Goal: Information Seeking & Learning: Learn about a topic

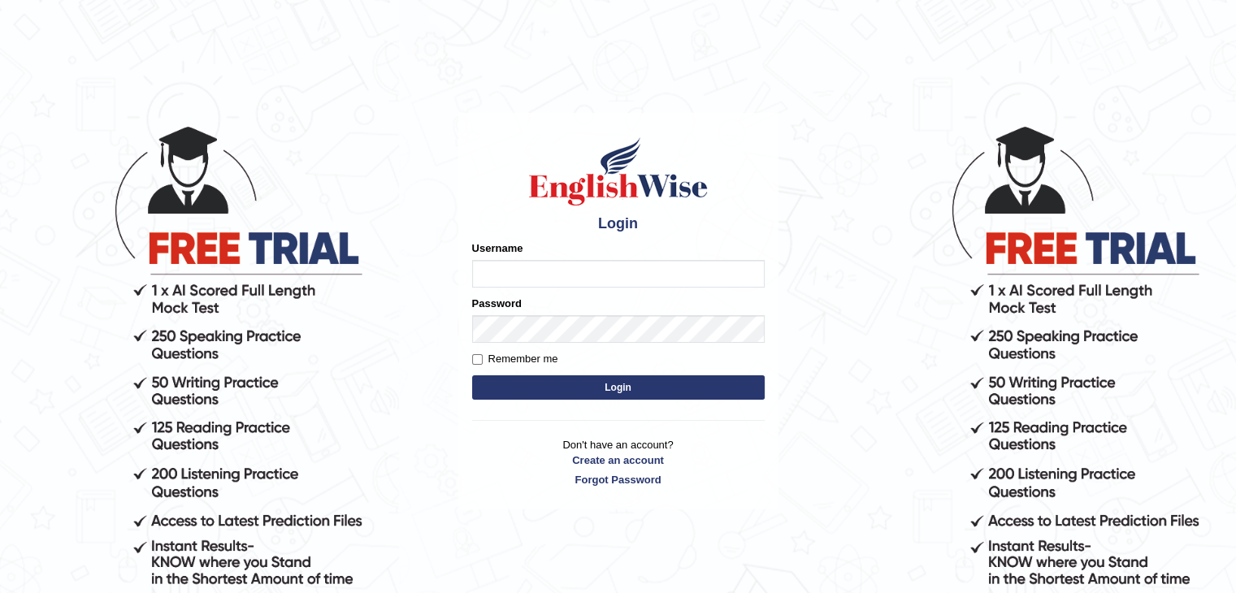
click at [510, 271] on input "Username" at bounding box center [618, 274] width 293 height 28
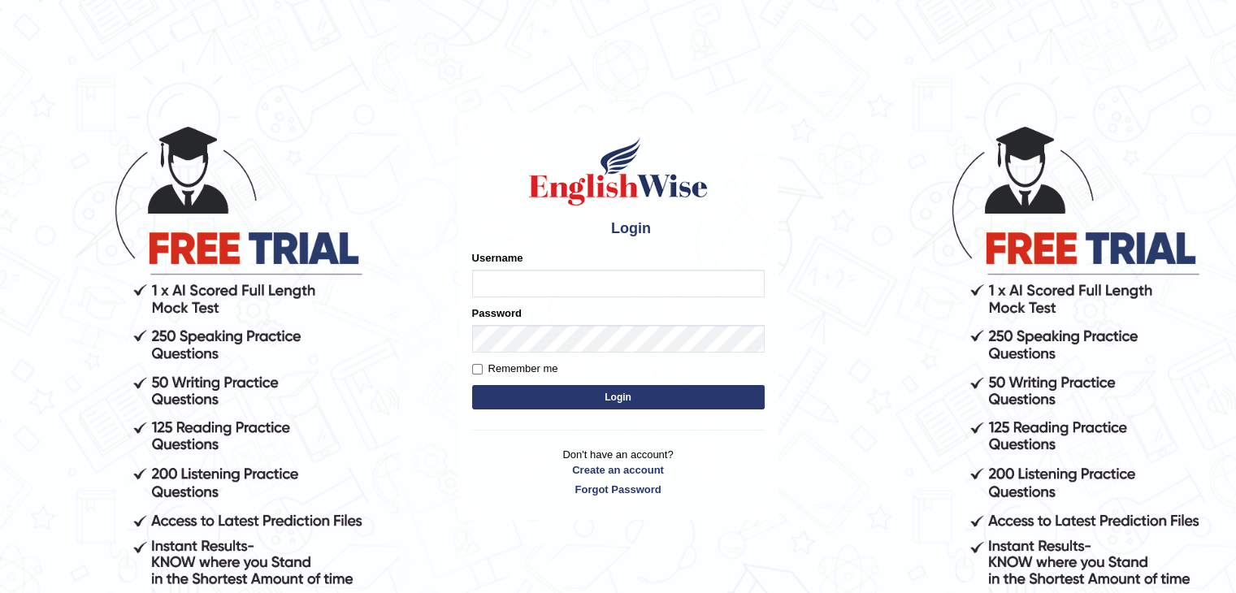
type input "sanjayagrahari_parramatta"
click at [556, 390] on button "Login" at bounding box center [618, 397] width 293 height 24
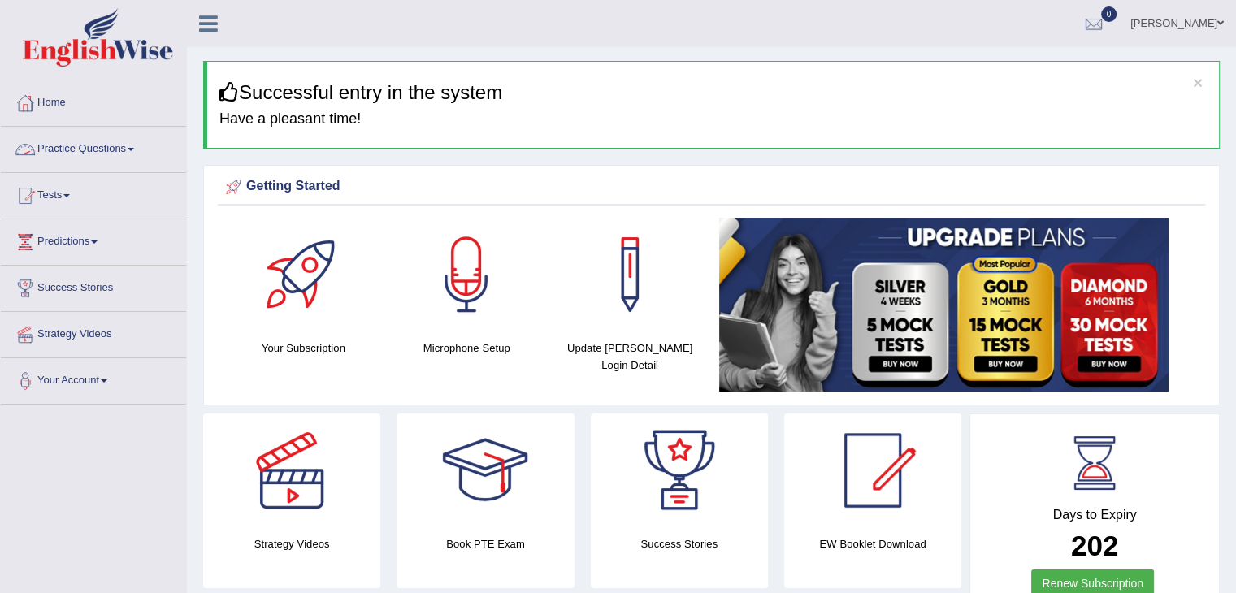
click at [120, 146] on link "Practice Questions" at bounding box center [93, 147] width 185 height 41
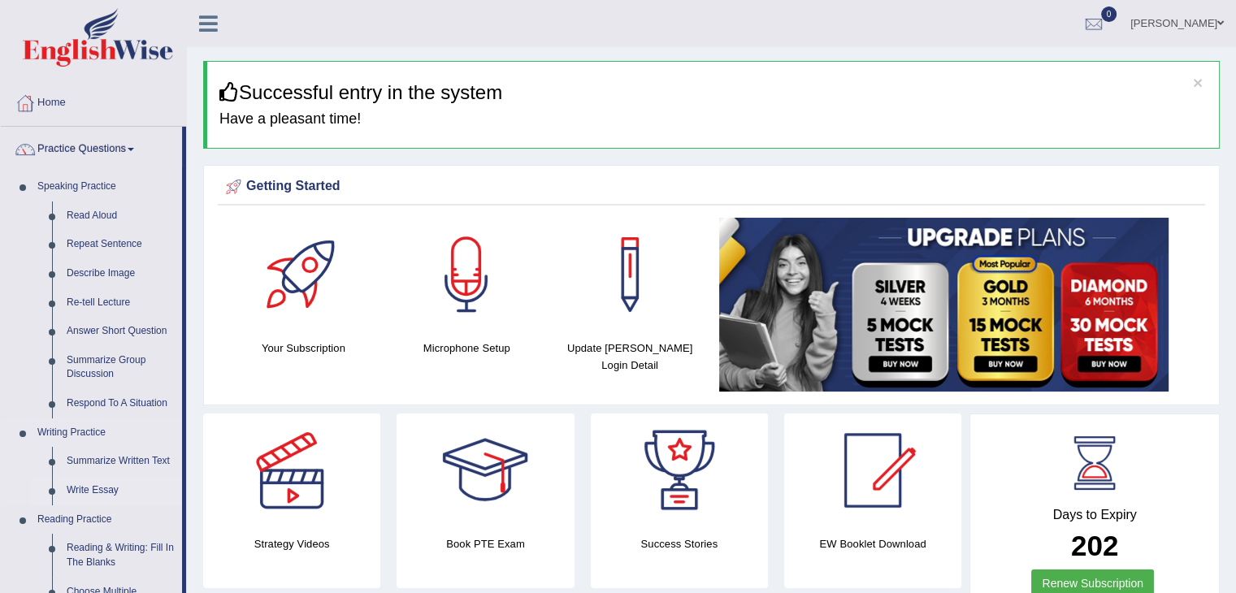
click at [81, 483] on link "Write Essay" at bounding box center [120, 490] width 123 height 29
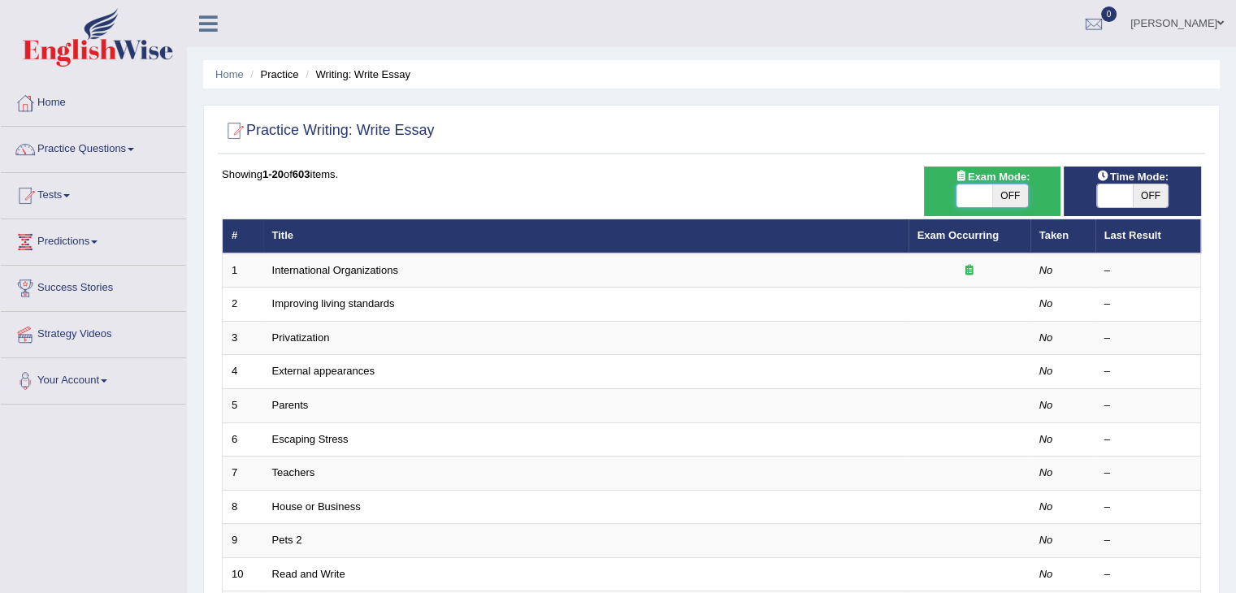
click at [969, 200] on span at bounding box center [974, 195] width 36 height 23
checkbox input "true"
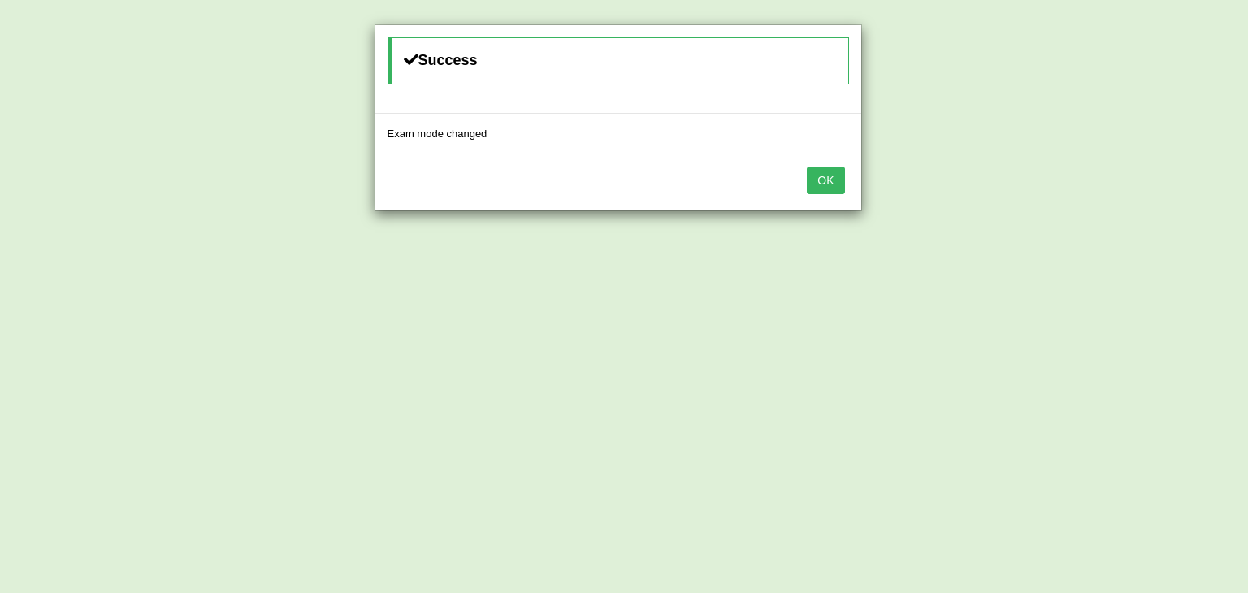
click at [817, 184] on button "OK" at bounding box center [825, 181] width 37 height 28
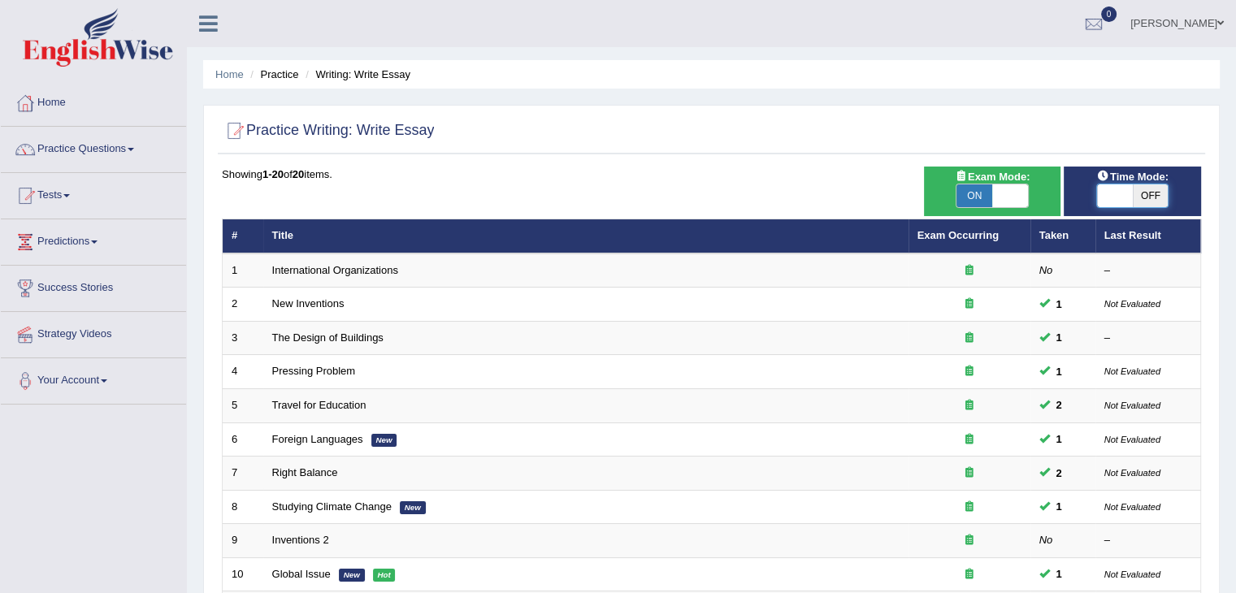
click at [1110, 193] on span at bounding box center [1115, 195] width 36 height 23
checkbox input "true"
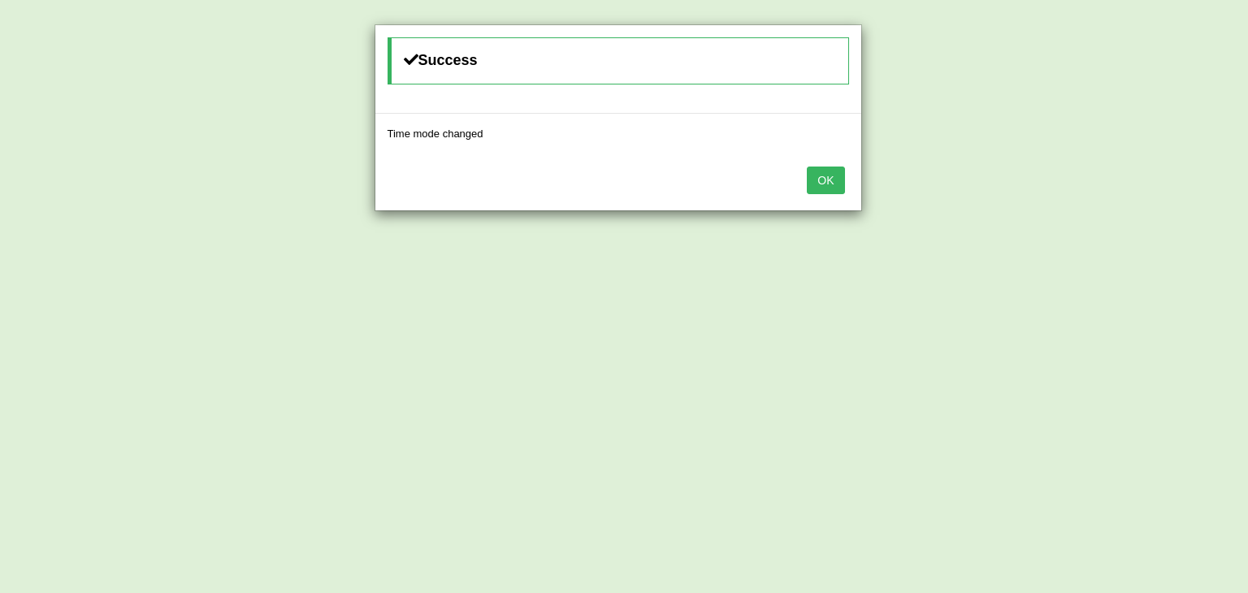
click at [840, 176] on button "OK" at bounding box center [825, 181] width 37 height 28
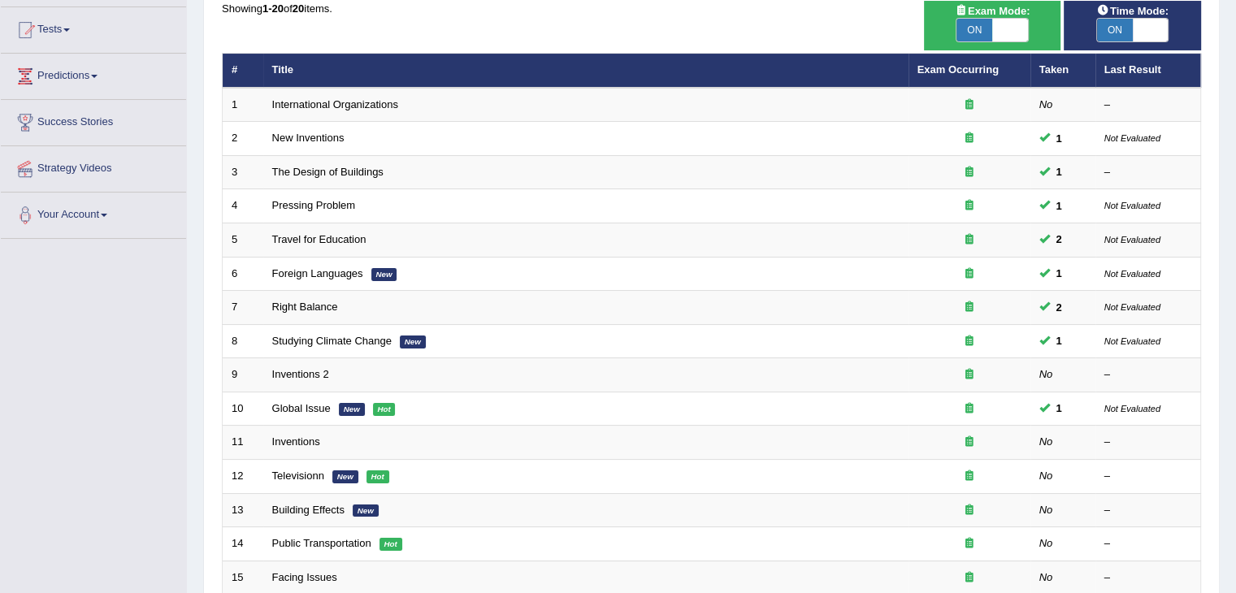
scroll to position [167, 0]
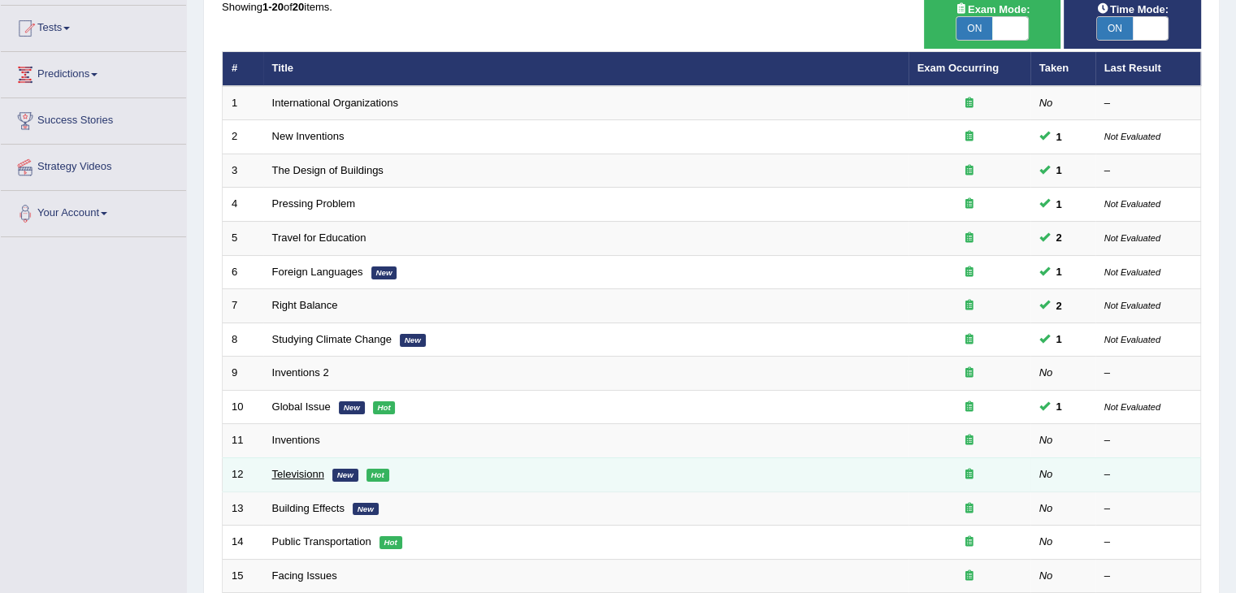
click at [288, 475] on link "Televisionn" at bounding box center [298, 474] width 52 height 12
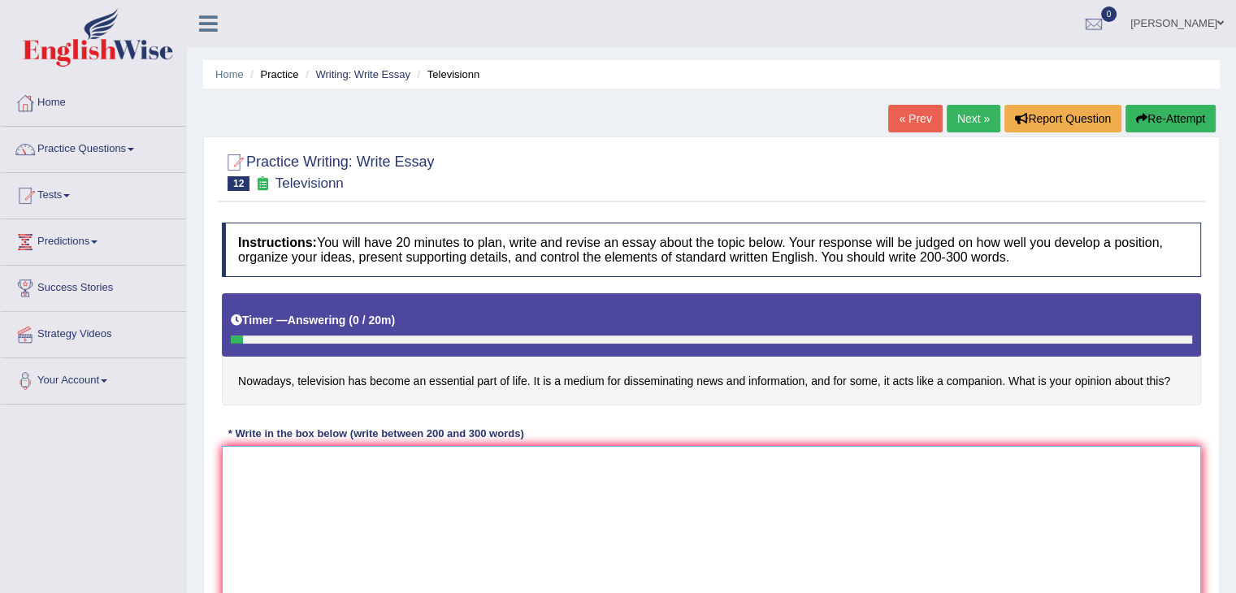
click at [242, 449] on textarea at bounding box center [711, 525] width 979 height 158
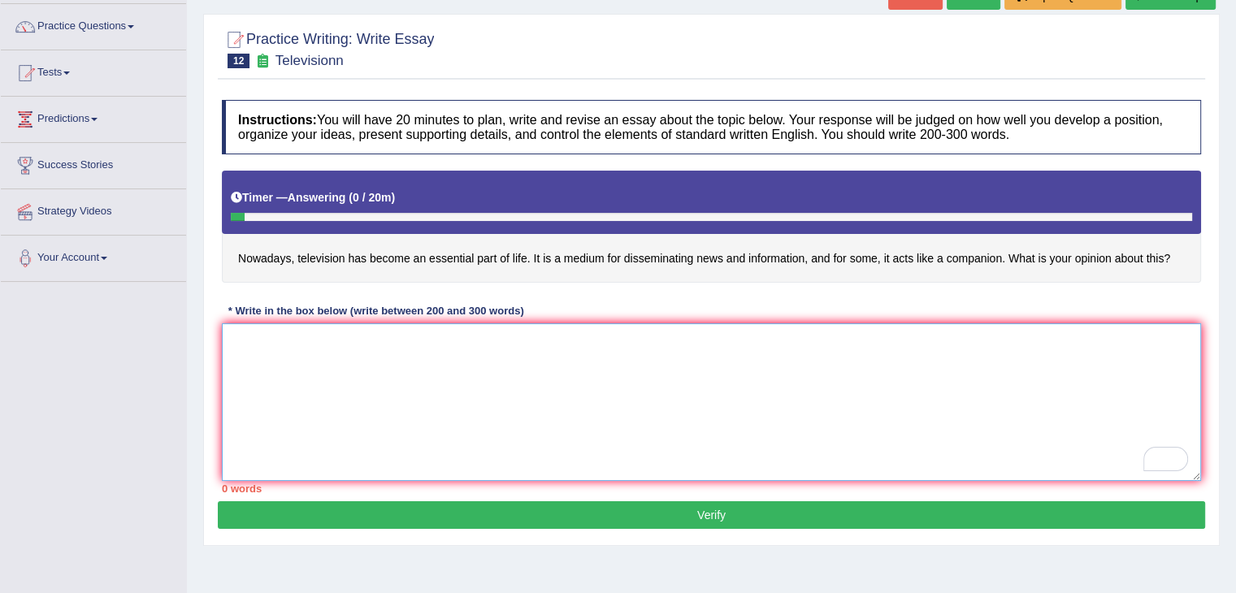
scroll to position [144, 0]
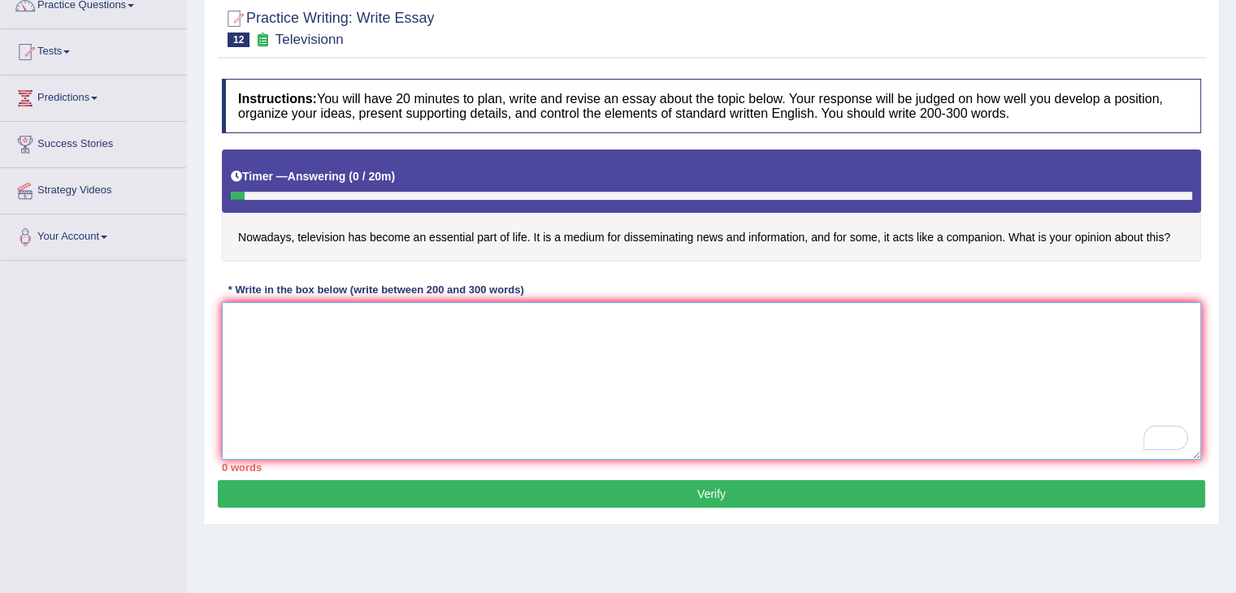
click at [284, 328] on textarea "To enrich screen reader interactions, please activate Accessibility in Grammarl…" at bounding box center [711, 381] width 979 height 158
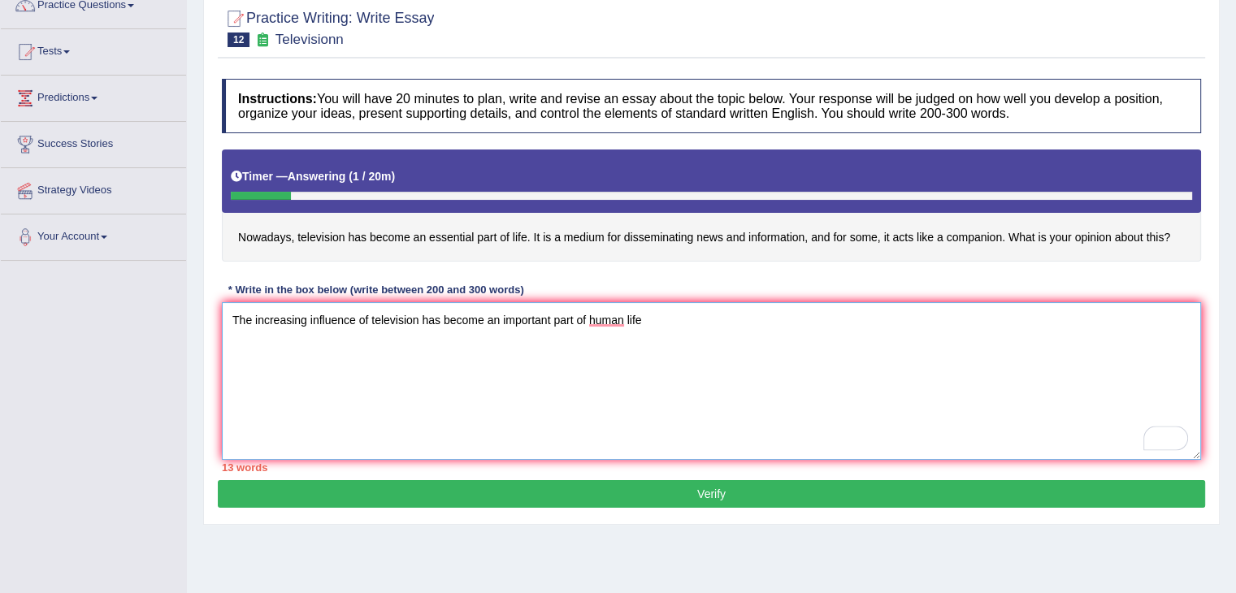
scroll to position [260, 0]
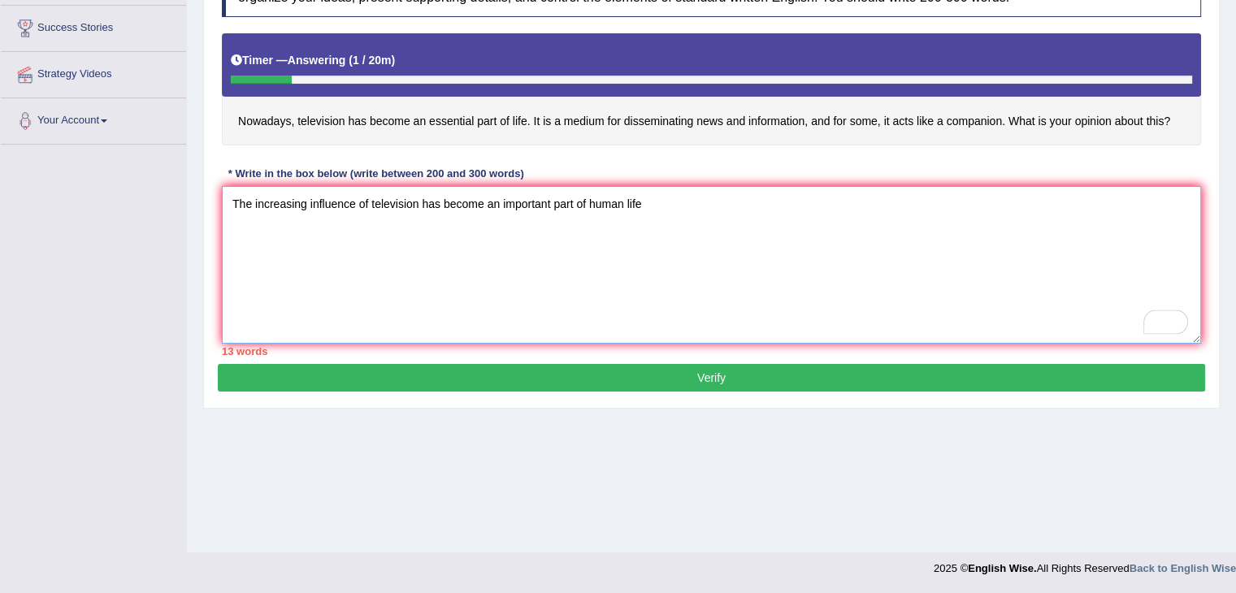
click at [613, 186] on textarea "The increasing influence of television has become an important part of human li…" at bounding box center [711, 265] width 979 height 158
click at [662, 193] on textarea "The increasing influence of television has become an important part of human li…" at bounding box center [711, 265] width 979 height 158
click at [856, 215] on textarea "The increasing influence of television has become an important part of human li…" at bounding box center [711, 265] width 979 height 158
click at [702, 199] on textarea "The increasing influence of television has become an important part of human li…" at bounding box center [711, 265] width 979 height 158
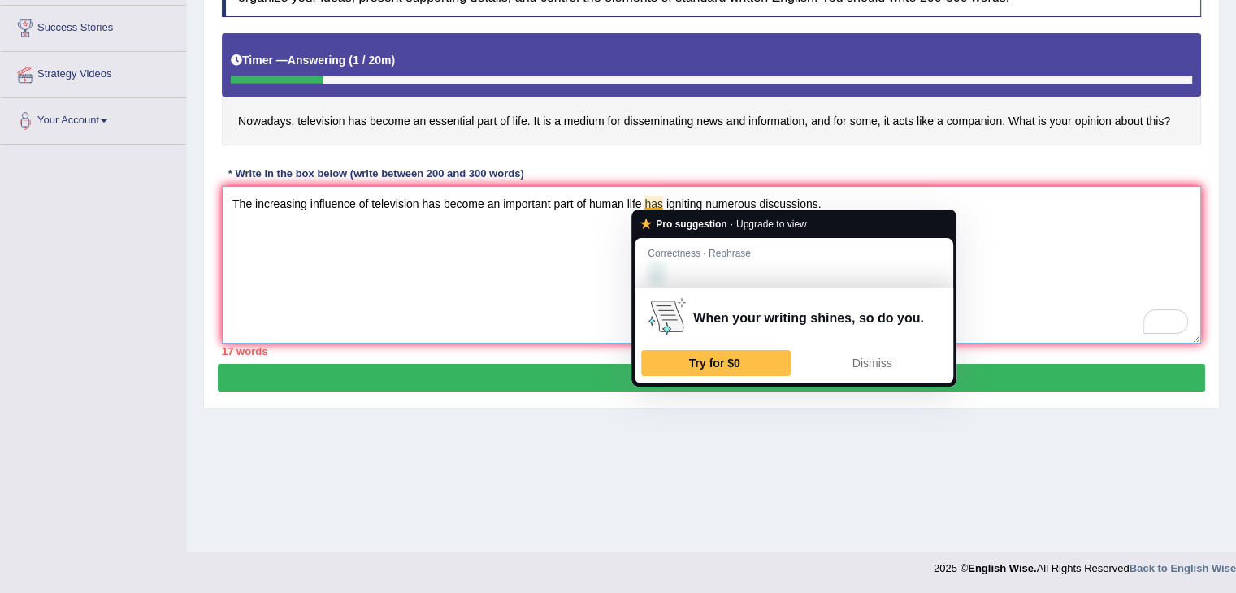
click at [1073, 202] on textarea "The increasing influence of television has become an important part of human li…" at bounding box center [711, 265] width 979 height 158
click at [1051, 209] on textarea "The increasing influence of television has become an important part of human li…" at bounding box center [711, 265] width 979 height 158
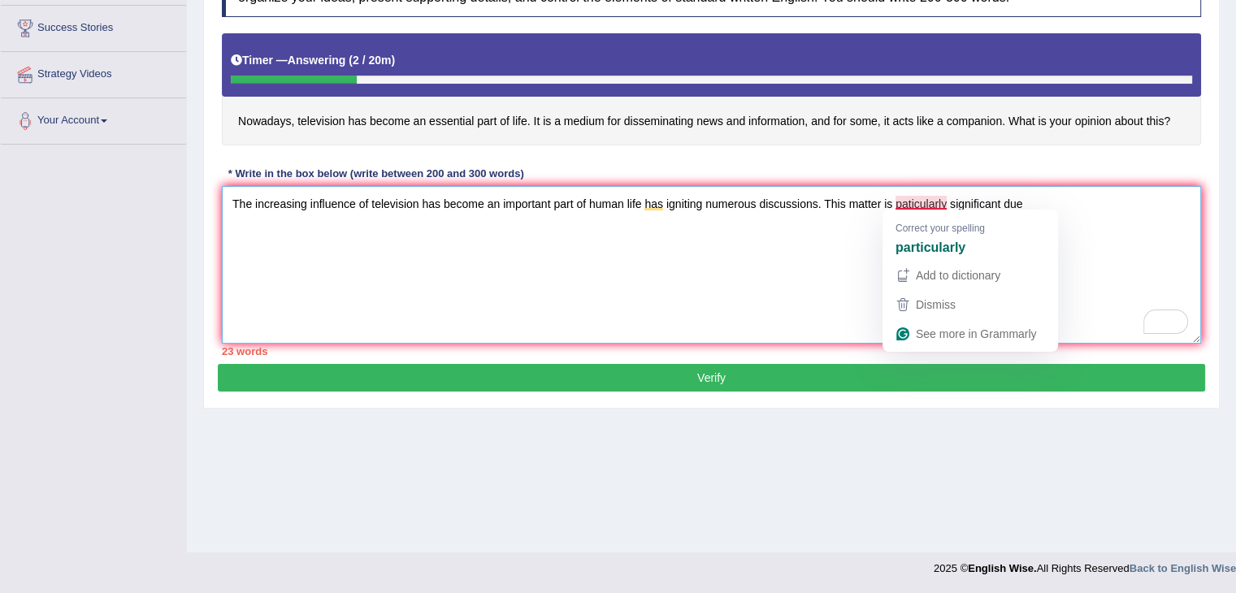
click at [910, 200] on textarea "The increasing influence of television has become an important part of human li…" at bounding box center [711, 265] width 979 height 158
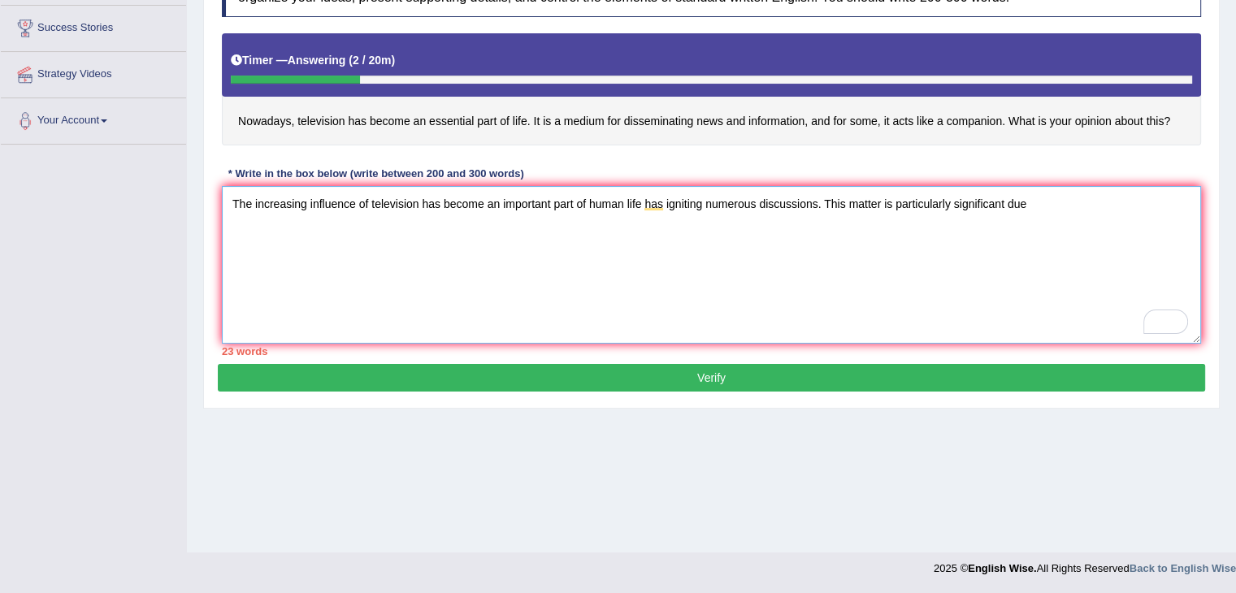
click at [1054, 204] on textarea "The increasing influence of television has become an important part of human li…" at bounding box center [711, 265] width 979 height 158
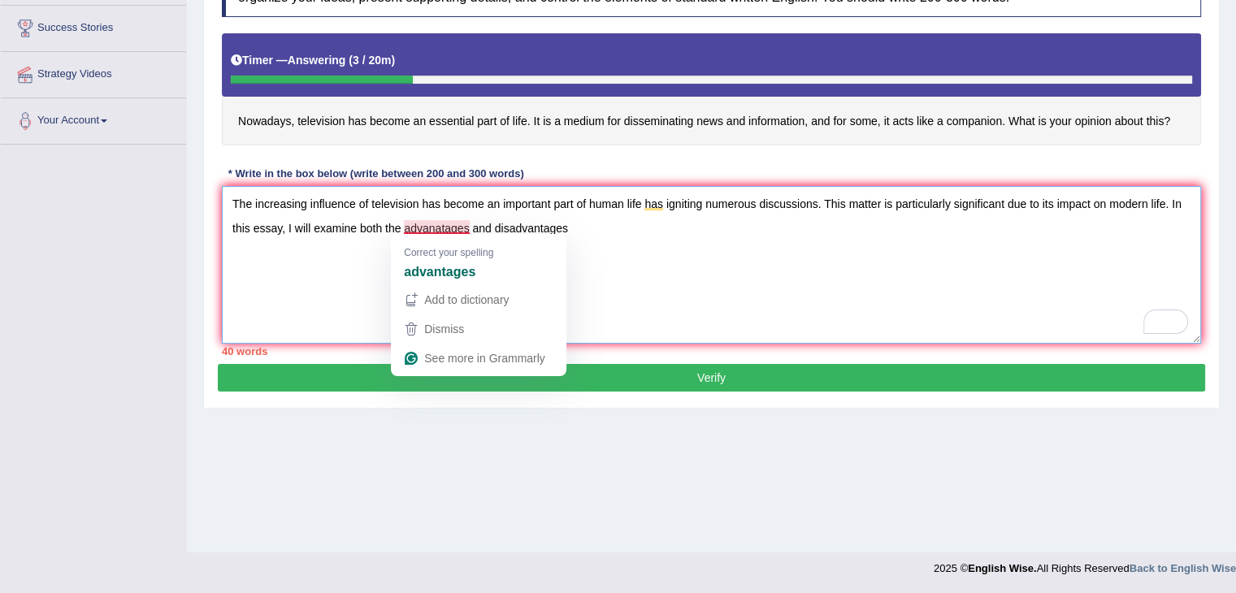
click at [440, 225] on textarea "The increasing influence of television has become an important part of human li…" at bounding box center [711, 265] width 979 height 158
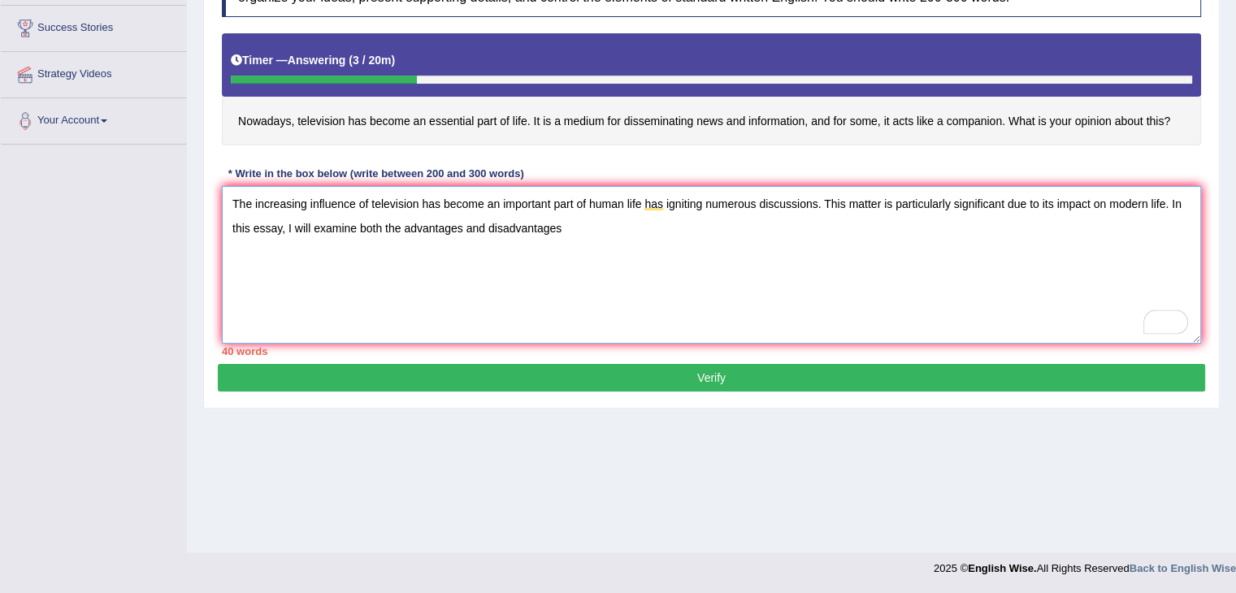
click at [571, 222] on textarea "The increasing influence of television has become an important part of human li…" at bounding box center [711, 265] width 979 height 158
click at [801, 234] on textarea "The increasing influence of television has become an important part of human li…" at bounding box center [711, 265] width 979 height 158
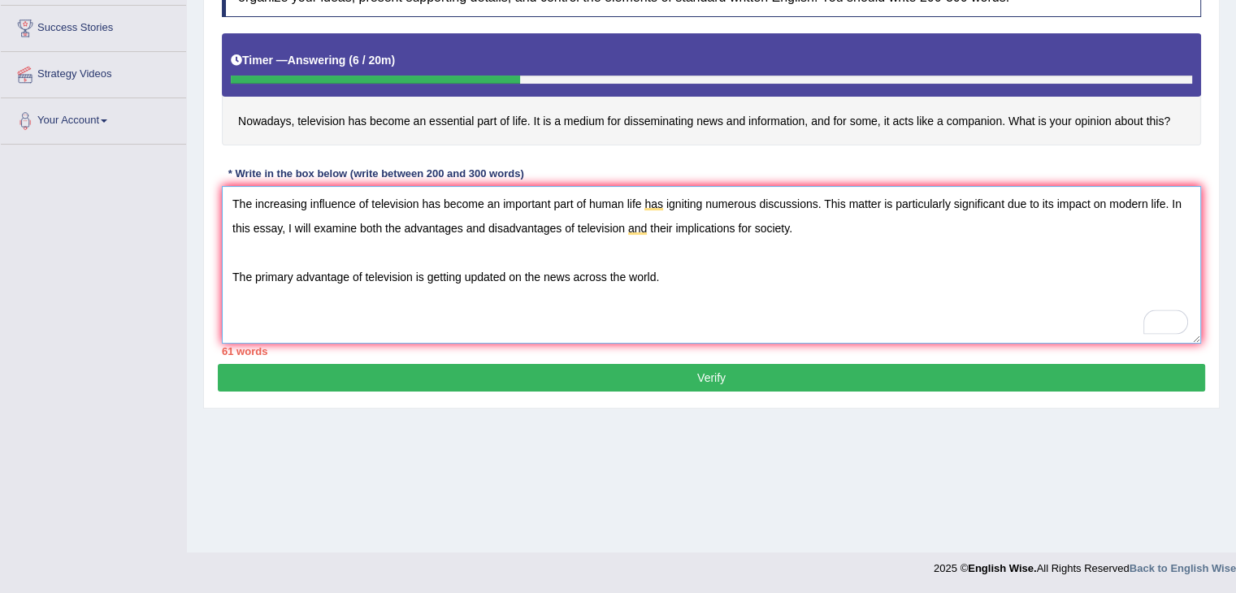
click at [668, 271] on textarea "The increasing influence of television has become an important part of human li…" at bounding box center [711, 265] width 979 height 158
click at [1064, 275] on textarea "The increasing influence of television has become an important part of human li…" at bounding box center [711, 265] width 979 height 158
click at [1089, 271] on textarea "The increasing influence of television has become an important part of human li…" at bounding box center [711, 265] width 979 height 158
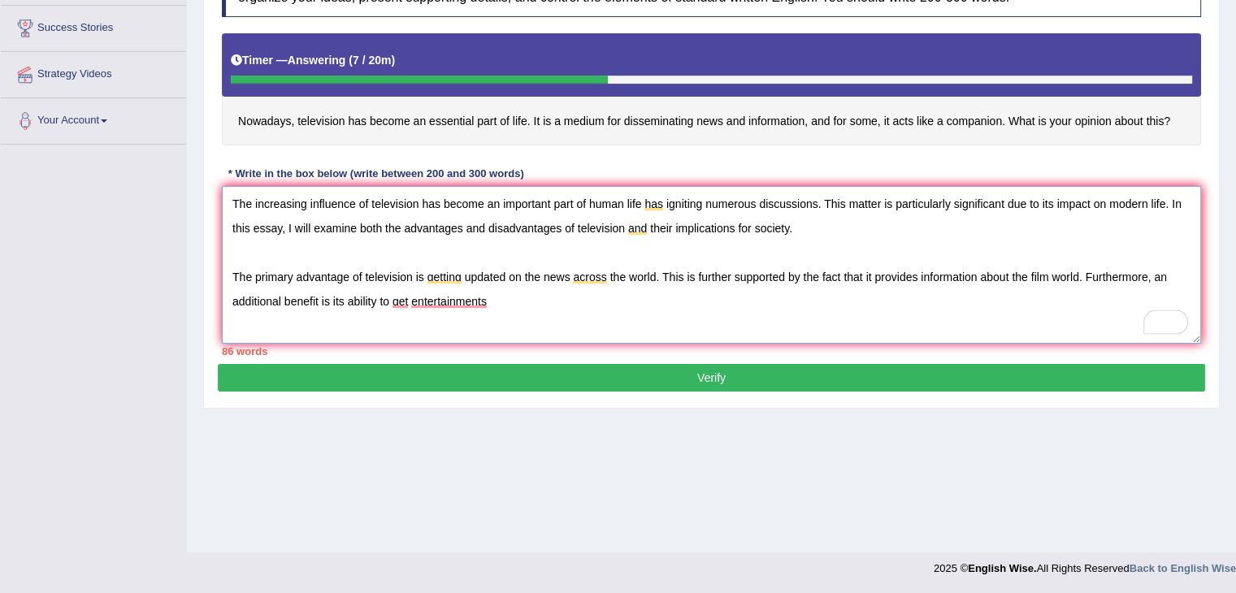
click at [399, 308] on textarea "The increasing influence of television has become an important part of human li…" at bounding box center [711, 265] width 979 height 158
click at [418, 297] on textarea "The increasing influence of television has become an important part of human li…" at bounding box center [711, 265] width 979 height 158
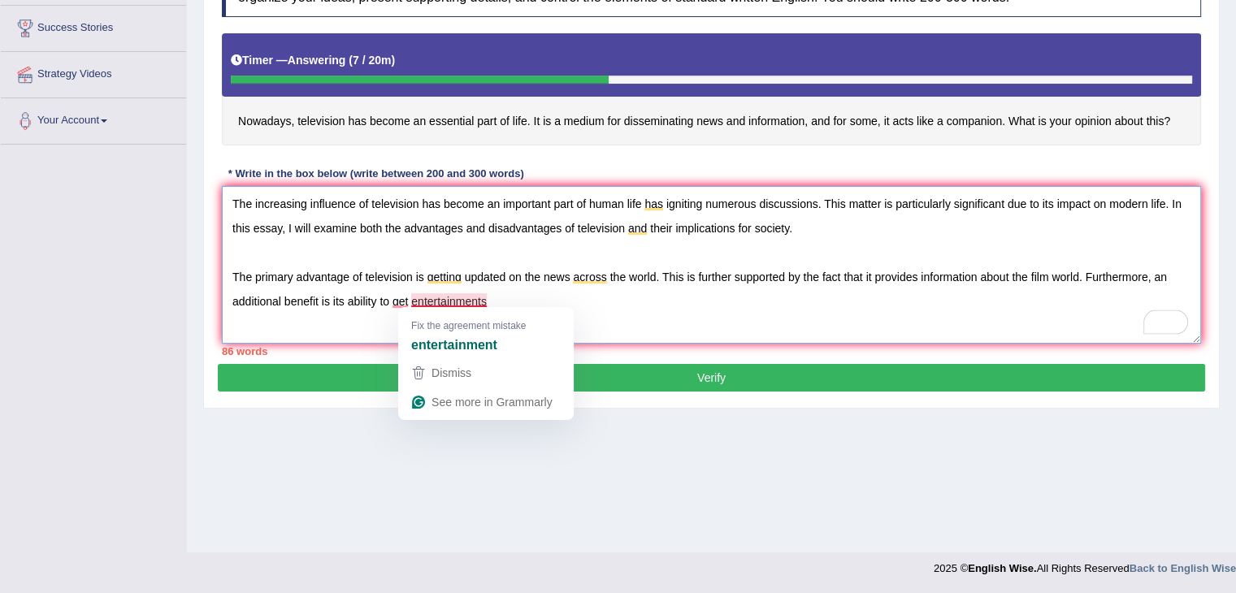
click at [405, 296] on textarea "The increasing influence of television has become an important part of human li…" at bounding box center [711, 265] width 979 height 158
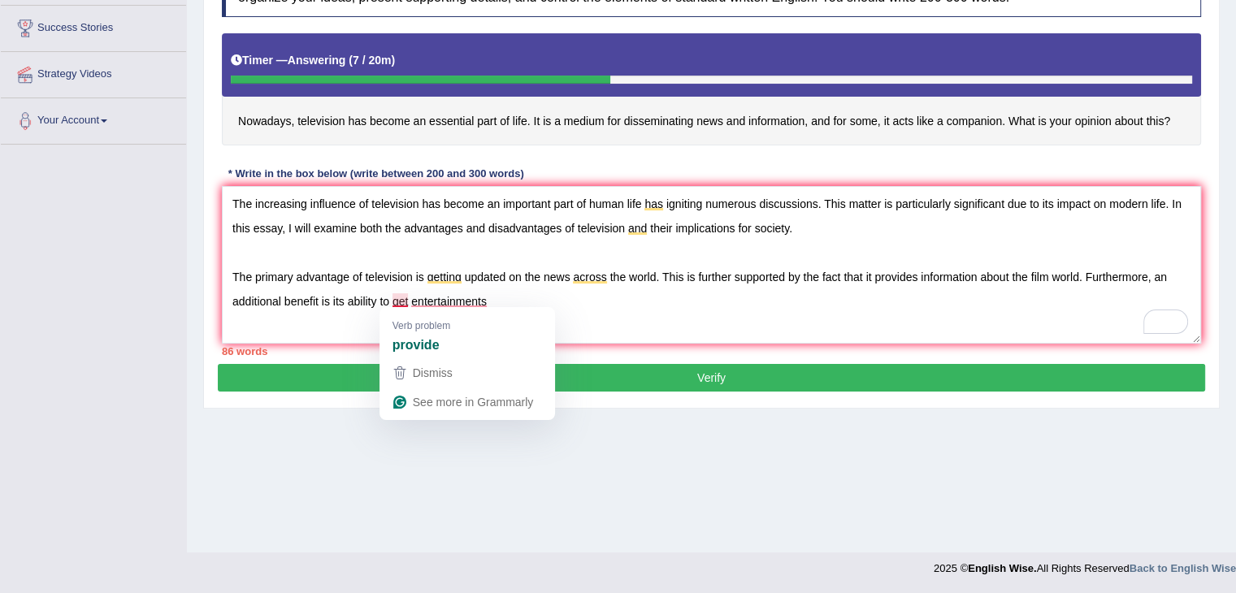
click at [443, 346] on div "provide" at bounding box center [467, 345] width 156 height 26
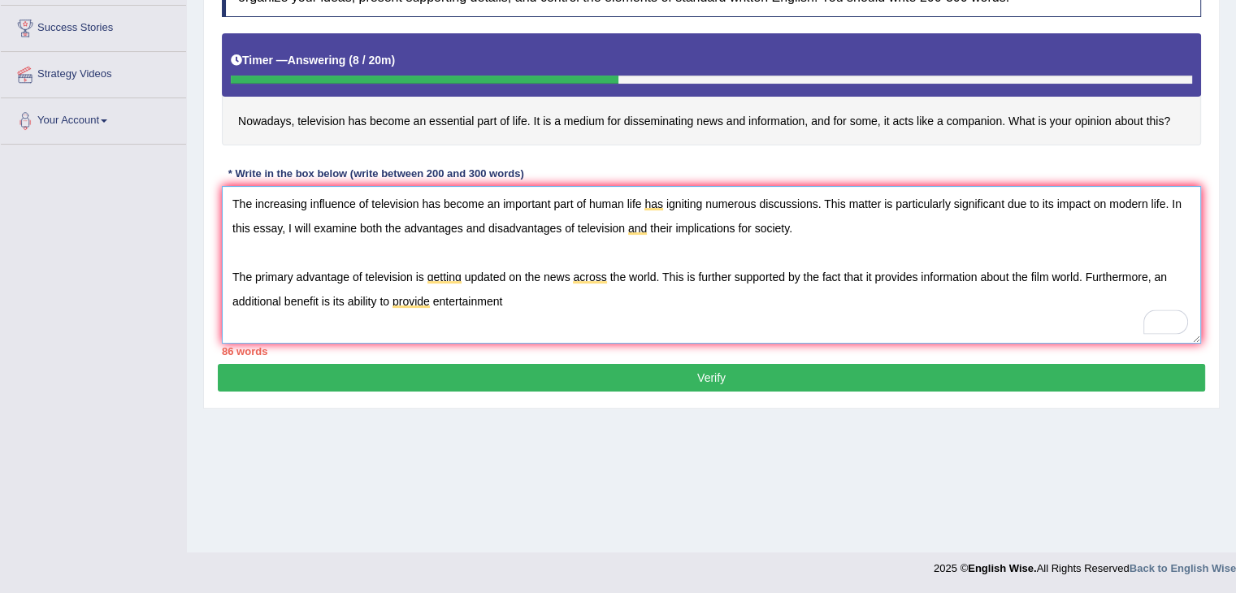
click at [509, 301] on textarea "The increasing influence of television has become an important part of human li…" at bounding box center [711, 265] width 979 height 158
click at [1105, 301] on textarea "The increasing influence of television has become an important part of human li…" at bounding box center [711, 265] width 979 height 158
type textarea "The increasing influence of television has become an important part of human li…"
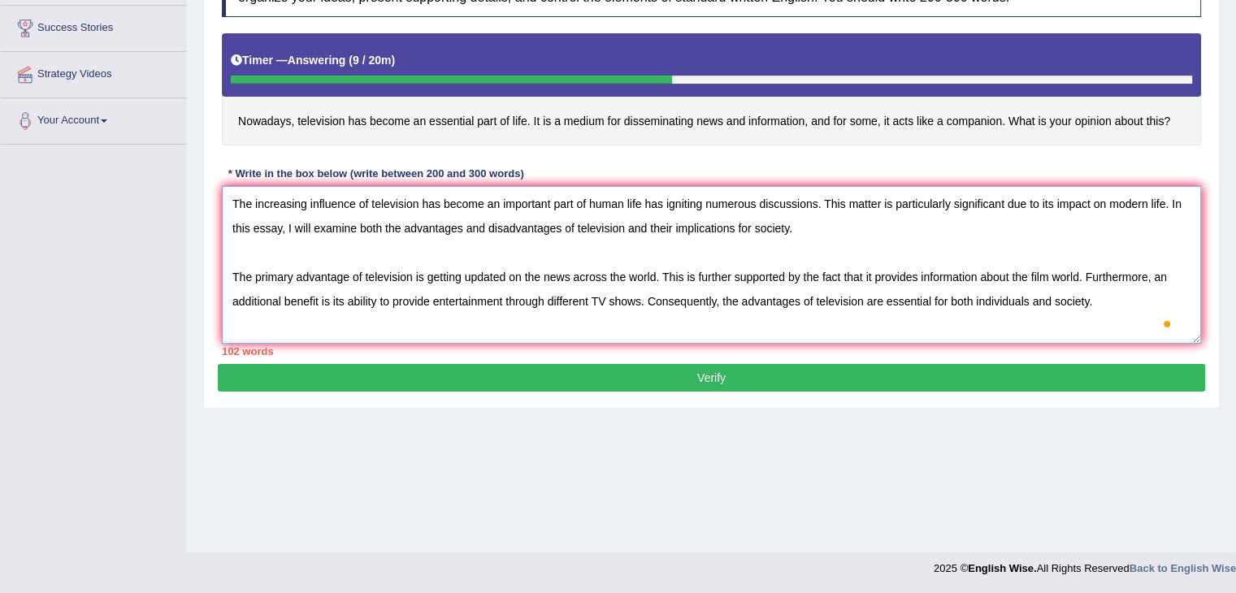
scroll to position [13, 0]
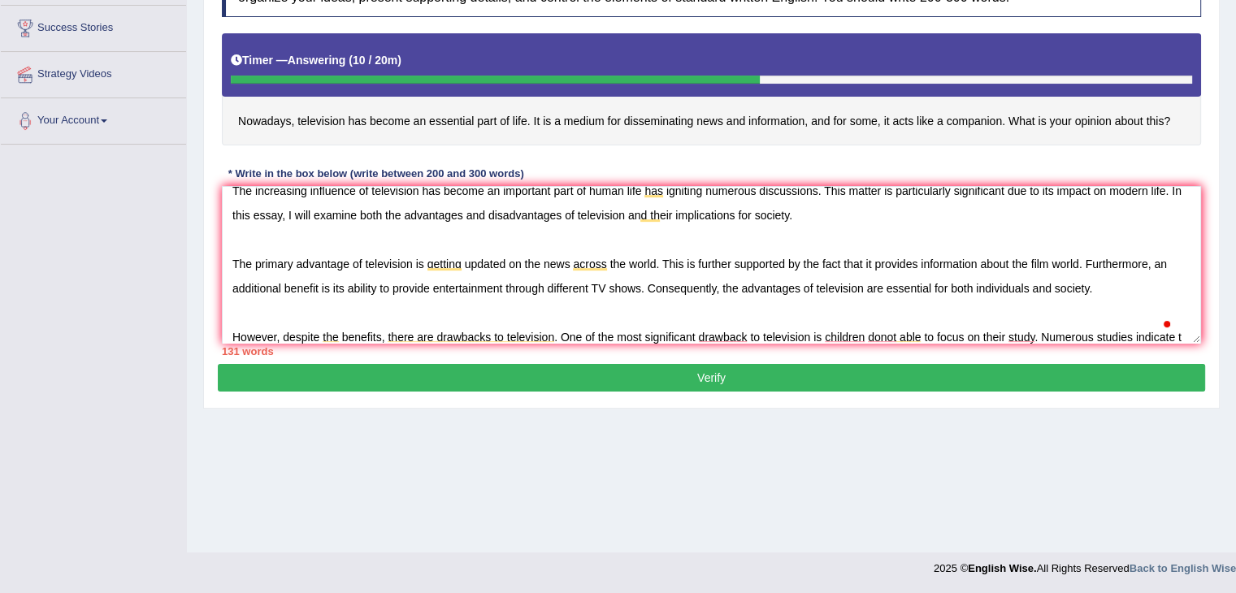
scroll to position [38, 0]
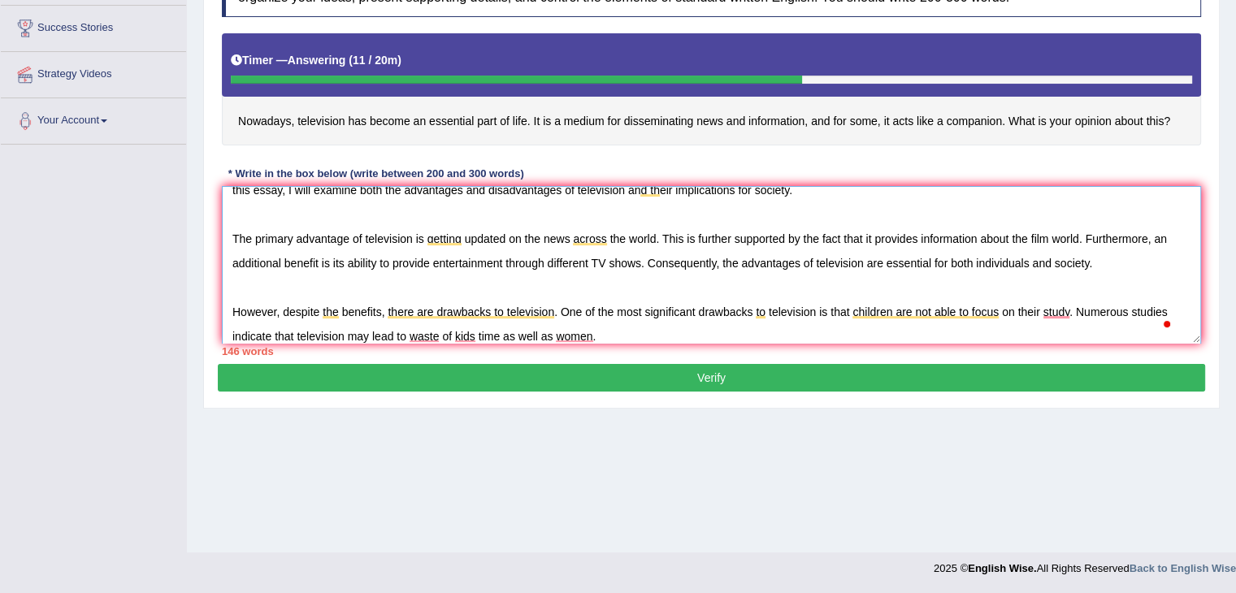
click at [601, 332] on textarea "The increasing influence of television has become an important part of human li…" at bounding box center [711, 265] width 979 height 158
click at [620, 332] on textarea "The increasing influence of television has become an important part of human li…" at bounding box center [711, 265] width 979 height 158
click at [777, 344] on div "151 words" at bounding box center [711, 351] width 979 height 15
click at [778, 334] on textarea "The increasing influence of television has become an important part of human li…" at bounding box center [711, 265] width 979 height 158
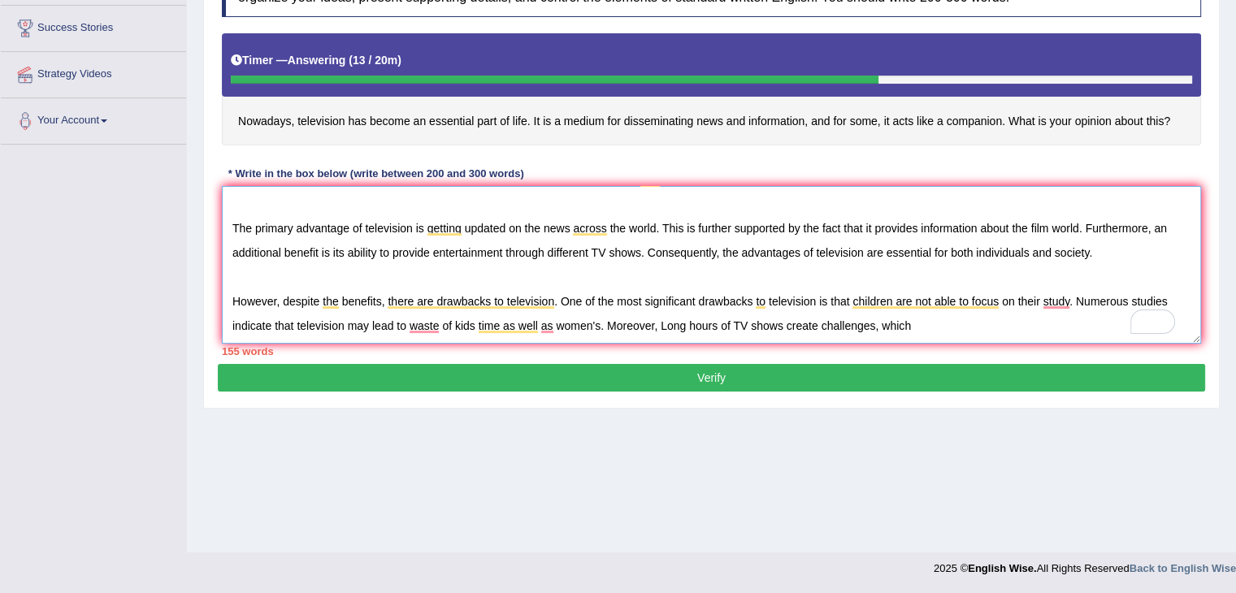
click at [912, 320] on textarea "The increasing influence of television has become an important part of human li…" at bounding box center [711, 265] width 979 height 158
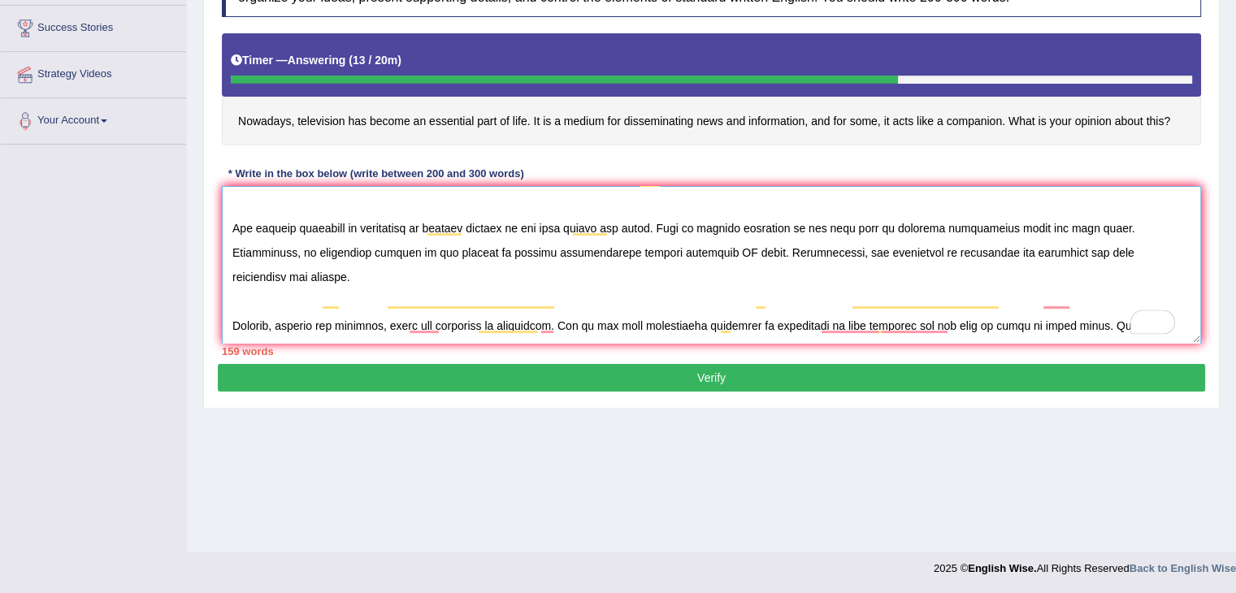
click at [1071, 322] on textarea "To enrich screen reader interactions, please activate Accessibility in Grammarl…" at bounding box center [711, 265] width 979 height 158
click at [1064, 323] on textarea "To enrich screen reader interactions, please activate Accessibility in Grammarl…" at bounding box center [711, 265] width 979 height 158
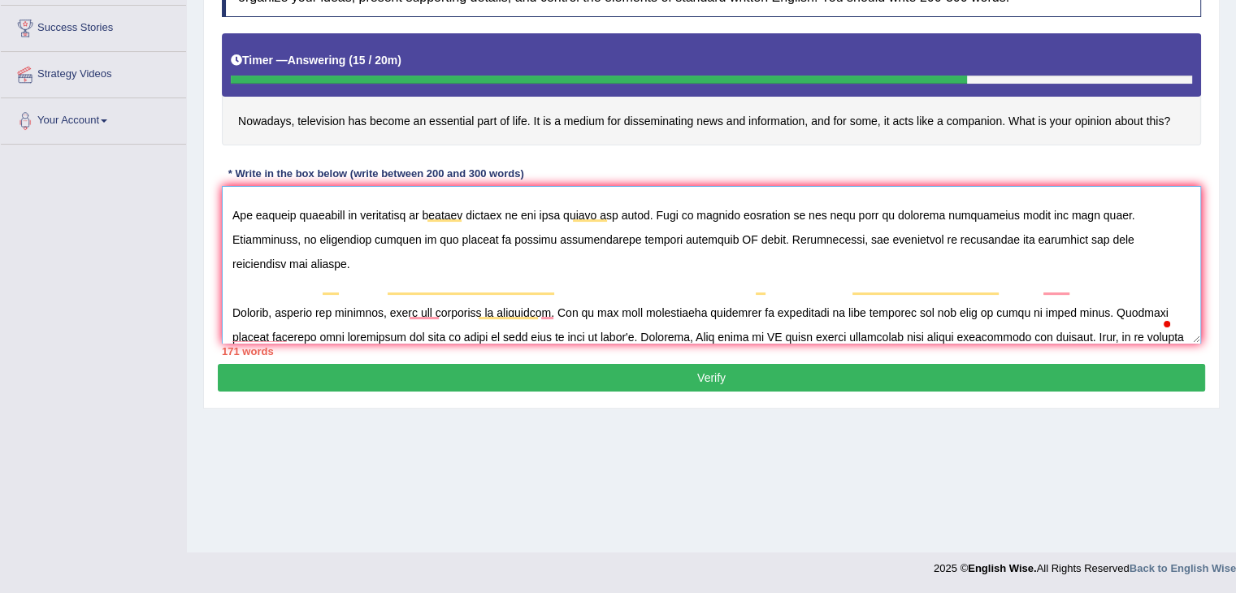
scroll to position [87, 0]
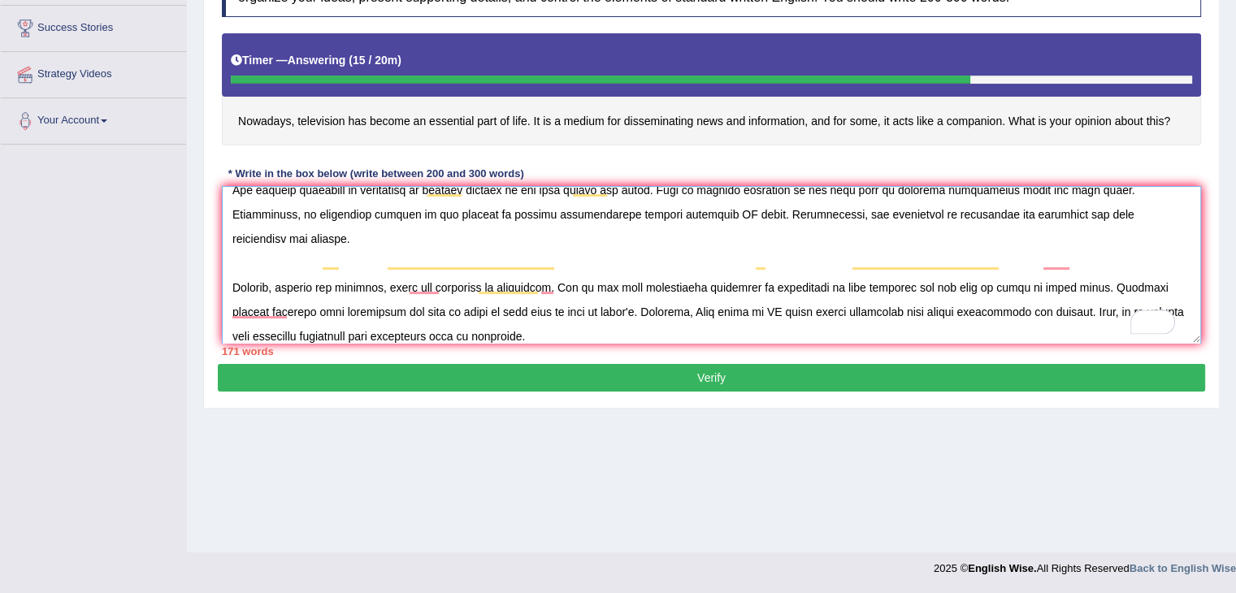
click at [260, 299] on textarea "To enrich screen reader interactions, please activate Accessibility in Grammarl…" at bounding box center [711, 265] width 979 height 158
click at [536, 302] on textarea "To enrich screen reader interactions, please activate Accessibility in Grammarl…" at bounding box center [711, 265] width 979 height 158
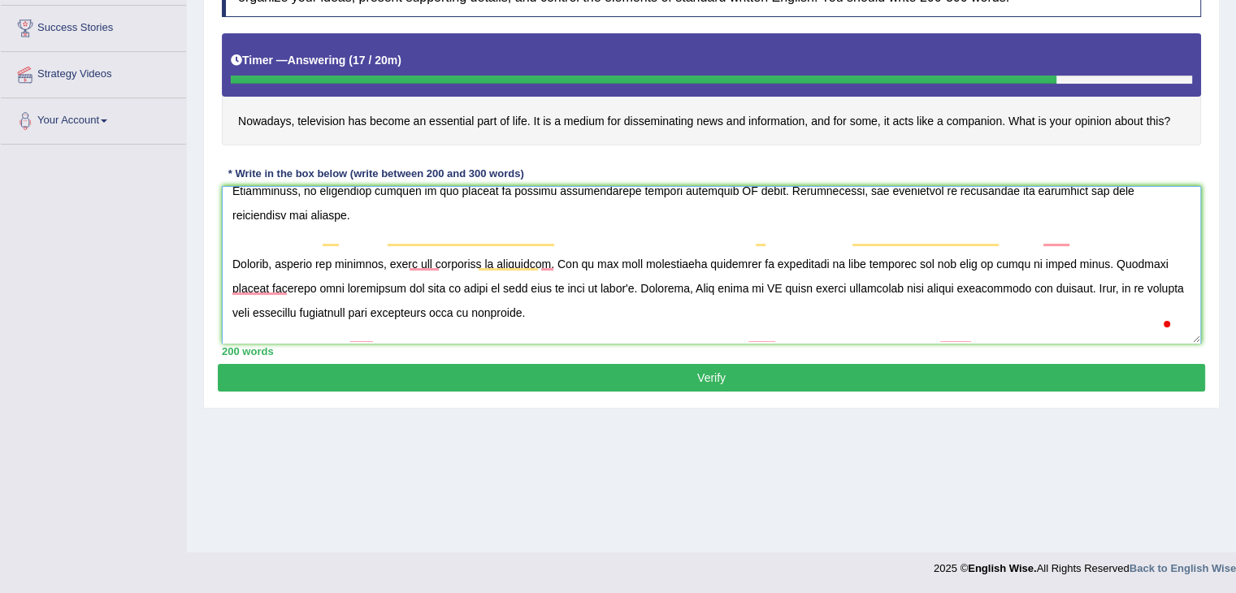
scroll to position [136, 0]
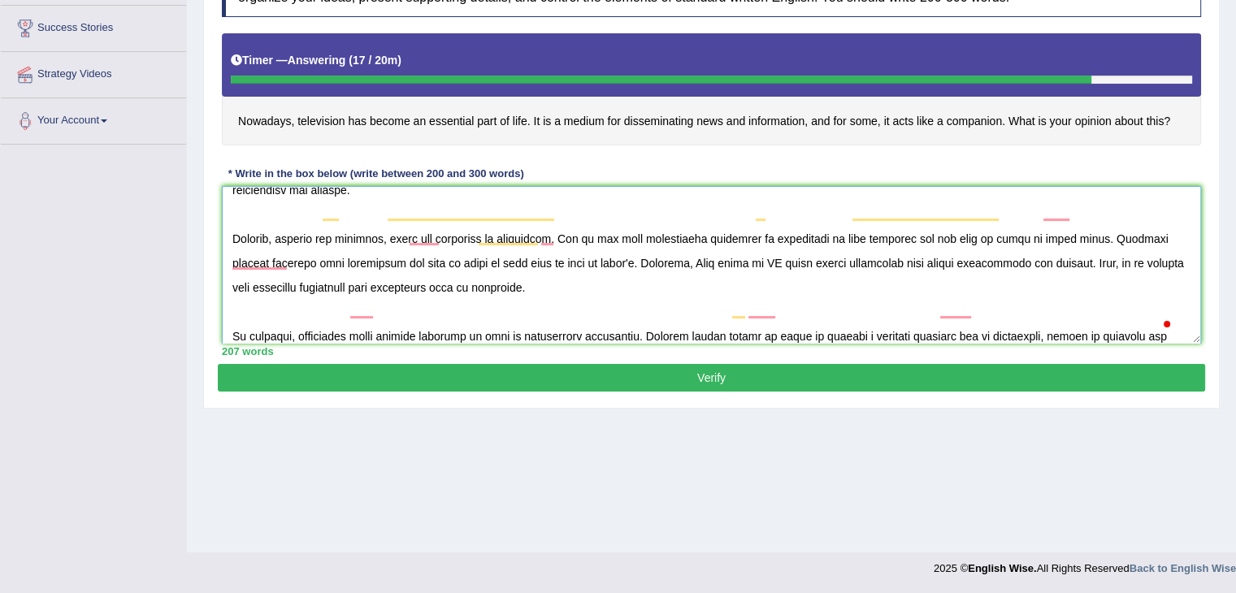
click at [373, 307] on textarea "To enrich screen reader interactions, please activate Accessibility in Grammarl…" at bounding box center [711, 265] width 979 height 158
click at [285, 258] on textarea "To enrich screen reader interactions, please activate Accessibility in Grammarl…" at bounding box center [711, 265] width 979 height 158
click at [229, 259] on textarea "To enrich screen reader interactions, please activate Accessibility in Grammarl…" at bounding box center [711, 265] width 979 height 158
type textarea "The increasing influence of television has become an important part of human li…"
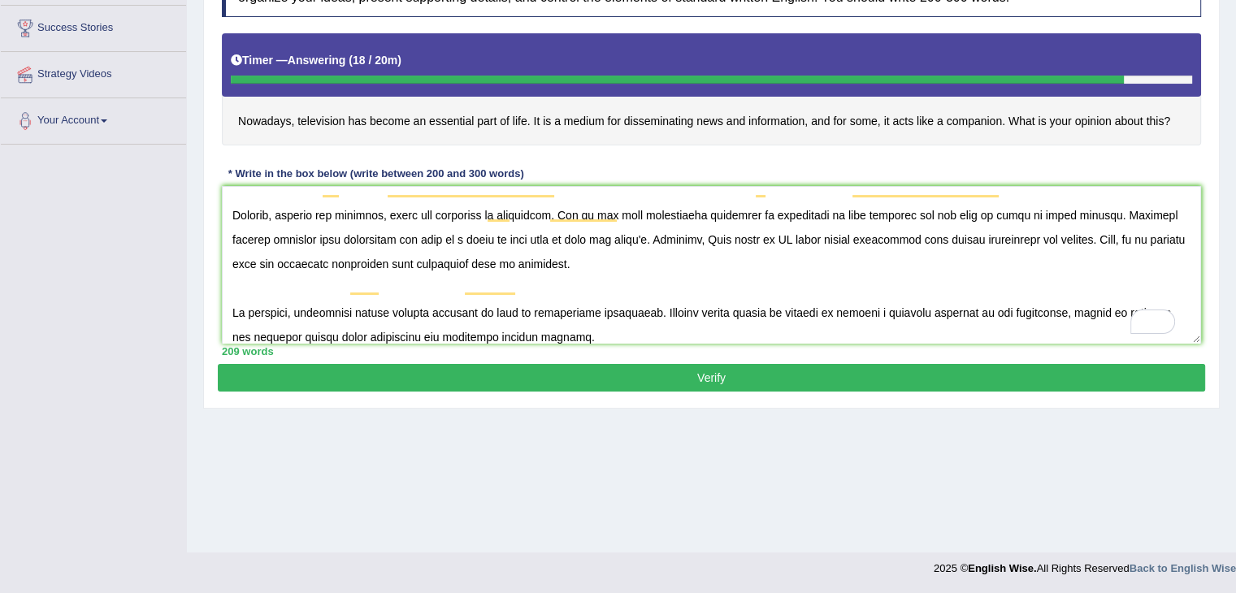
type textarea "The increasing influence of television has become an important part of human li…"
click at [650, 374] on button "Verify" at bounding box center [711, 378] width 987 height 28
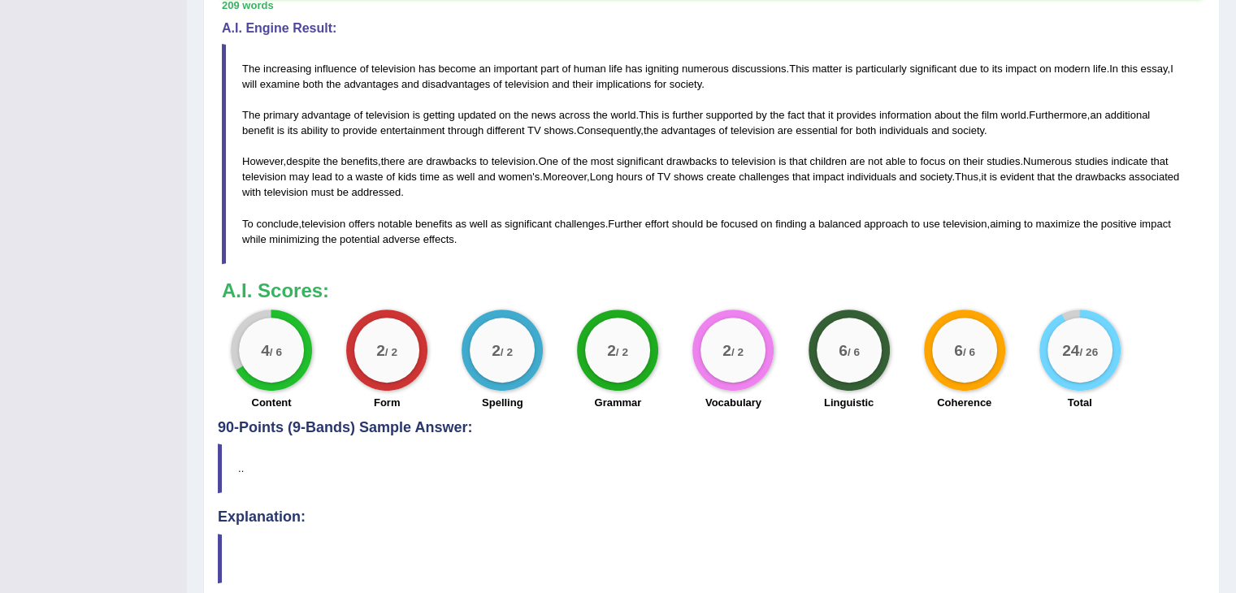
scroll to position [585, 0]
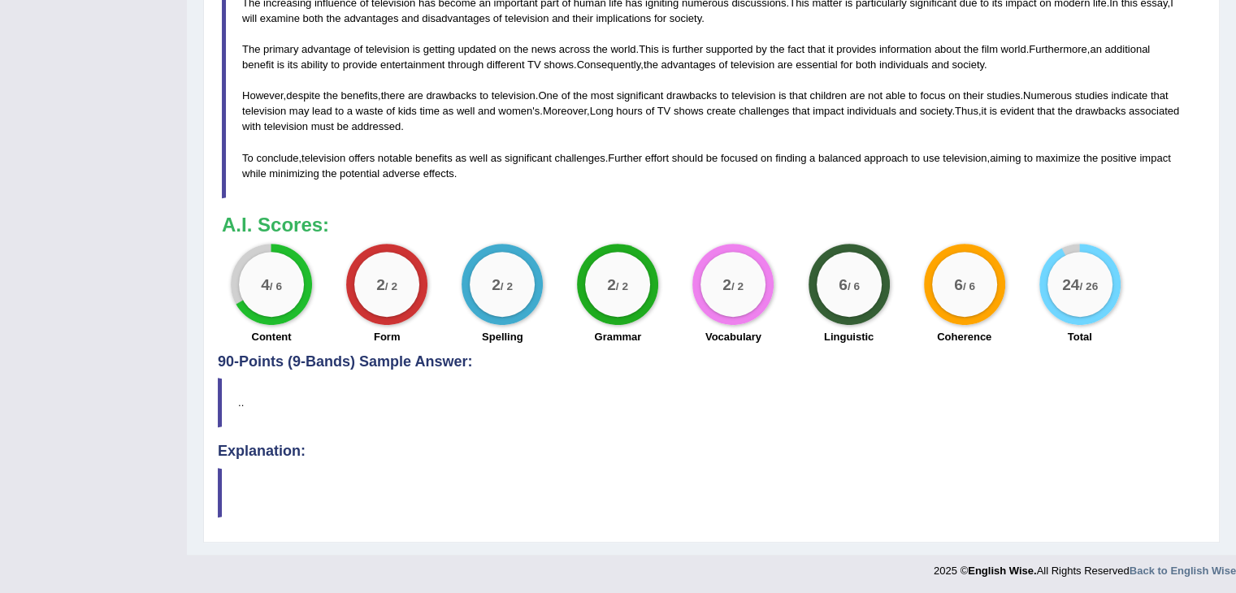
click at [932, 372] on div "Practice Writing: Write Essay 12 Televisionn Instructions: You will have 20 min…" at bounding box center [711, 46] width 1016 height 991
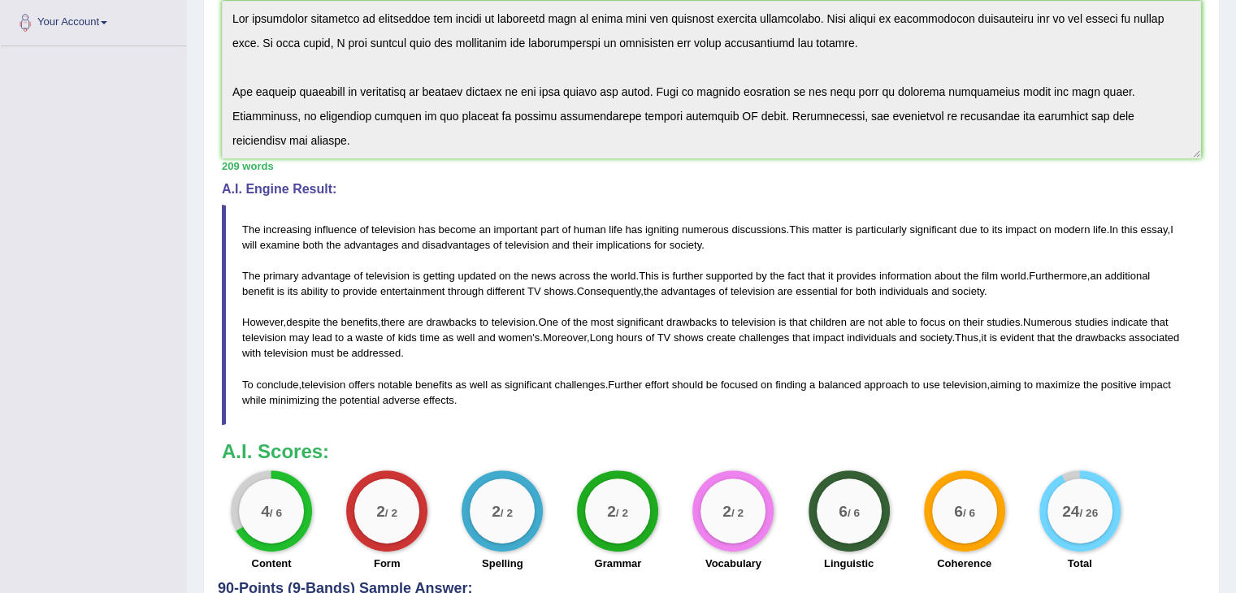
scroll to position [0, 0]
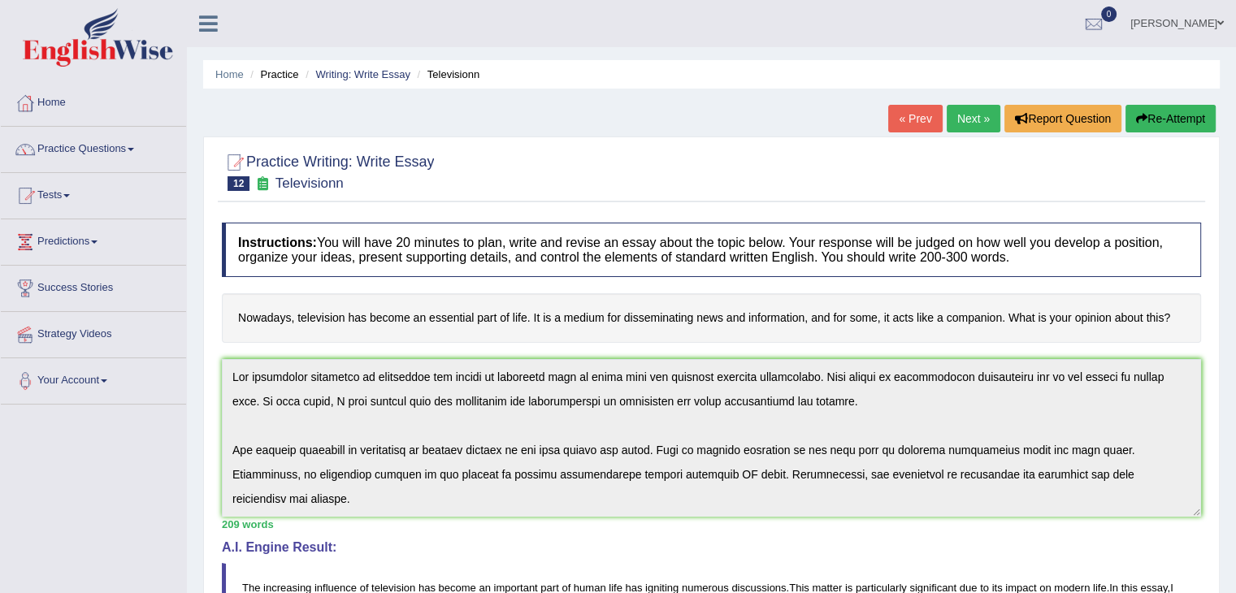
click at [150, 136] on link "Practice Questions" at bounding box center [93, 147] width 185 height 41
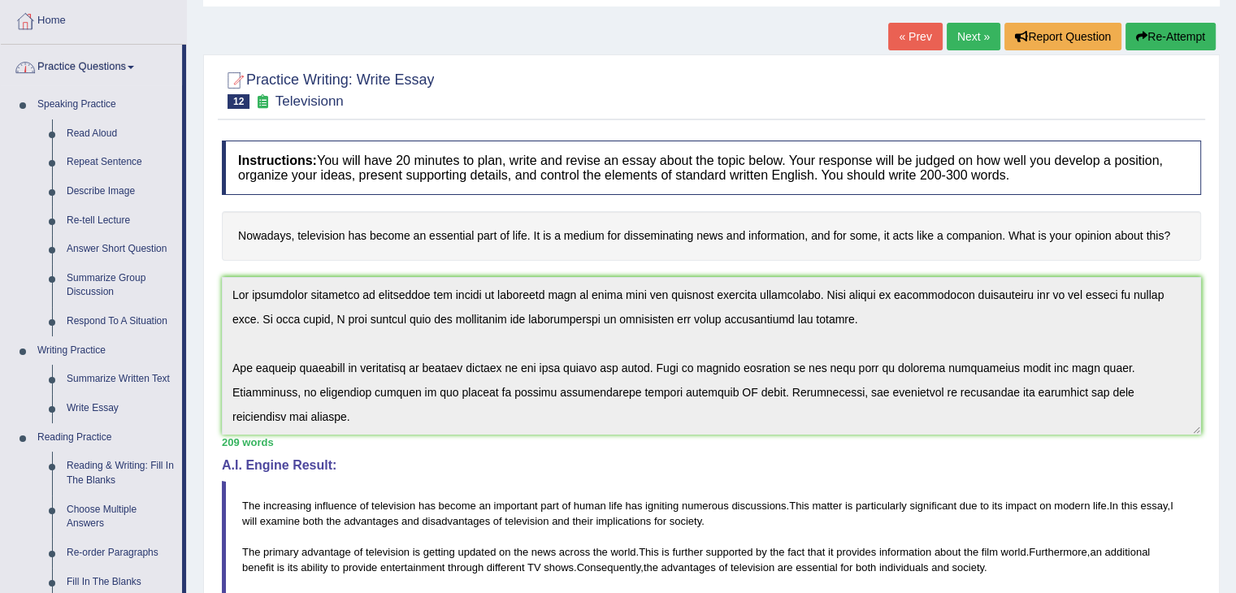
scroll to position [128, 0]
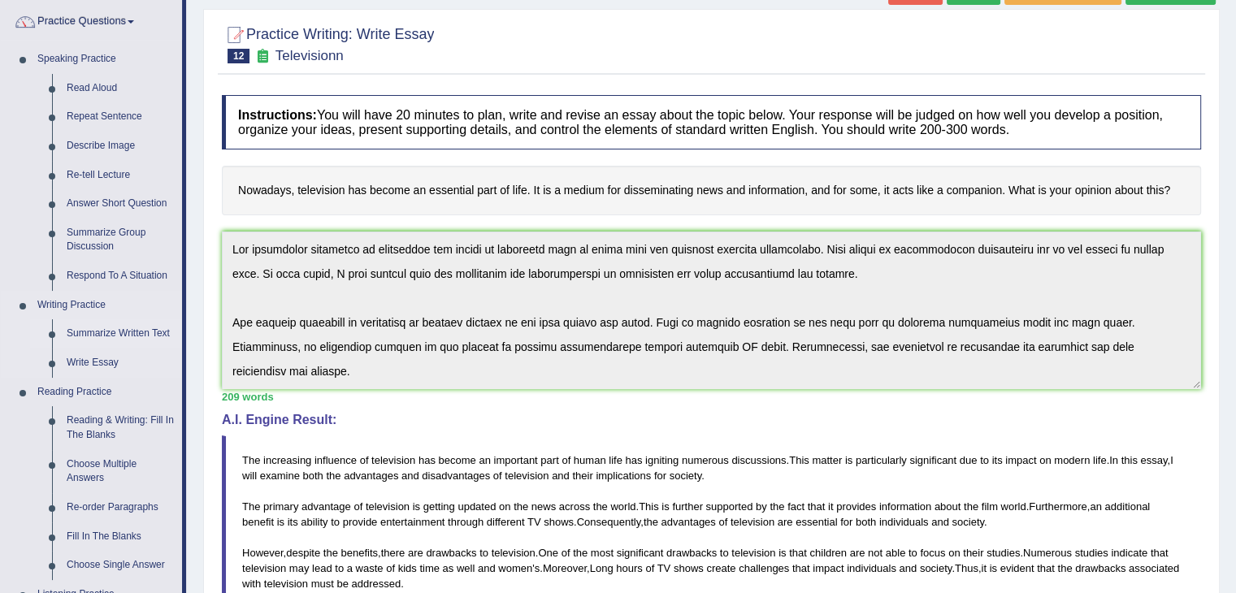
click at [116, 328] on link "Summarize Written Text" at bounding box center [120, 333] width 123 height 29
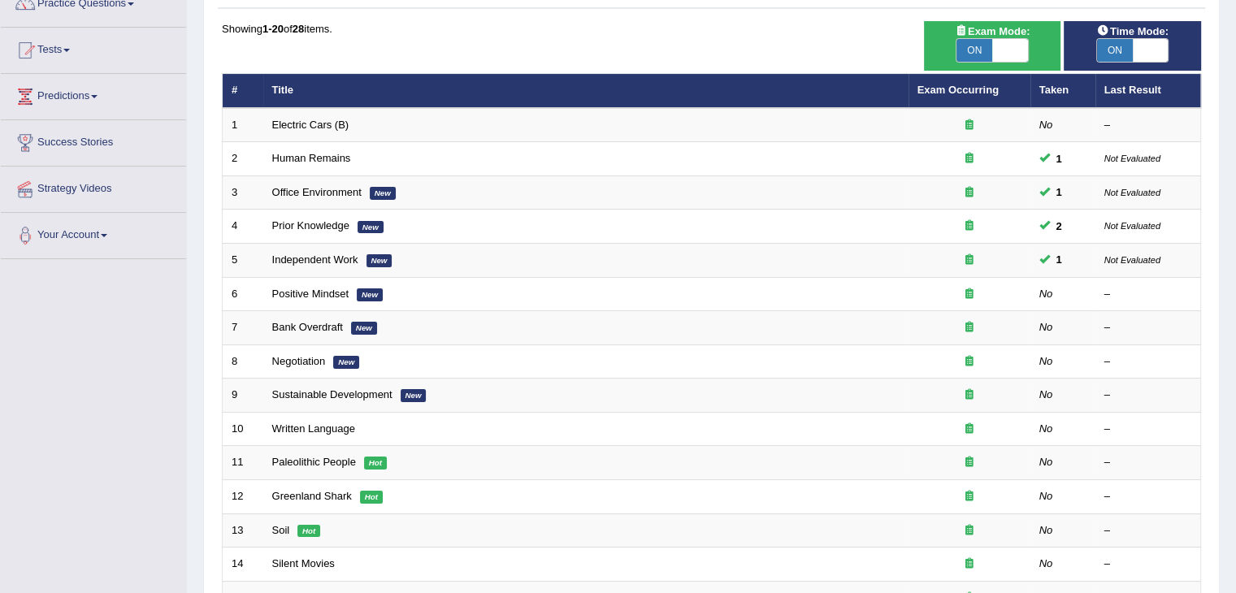
scroll to position [150, 0]
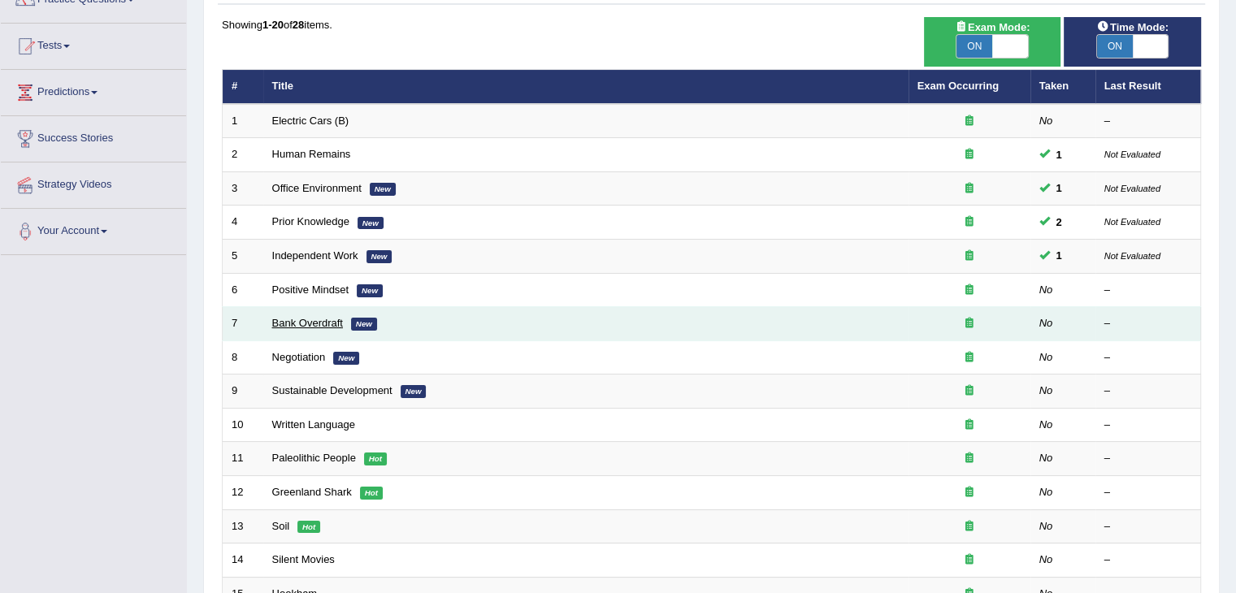
click at [288, 322] on link "Bank Overdraft" at bounding box center [307, 323] width 71 height 12
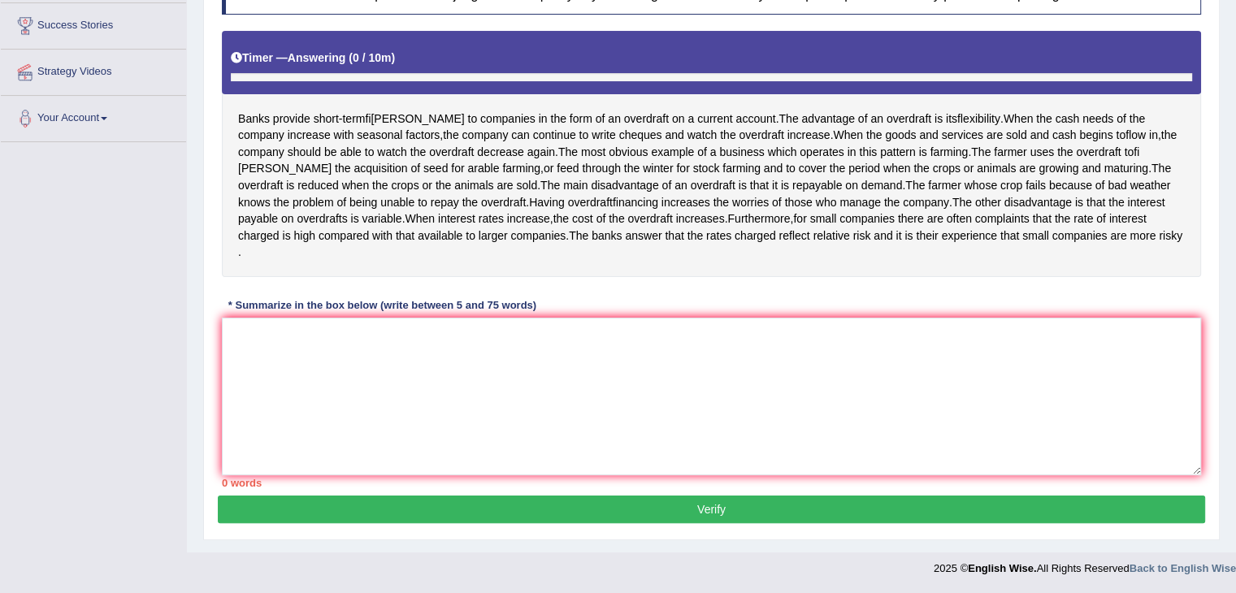
scroll to position [276, 0]
click at [319, 347] on textarea at bounding box center [711, 397] width 979 height 158
click at [340, 332] on textarea "Banks provide short" at bounding box center [711, 397] width 979 height 158
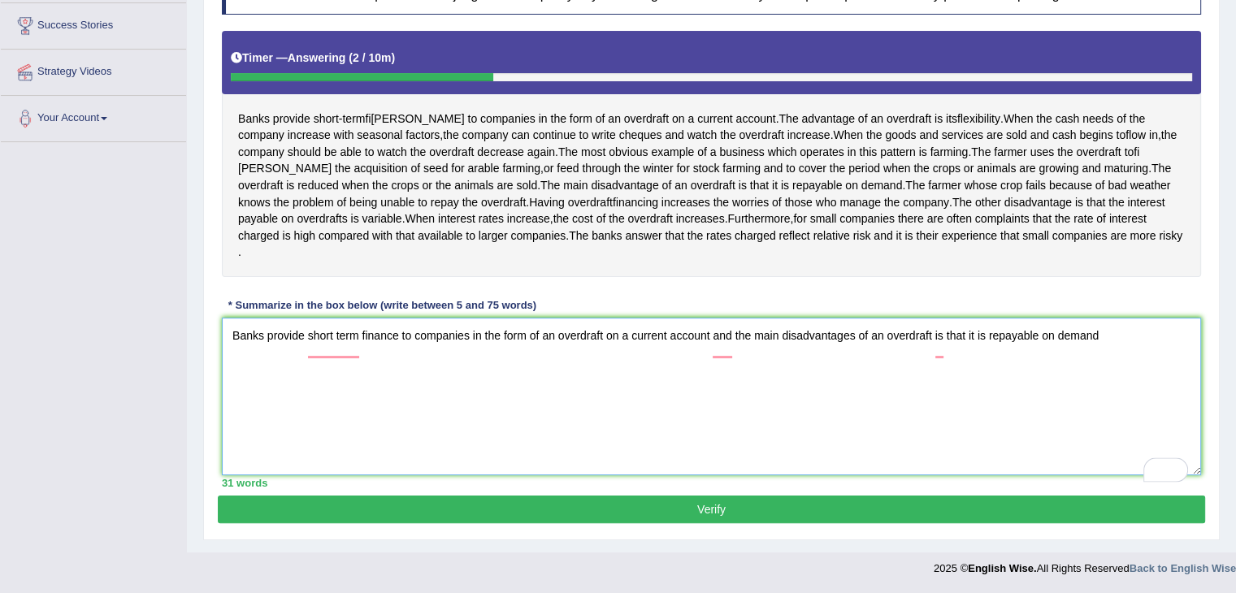
click at [709, 329] on textarea "Banks provide short term finance to companies in the form of an overdraft on a …" at bounding box center [711, 397] width 979 height 158
click at [1107, 331] on textarea "Banks provide short term finance to companies in the form of an overdraft on a …" at bounding box center [711, 397] width 979 height 158
click at [366, 359] on textarea "Banks provide short term finance to companies in the form of an overdraft on a …" at bounding box center [711, 397] width 979 height 158
click at [365, 358] on textarea "Banks provide short term finance to companies in the form of an overdraft on a …" at bounding box center [711, 397] width 979 height 158
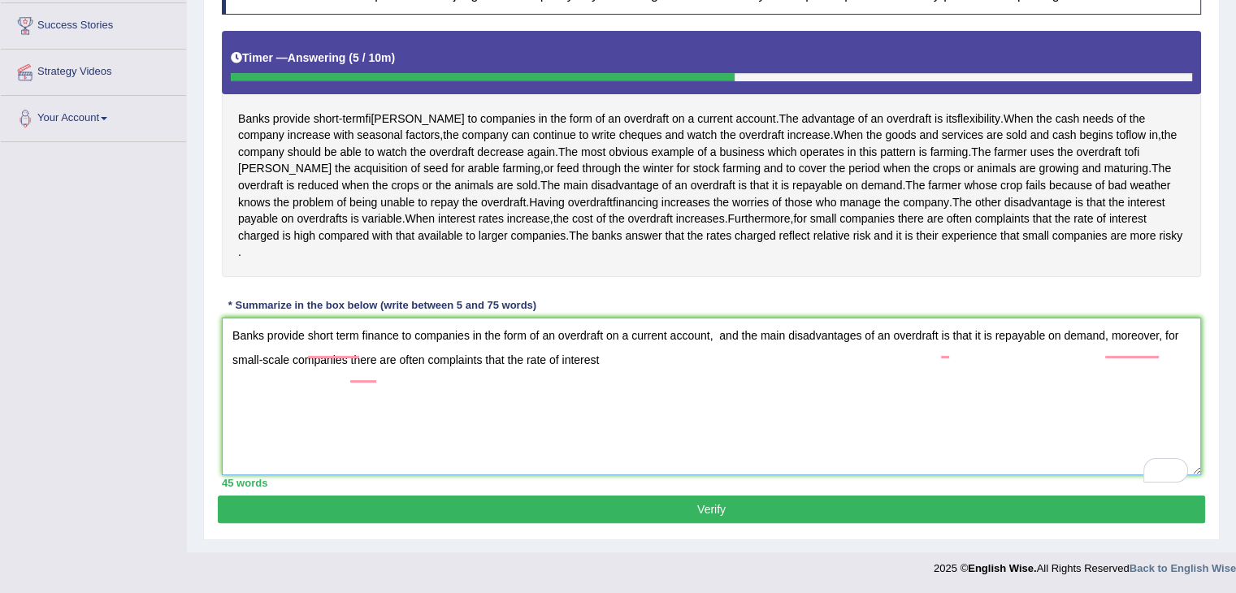
click at [610, 362] on textarea "Banks provide short term finance to companies in the form of an overdraft on a …" at bounding box center [711, 397] width 979 height 158
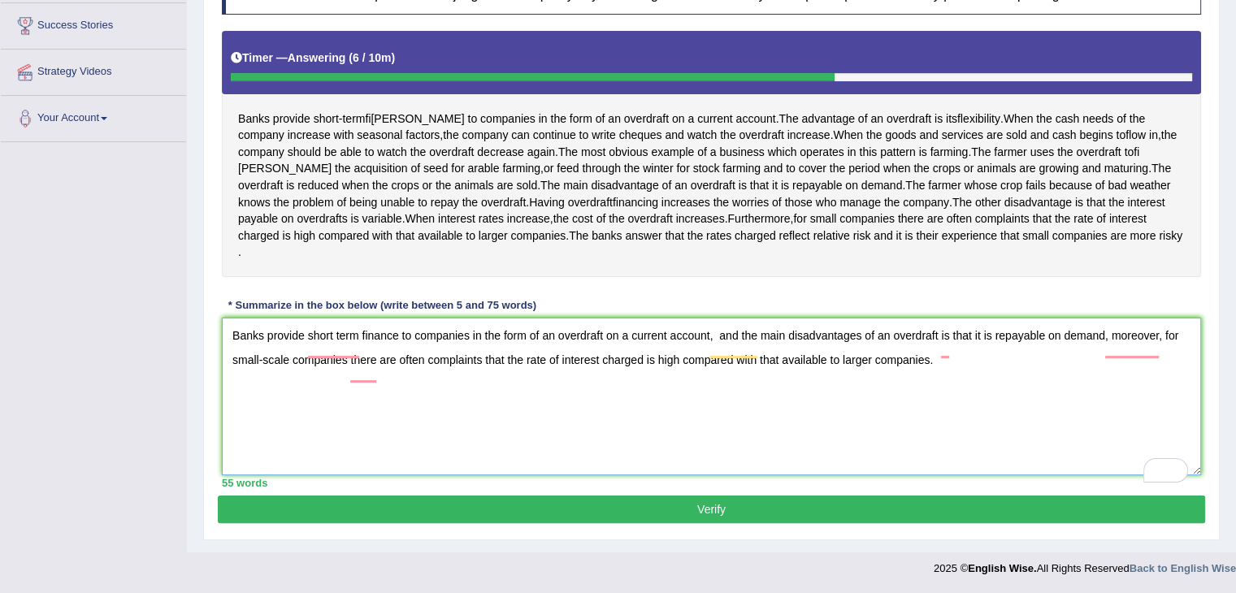
type textarea "Banks provide short term finance to companies in the form of an overdraft on a …"
click at [873, 517] on button "Verify" at bounding box center [711, 510] width 987 height 28
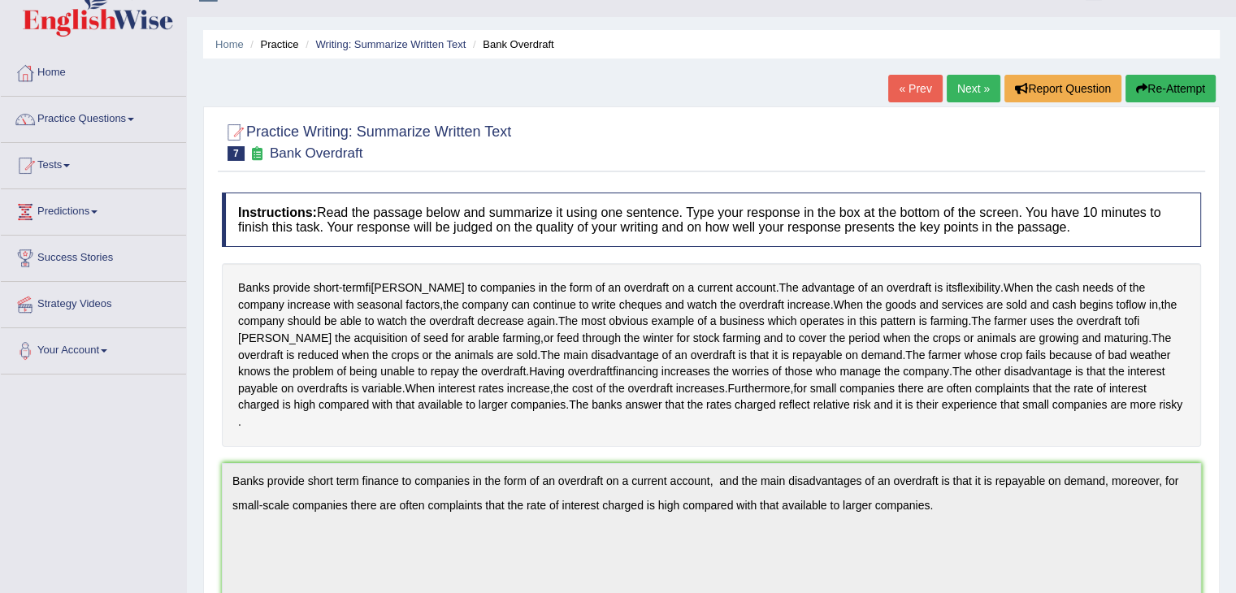
scroll to position [0, 0]
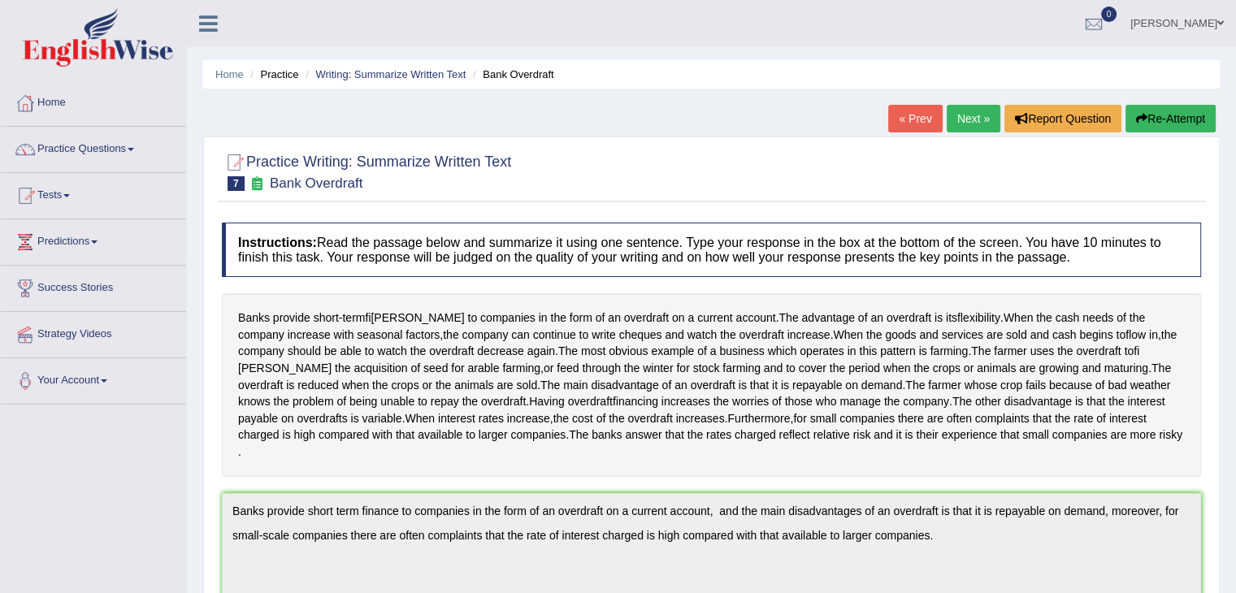
click at [62, 335] on link "Strategy Videos" at bounding box center [93, 332] width 185 height 41
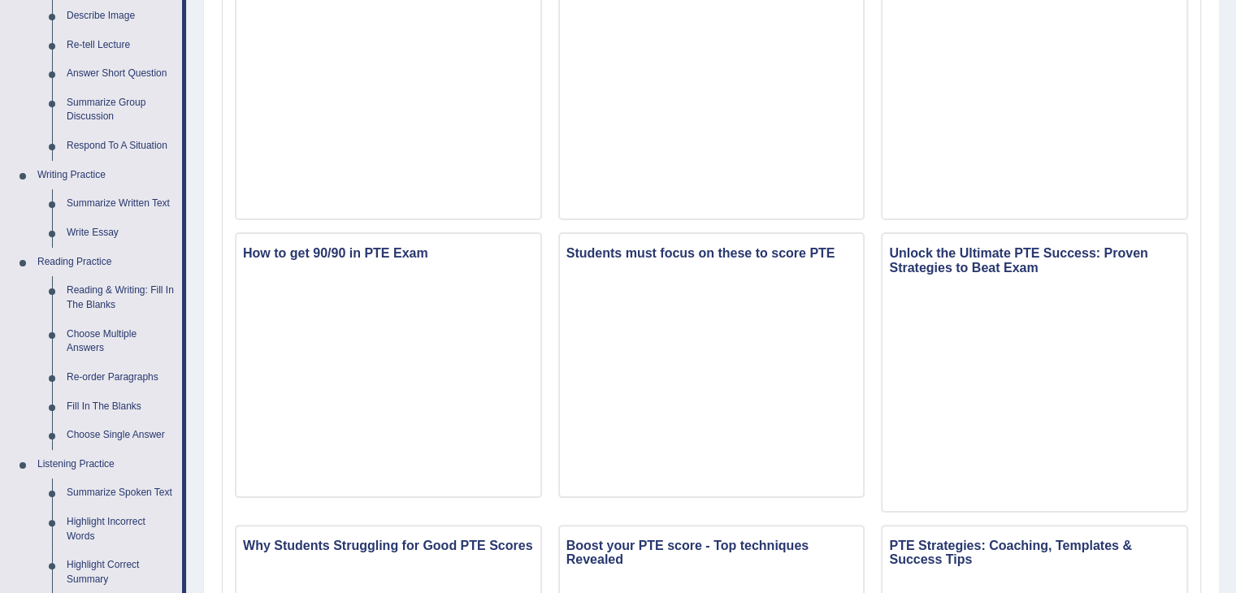
scroll to position [267, 0]
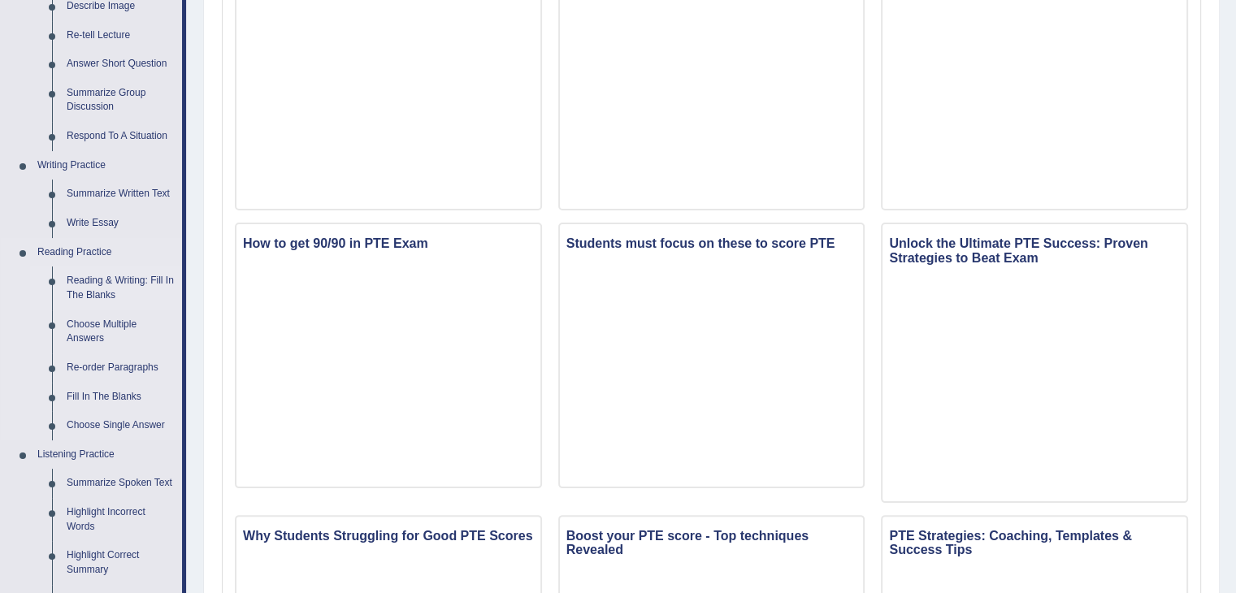
click at [66, 296] on link "Reading & Writing: Fill In The Blanks" at bounding box center [120, 288] width 123 height 43
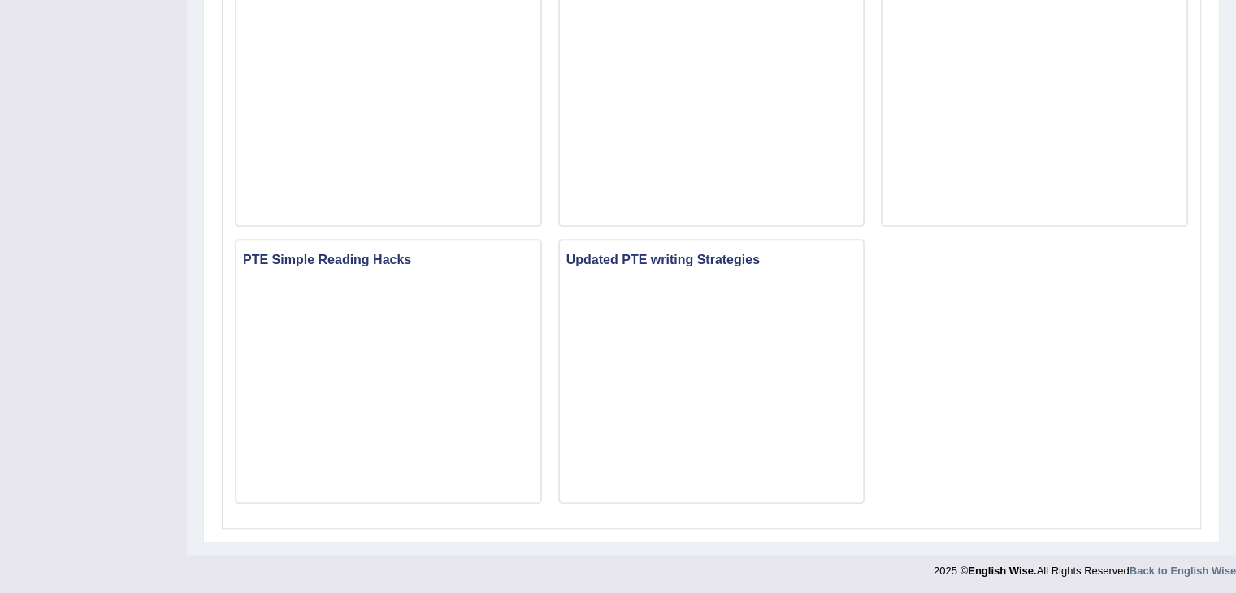
scroll to position [1037, 0]
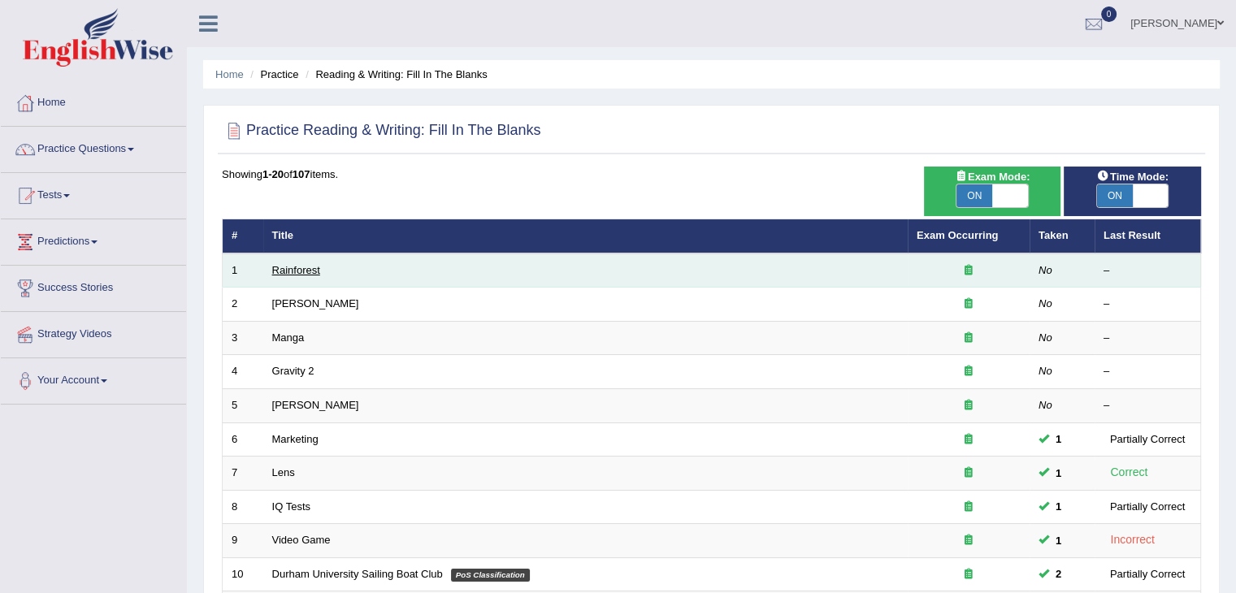
click at [309, 267] on link "Rainforest" at bounding box center [296, 270] width 48 height 12
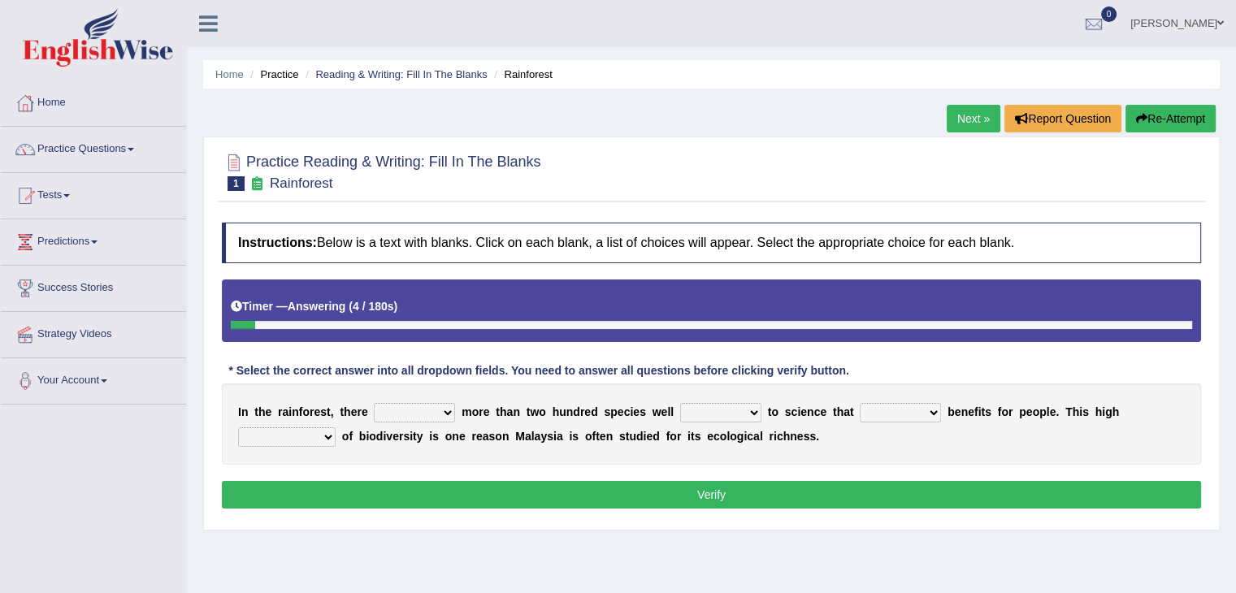
click at [438, 413] on select "have can be has is" at bounding box center [414, 413] width 81 height 20
select select "is"
click at [374, 403] on select "have can be has is" at bounding box center [414, 413] width 81 height 20
click at [739, 405] on select "knowing known knew know" at bounding box center [720, 413] width 81 height 20
select select "known"
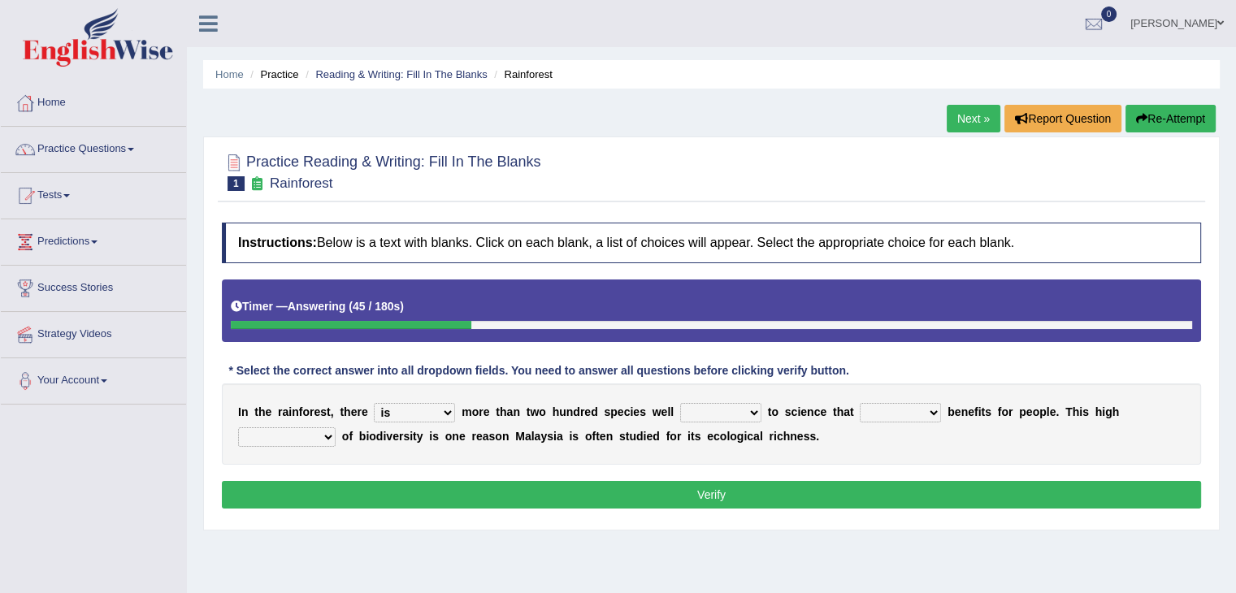
click at [680, 403] on select "knowing known knew know" at bounding box center [720, 413] width 81 height 20
click at [896, 410] on select "contain contained containing contains" at bounding box center [900, 413] width 81 height 20
select select "contained"
click at [860, 403] on select "contain contained containing contains" at bounding box center [900, 413] width 81 height 20
click at [292, 430] on select "condensation conjunction continuity complexity" at bounding box center [287, 437] width 98 height 20
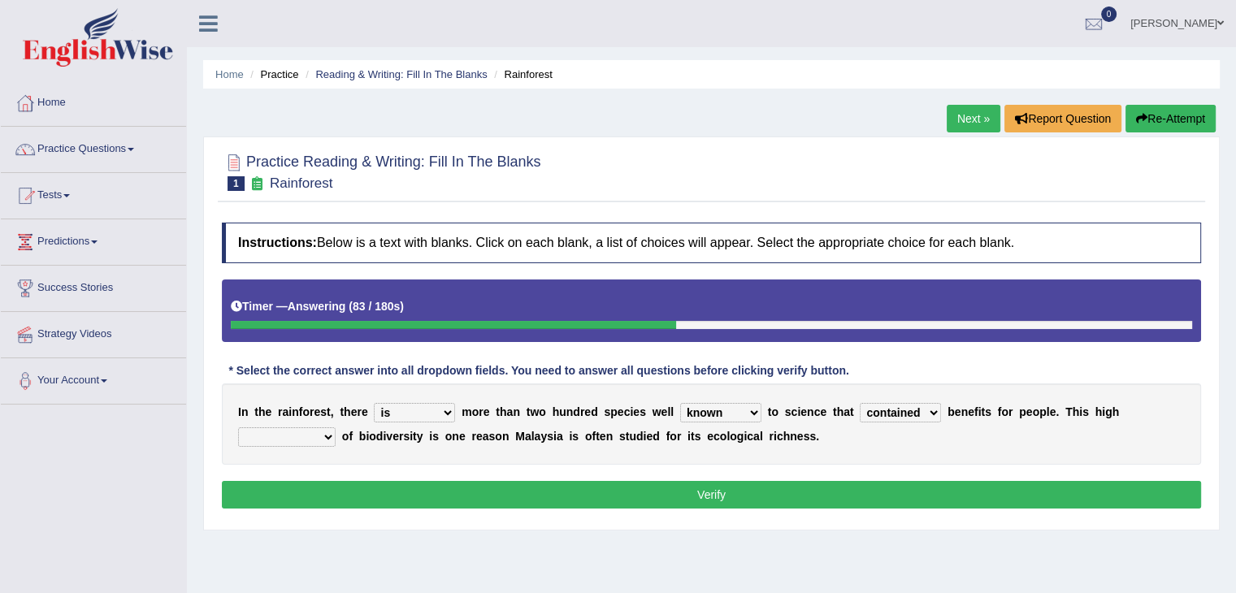
select select "conjunction"
click at [238, 427] on select "condensation conjunction continuity complexity" at bounding box center [287, 437] width 98 height 20
click at [299, 492] on button "Verify" at bounding box center [711, 495] width 979 height 28
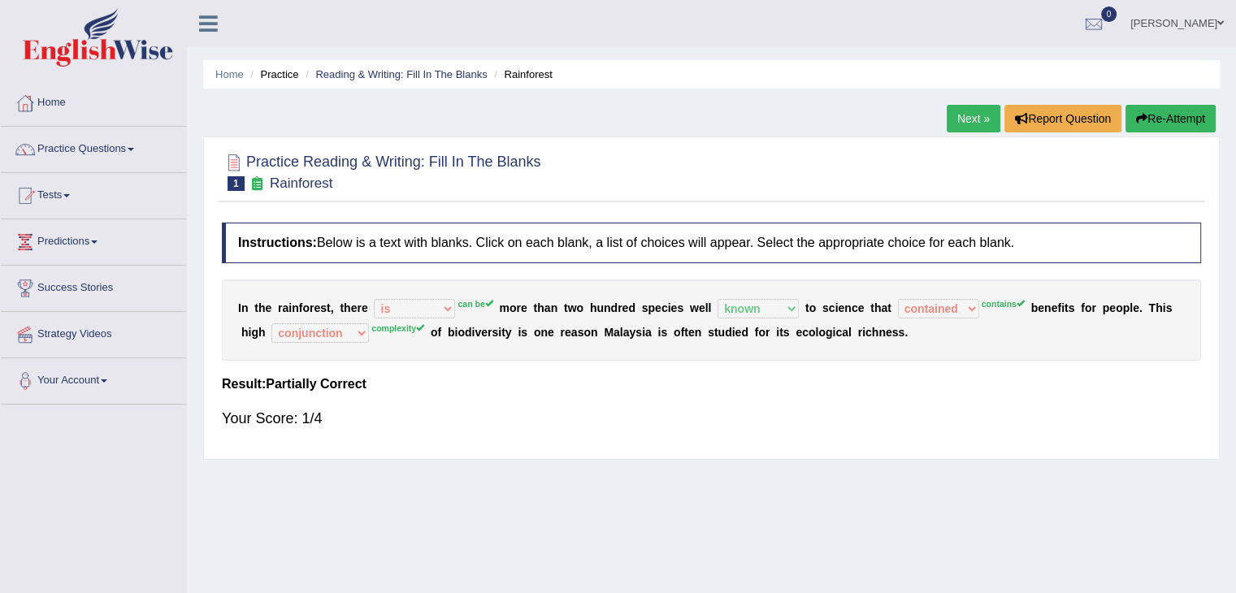
click at [962, 124] on link "Next »" at bounding box center [974, 119] width 54 height 28
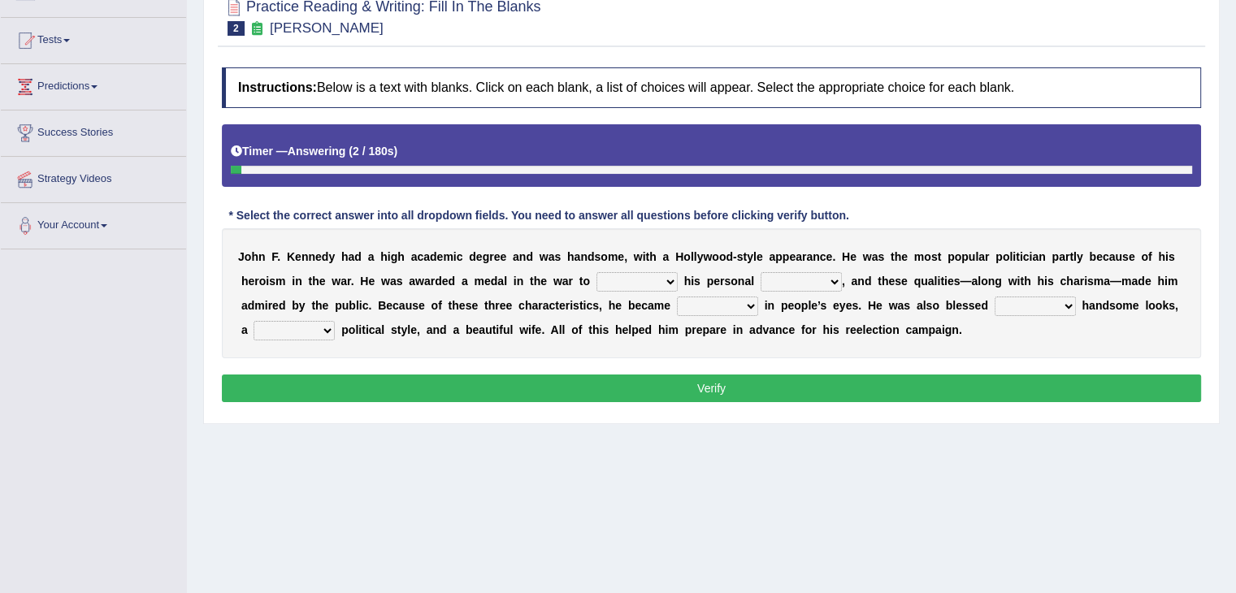
scroll to position [158, 0]
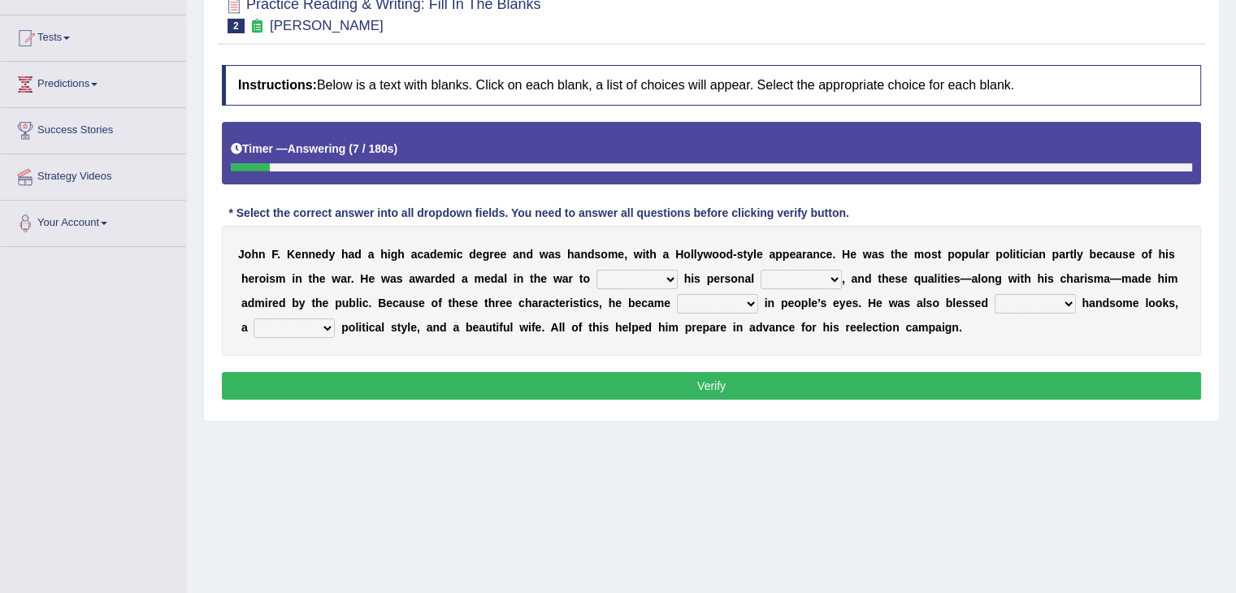
click at [614, 281] on select "prove show evidence upthrow" at bounding box center [636, 280] width 81 height 20
select select "show"
click at [596, 270] on select "prove show evidence upthrow" at bounding box center [636, 280] width 81 height 20
click at [797, 278] on select "passion courage charm liking" at bounding box center [801, 280] width 81 height 20
select select "courage"
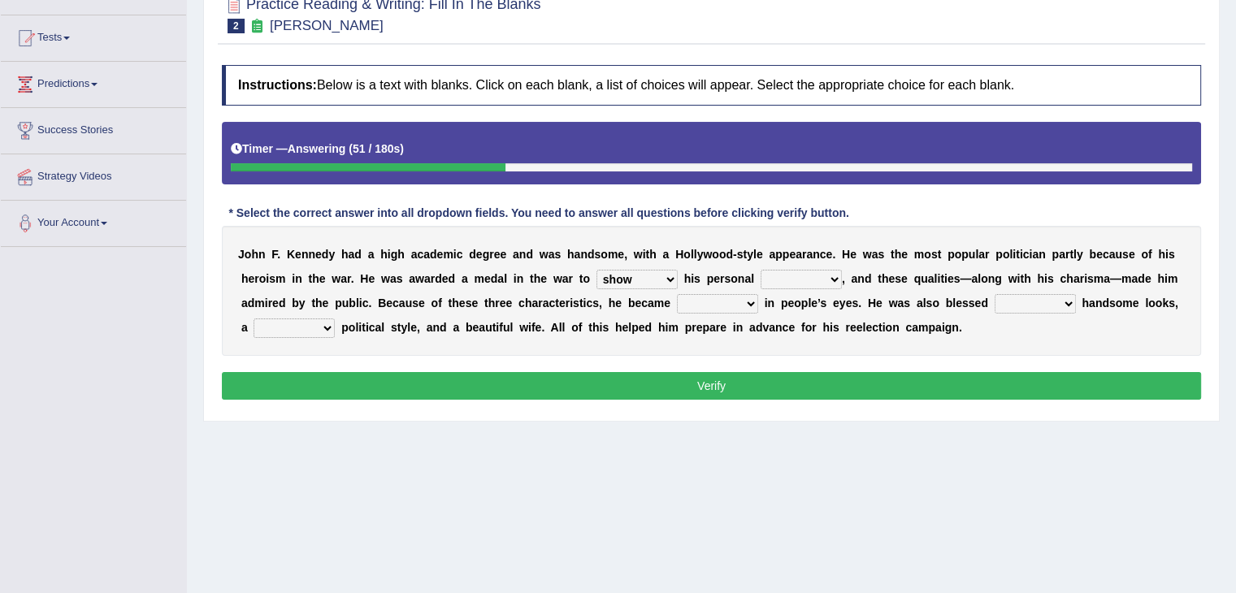
click at [761, 270] on select "passion courage charm liking" at bounding box center [801, 280] width 81 height 20
click at [665, 276] on select "prove show evidence upthrow" at bounding box center [636, 280] width 81 height 20
click at [704, 307] on select "iconic ironic identical impotent" at bounding box center [717, 304] width 81 height 20
select select "iconic"
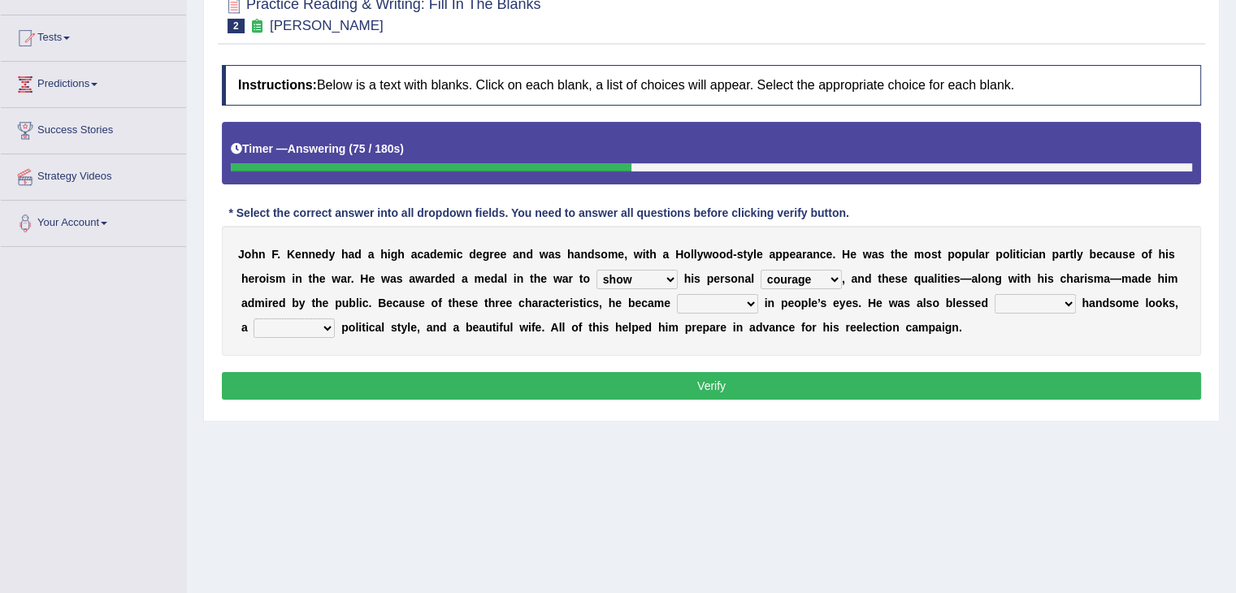
click at [677, 294] on select "iconic ironic identical impotent" at bounding box center [717, 304] width 81 height 20
click at [1025, 294] on select "with in upon to" at bounding box center [1035, 304] width 81 height 20
select select "with"
click at [995, 294] on select "with in upon to" at bounding box center [1035, 304] width 81 height 20
click at [305, 331] on select "mending mends mended mend" at bounding box center [294, 329] width 81 height 20
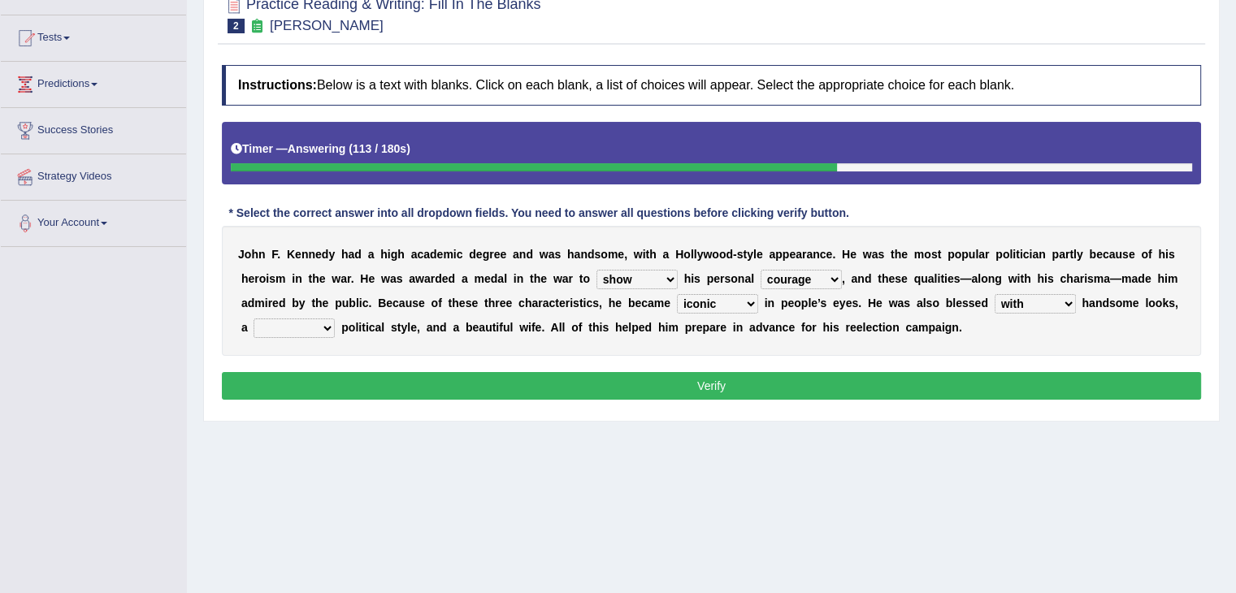
select select "mend"
click at [254, 319] on select "mending mends mended mend" at bounding box center [294, 329] width 81 height 20
click at [332, 382] on button "Verify" at bounding box center [711, 386] width 979 height 28
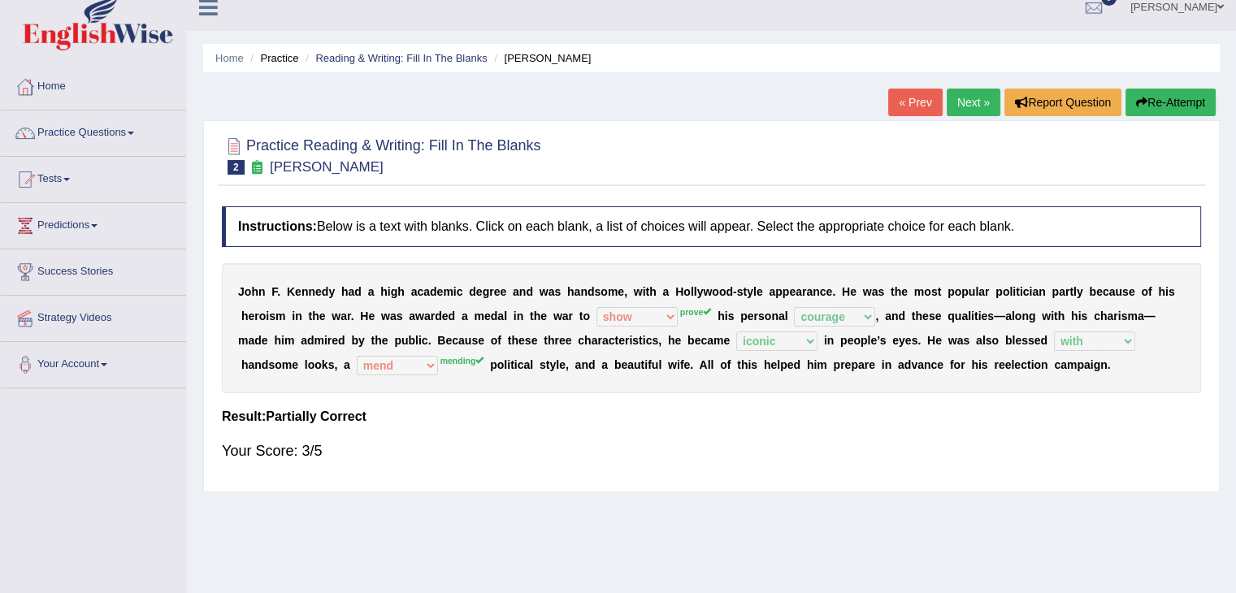
scroll to position [0, 0]
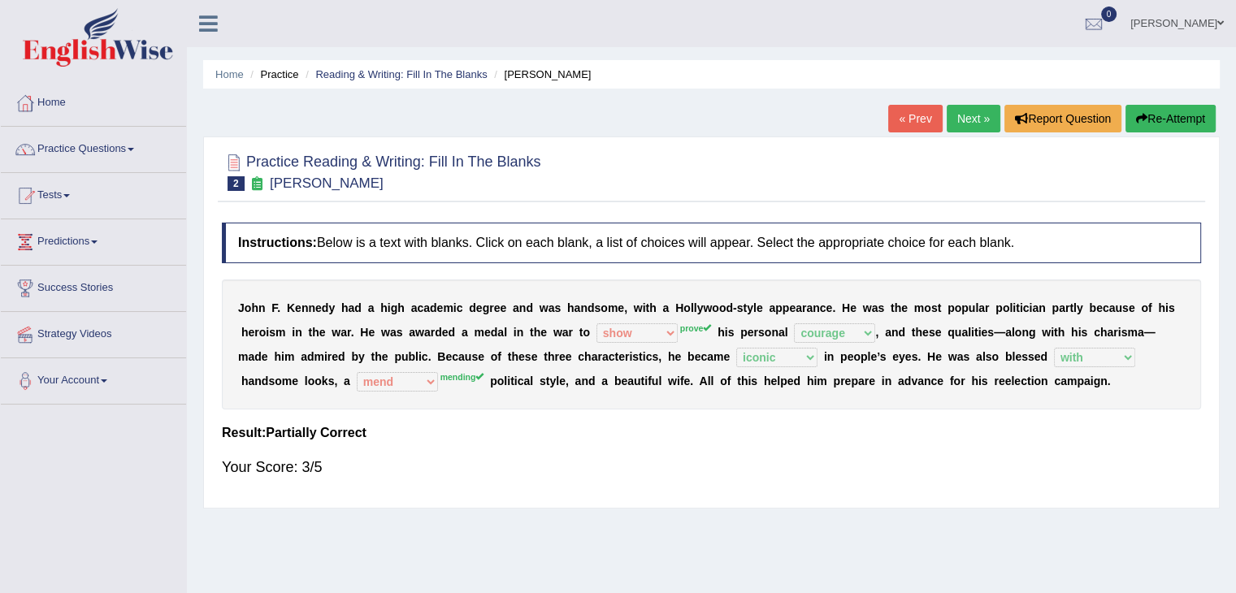
click at [970, 120] on link "Next »" at bounding box center [974, 119] width 54 height 28
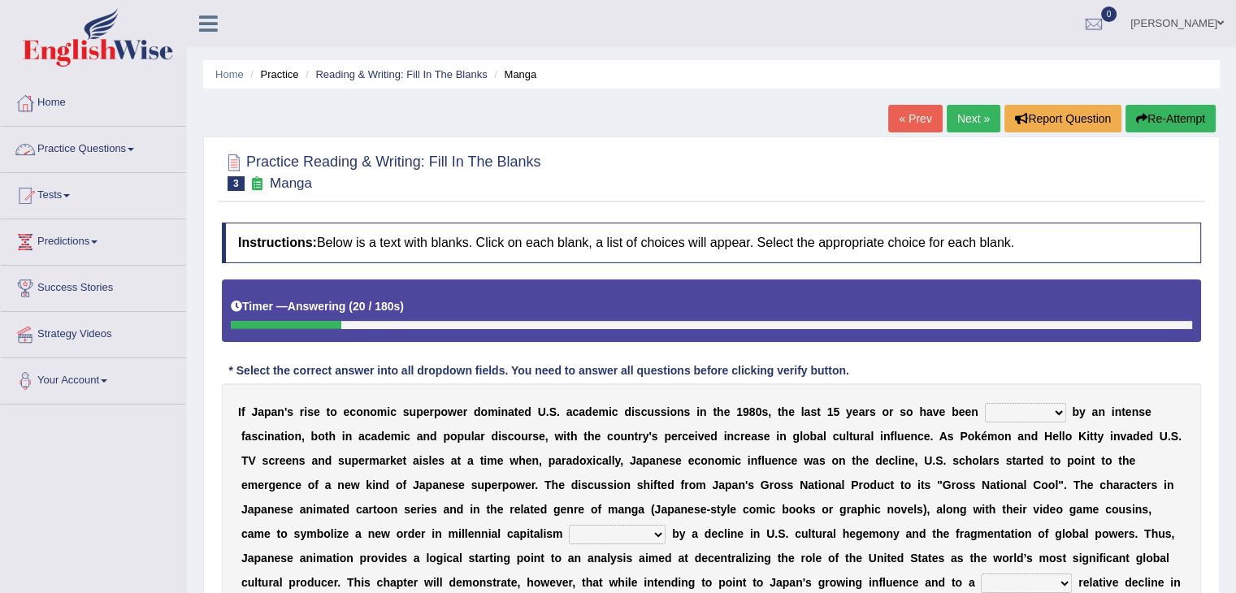
click at [138, 157] on link "Practice Questions" at bounding box center [93, 147] width 185 height 41
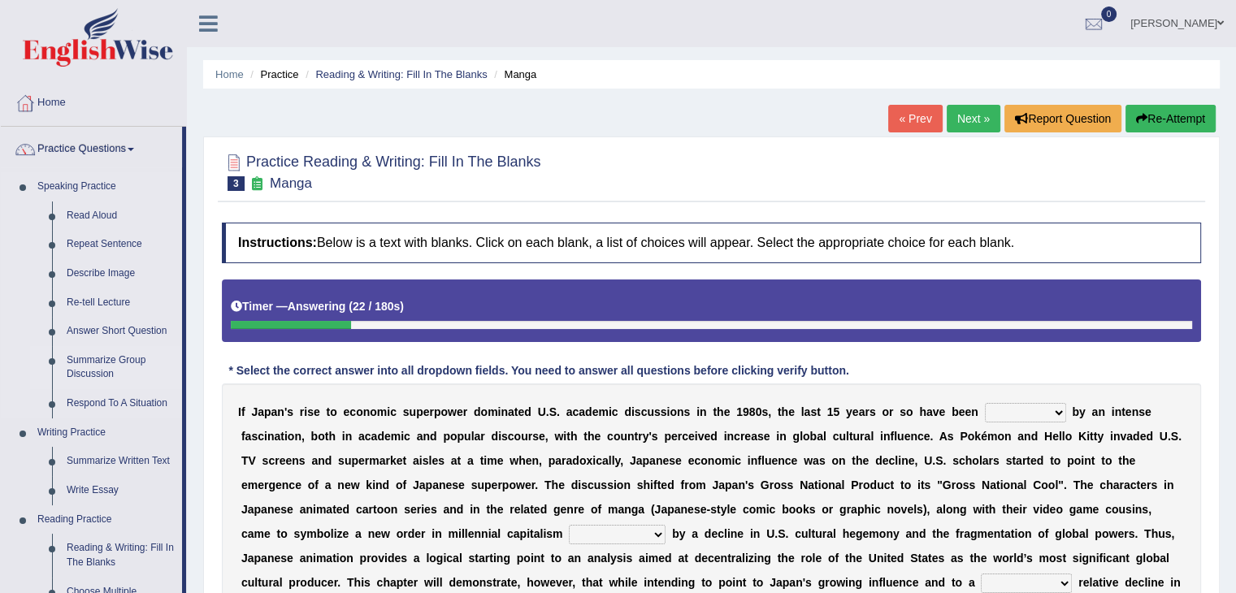
click at [107, 355] on link "Summarize Group Discussion" at bounding box center [120, 367] width 123 height 43
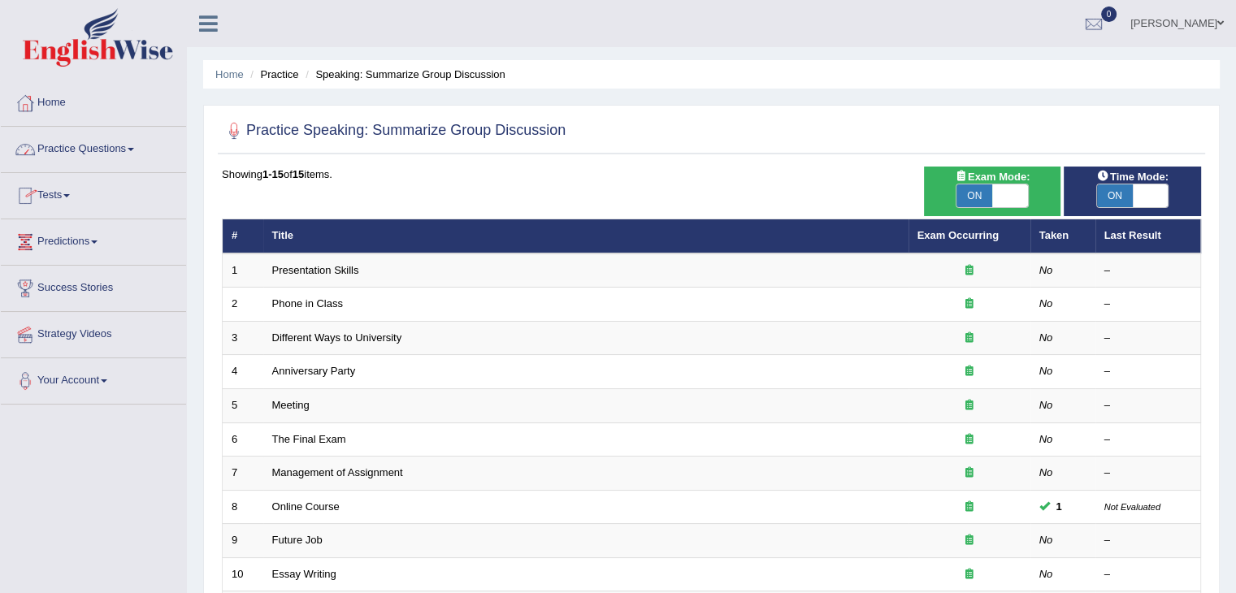
click at [132, 154] on link "Practice Questions" at bounding box center [93, 147] width 185 height 41
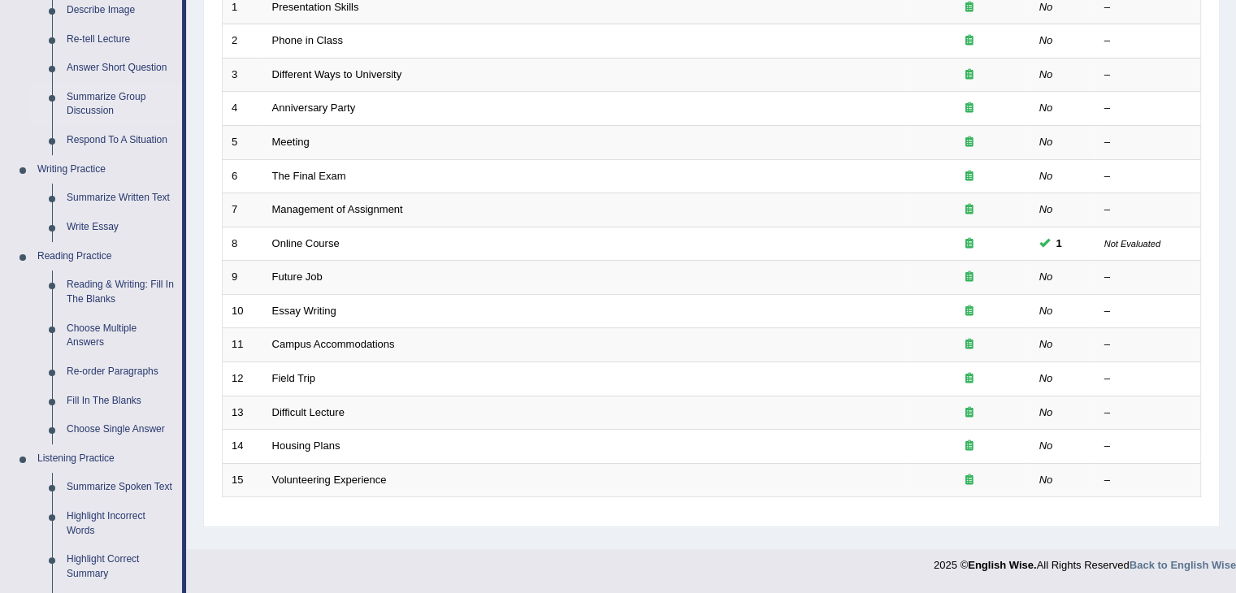
scroll to position [279, 0]
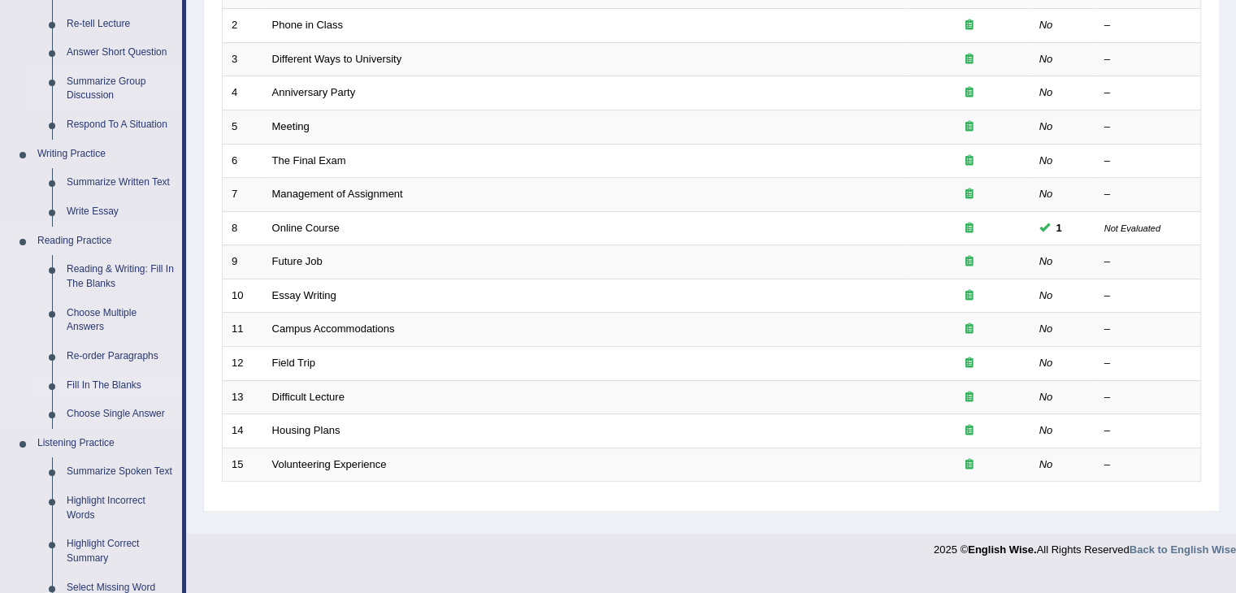
click at [94, 380] on link "Fill In The Blanks" at bounding box center [120, 385] width 123 height 29
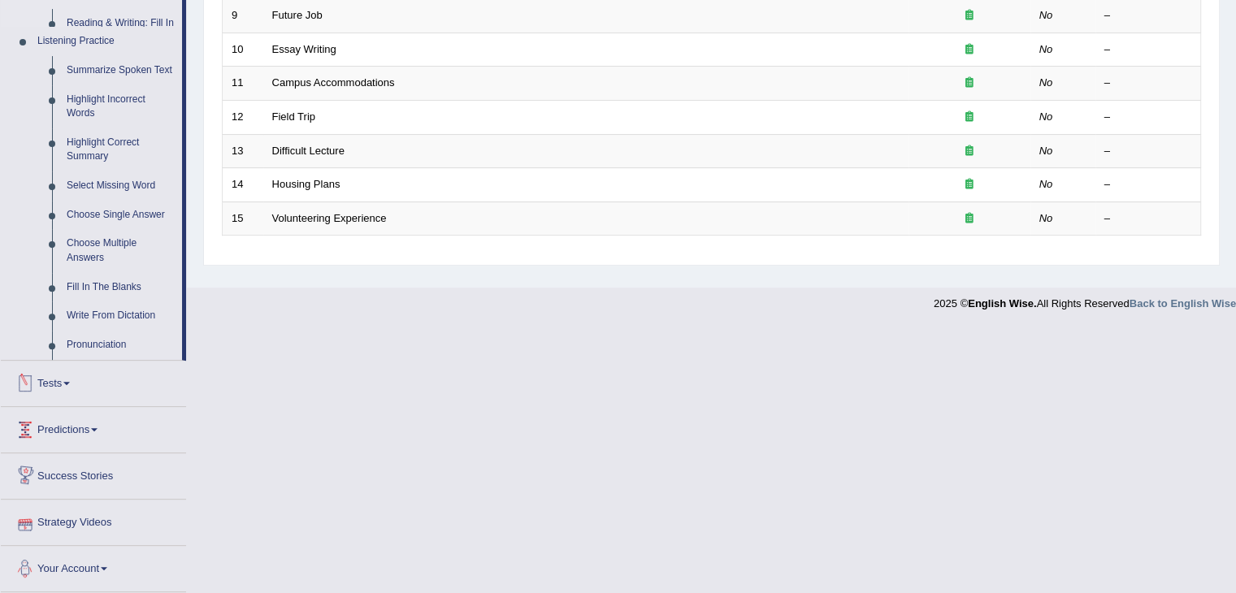
scroll to position [512, 0]
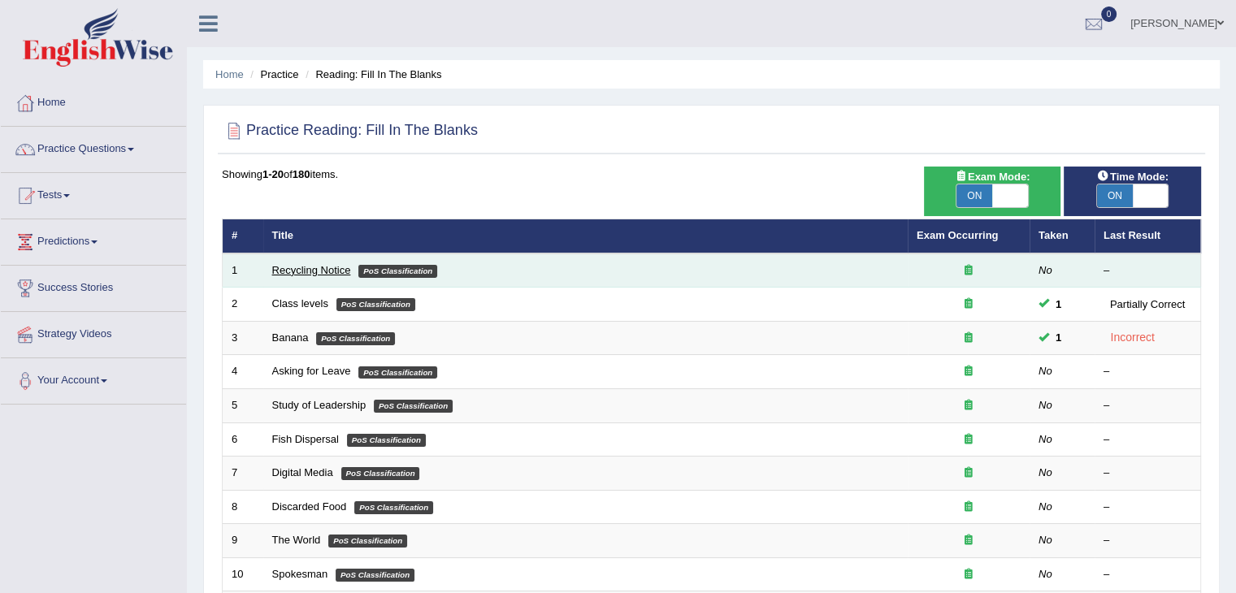
click at [317, 271] on link "Recycling Notice" at bounding box center [311, 270] width 79 height 12
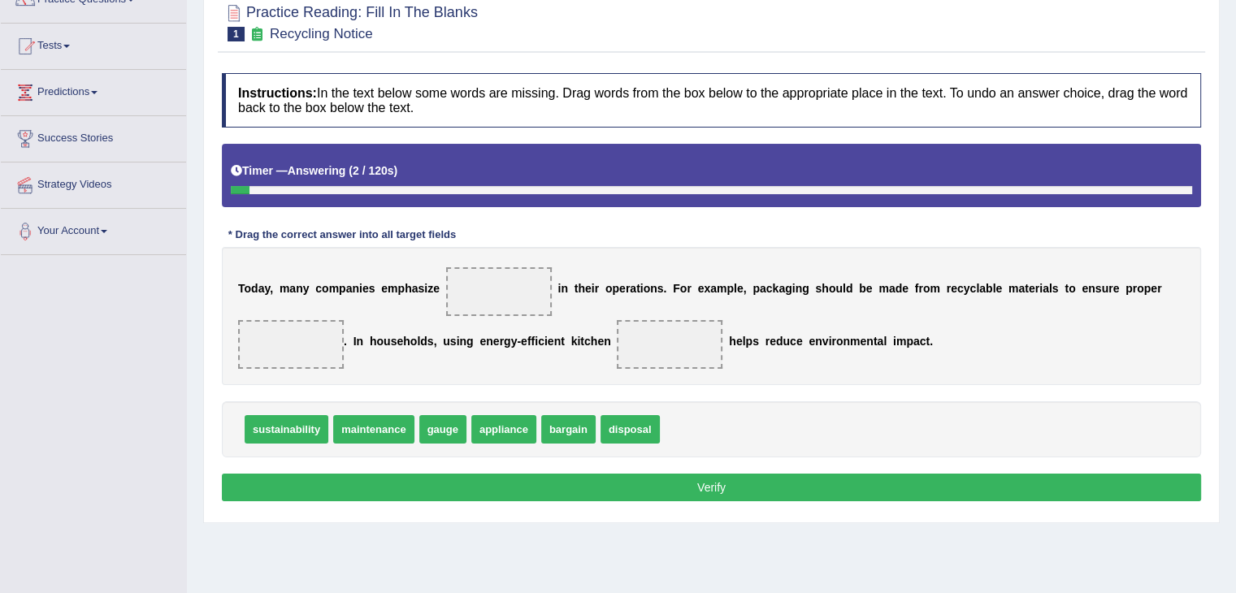
scroll to position [151, 0]
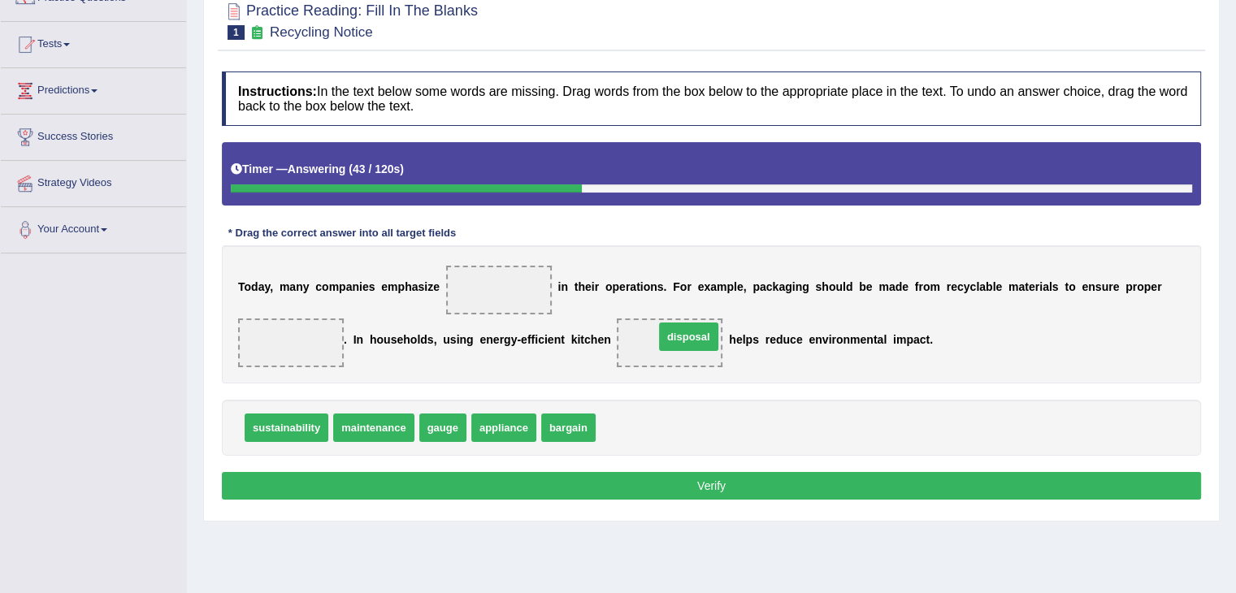
drag, startPoint x: 631, startPoint y: 427, endPoint x: 689, endPoint y: 337, distance: 107.5
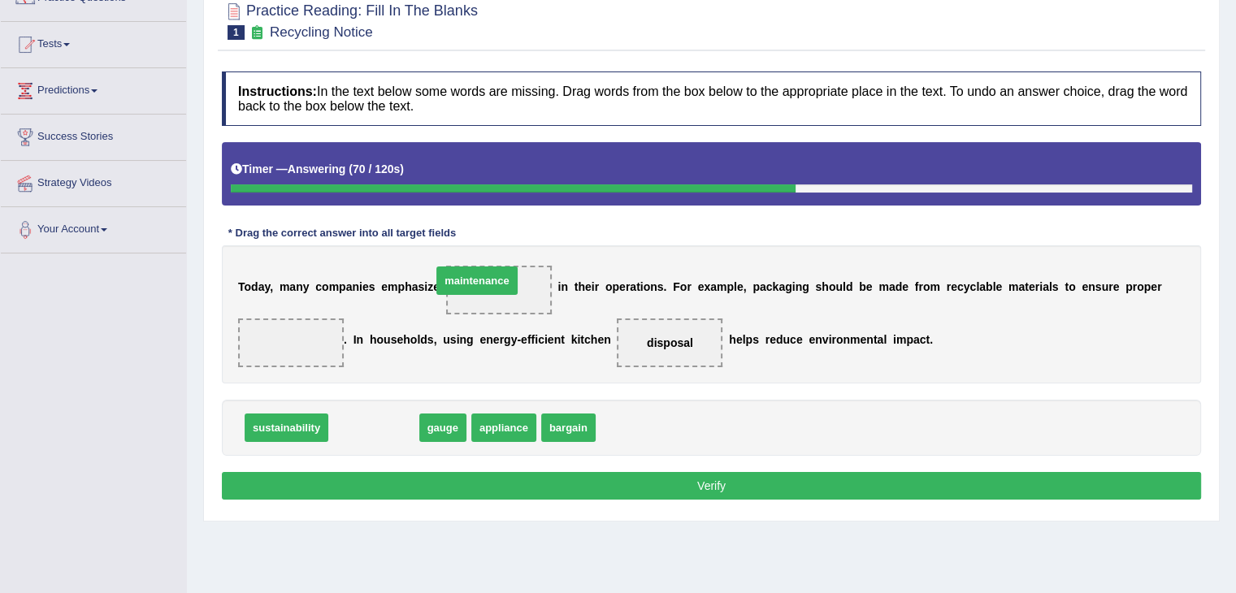
drag, startPoint x: 366, startPoint y: 427, endPoint x: 470, endPoint y: 280, distance: 179.7
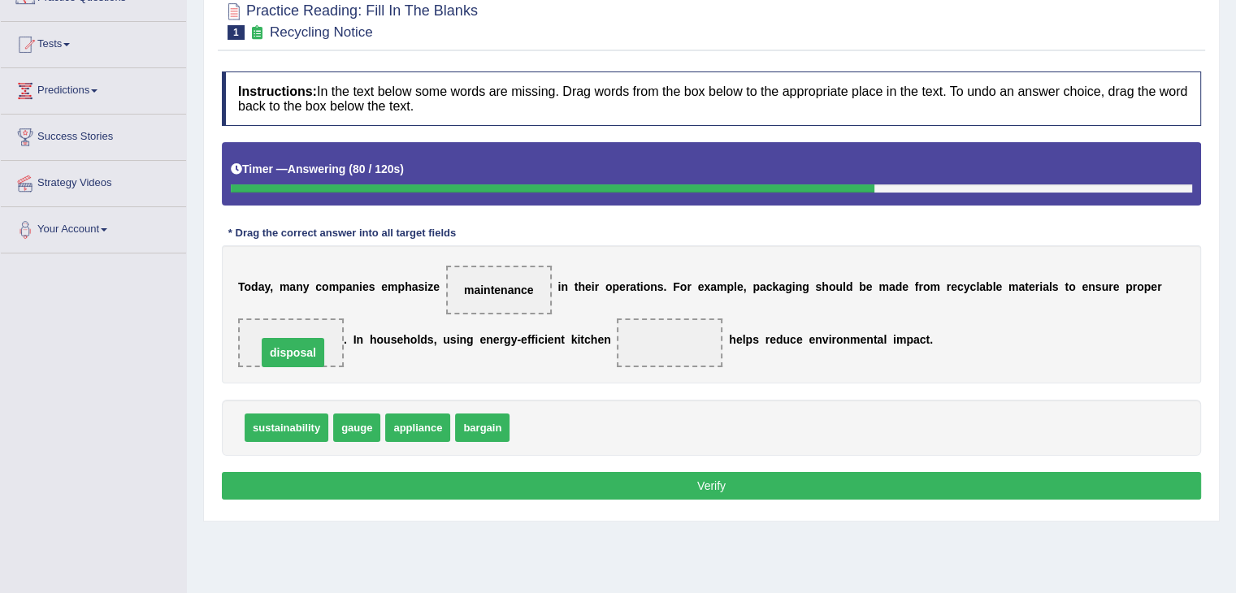
drag, startPoint x: 653, startPoint y: 344, endPoint x: 276, endPoint y: 353, distance: 377.1
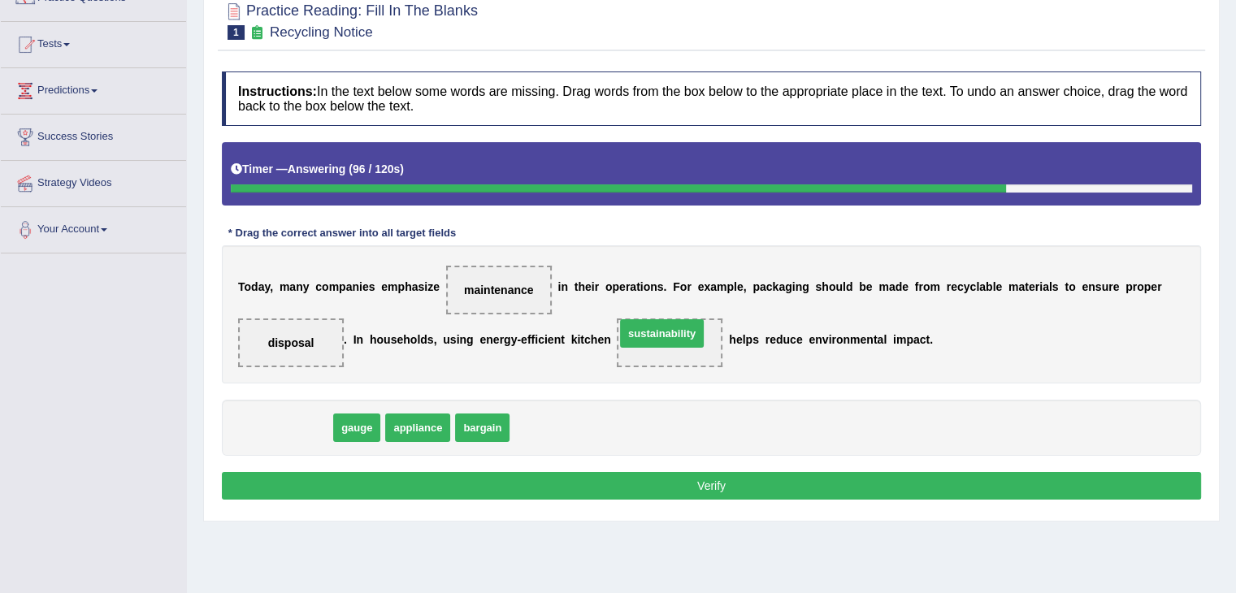
drag, startPoint x: 293, startPoint y: 423, endPoint x: 668, endPoint y: 328, distance: 386.3
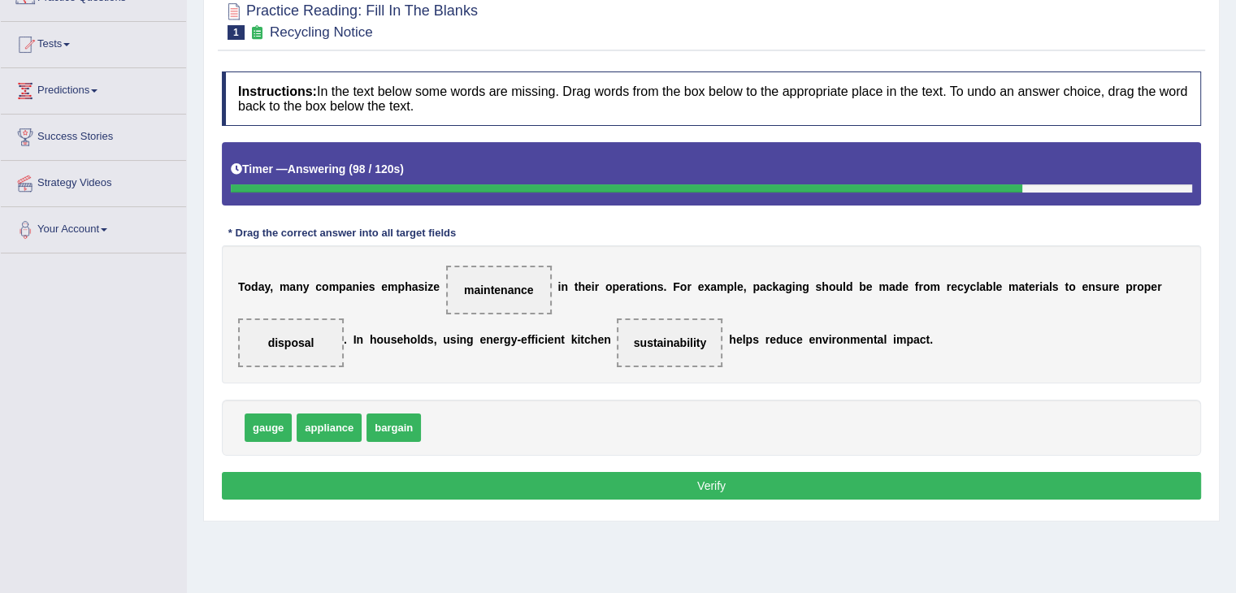
click at [565, 475] on button "Verify" at bounding box center [711, 486] width 979 height 28
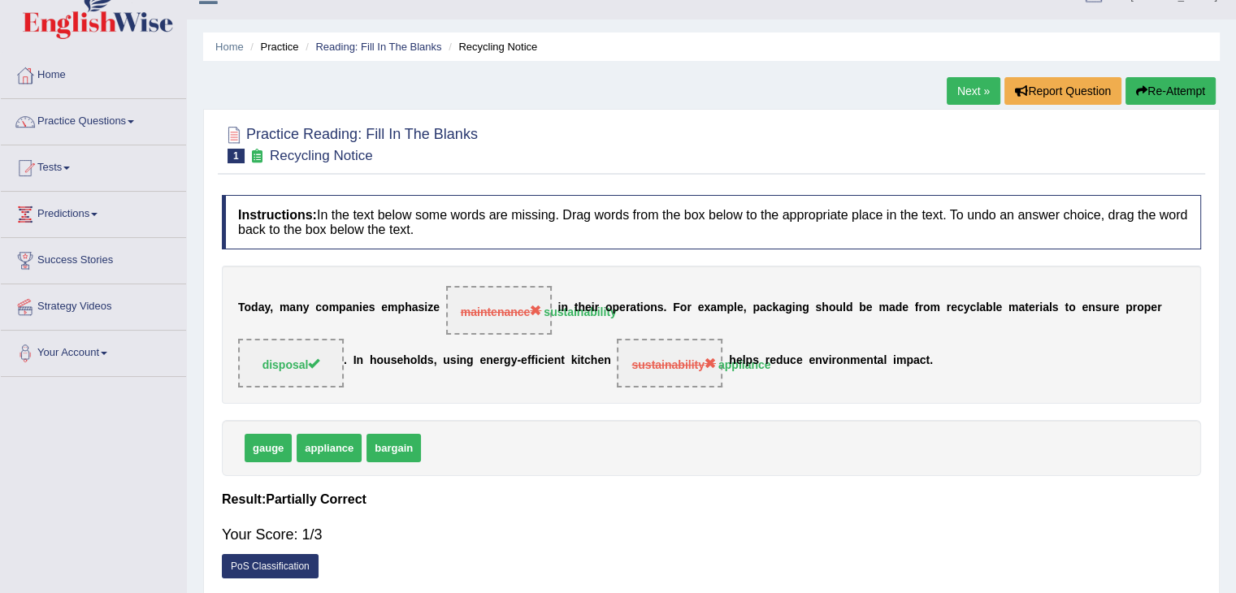
scroll to position [0, 0]
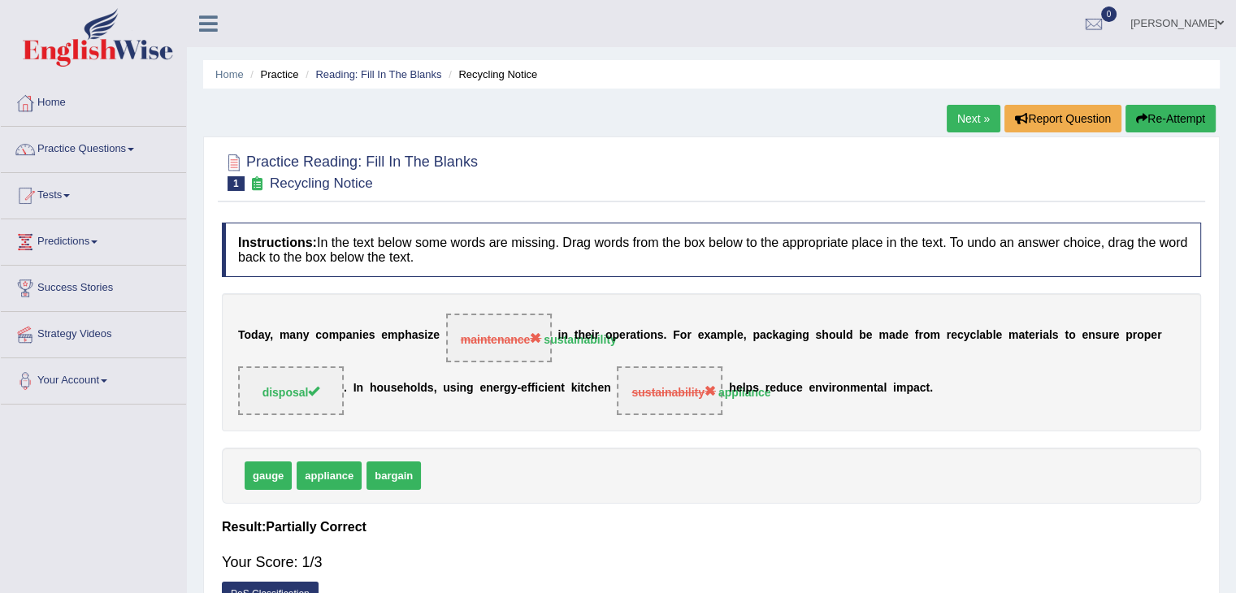
click at [968, 115] on link "Next »" at bounding box center [974, 119] width 54 height 28
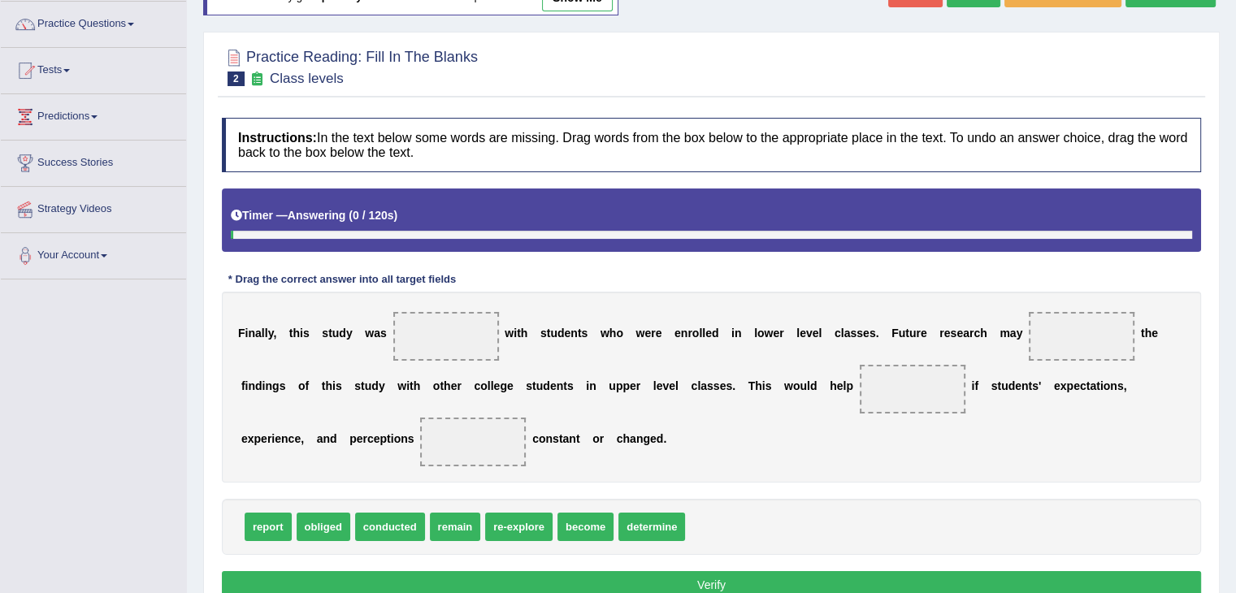
scroll to position [137, 0]
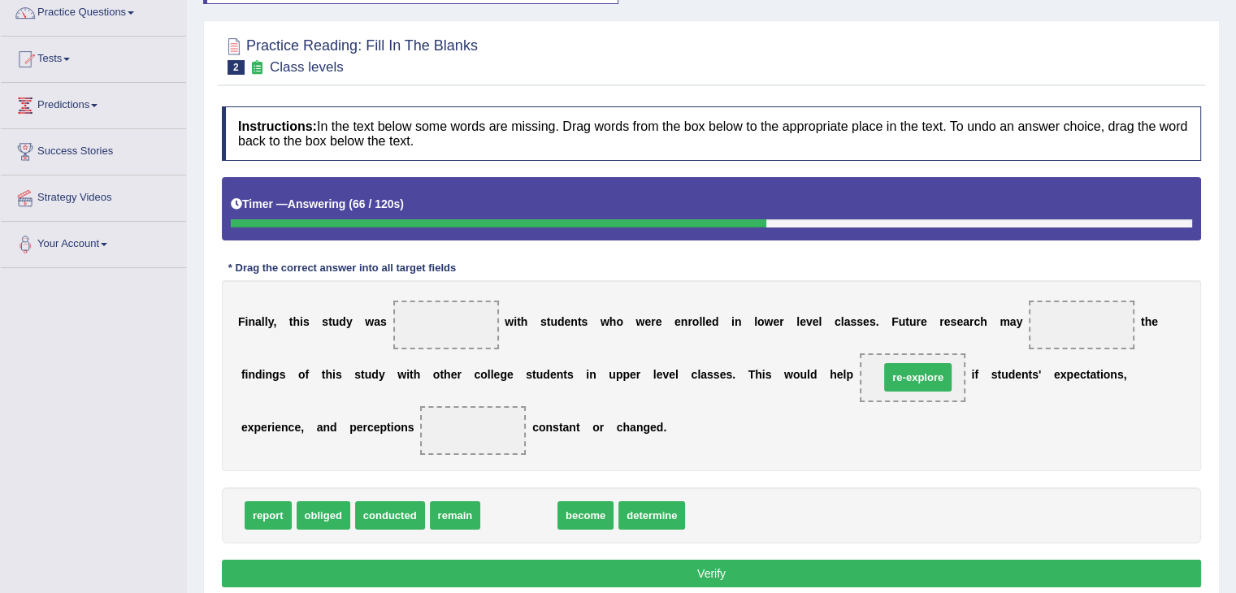
drag, startPoint x: 521, startPoint y: 513, endPoint x: 920, endPoint y: 375, distance: 422.2
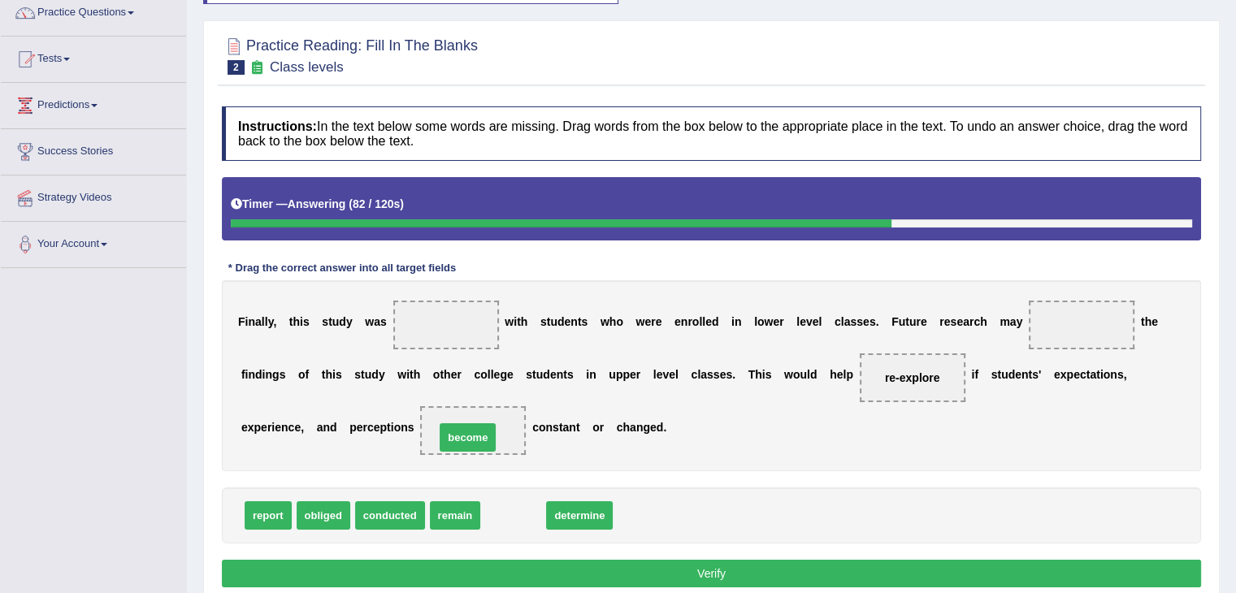
drag, startPoint x: 514, startPoint y: 508, endPoint x: 468, endPoint y: 430, distance: 90.3
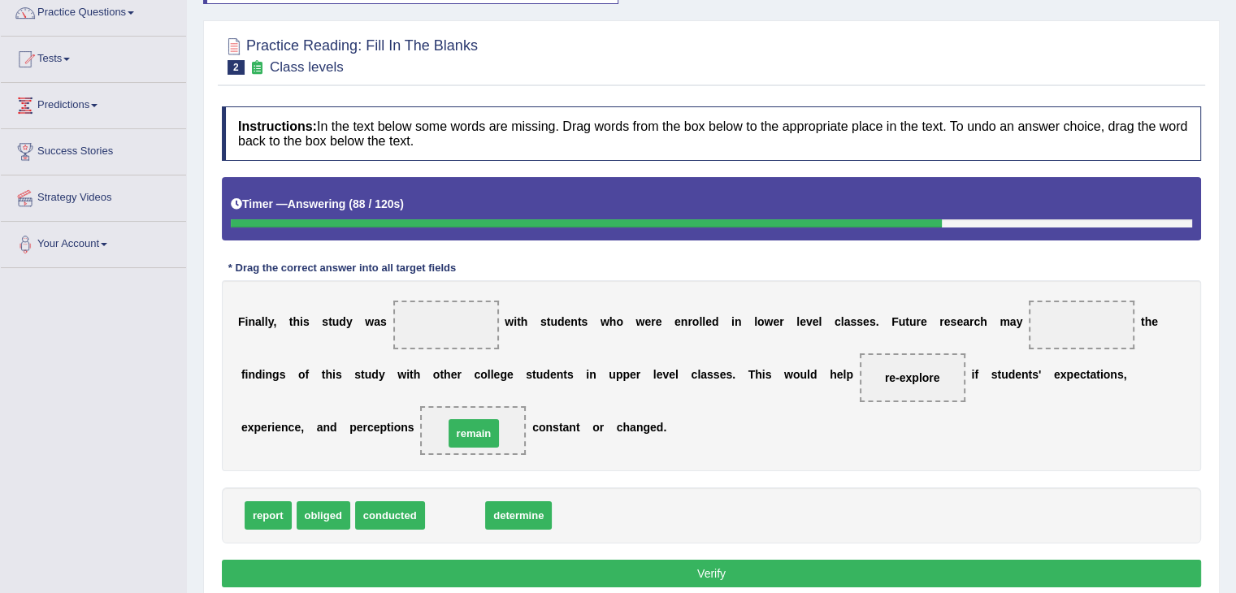
drag, startPoint x: 453, startPoint y: 518, endPoint x: 472, endPoint y: 435, distance: 85.0
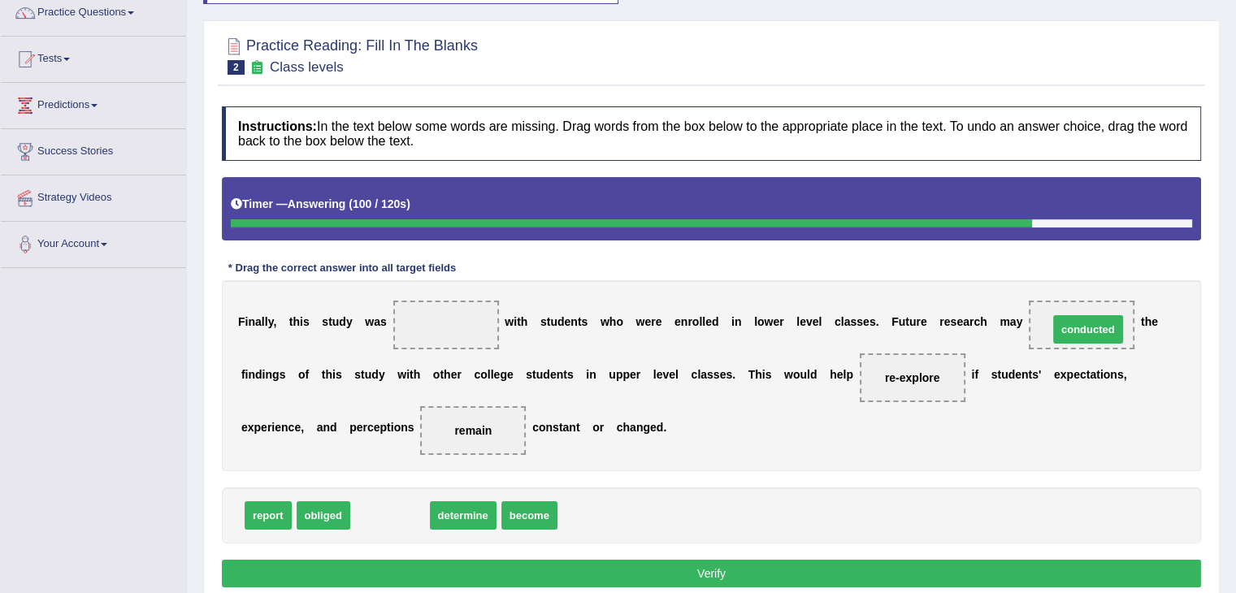
drag, startPoint x: 380, startPoint y: 505, endPoint x: 1077, endPoint y: 319, distance: 720.8
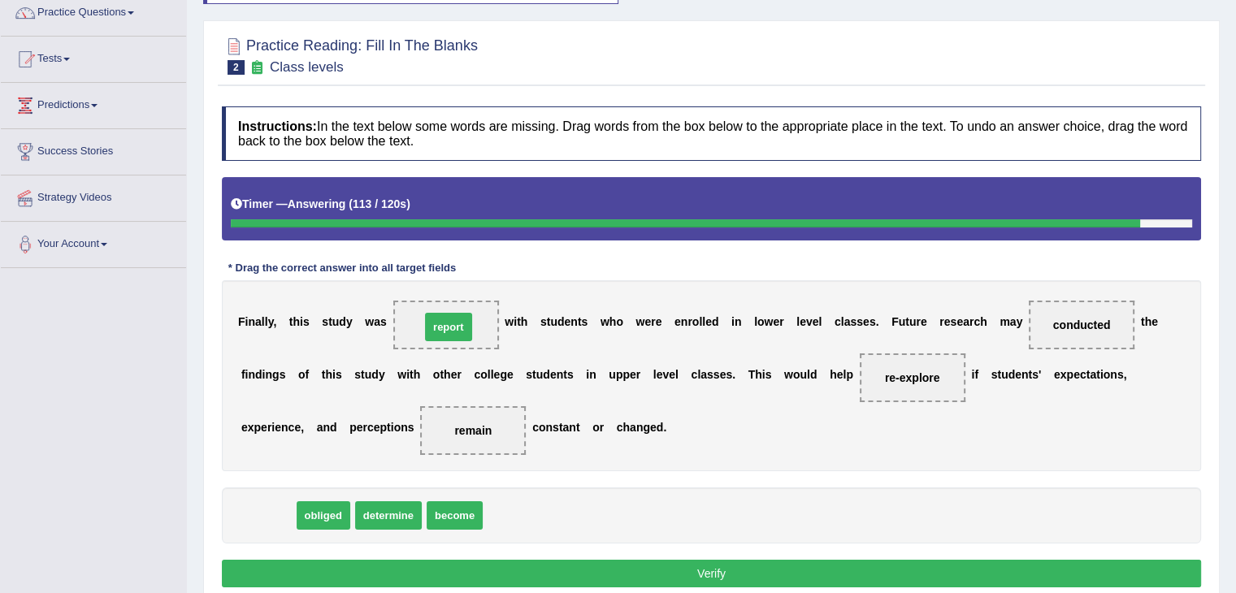
drag, startPoint x: 285, startPoint y: 517, endPoint x: 466, endPoint y: 329, distance: 260.3
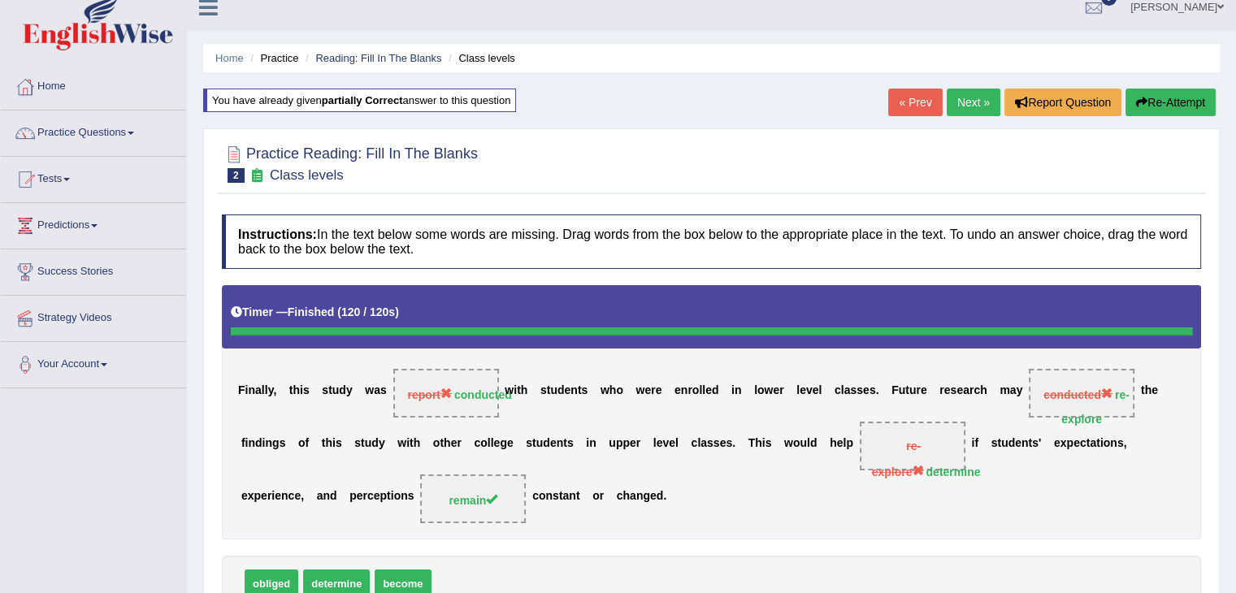
scroll to position [0, 0]
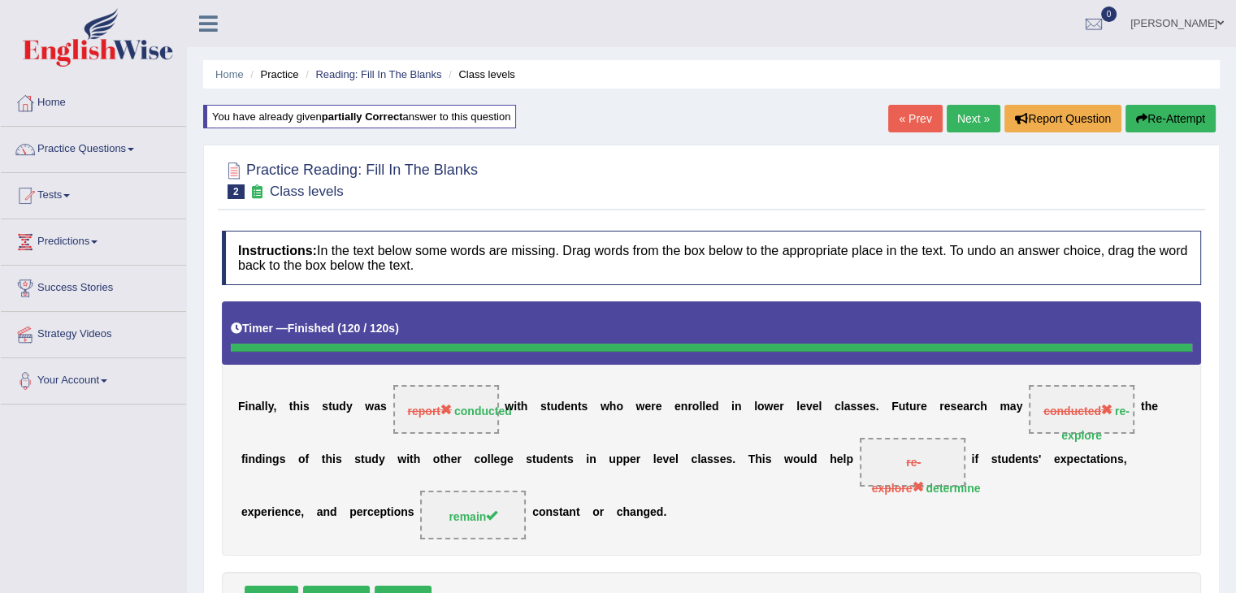
click at [972, 117] on link "Next »" at bounding box center [974, 119] width 54 height 28
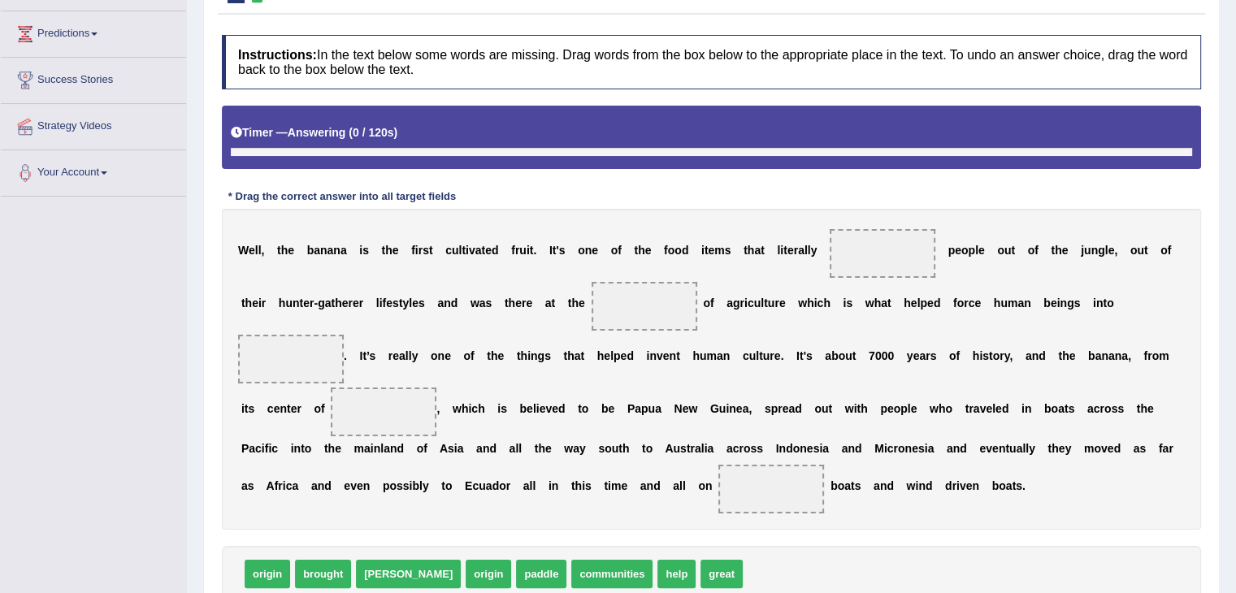
scroll to position [239, 0]
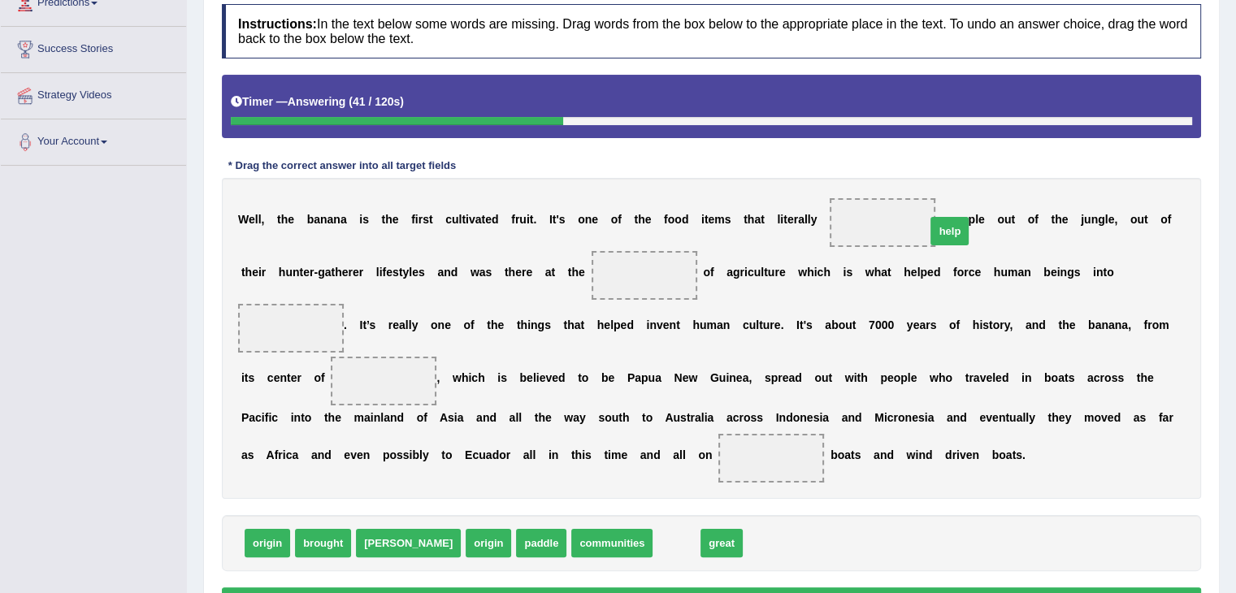
drag, startPoint x: 615, startPoint y: 544, endPoint x: 888, endPoint y: 231, distance: 415.2
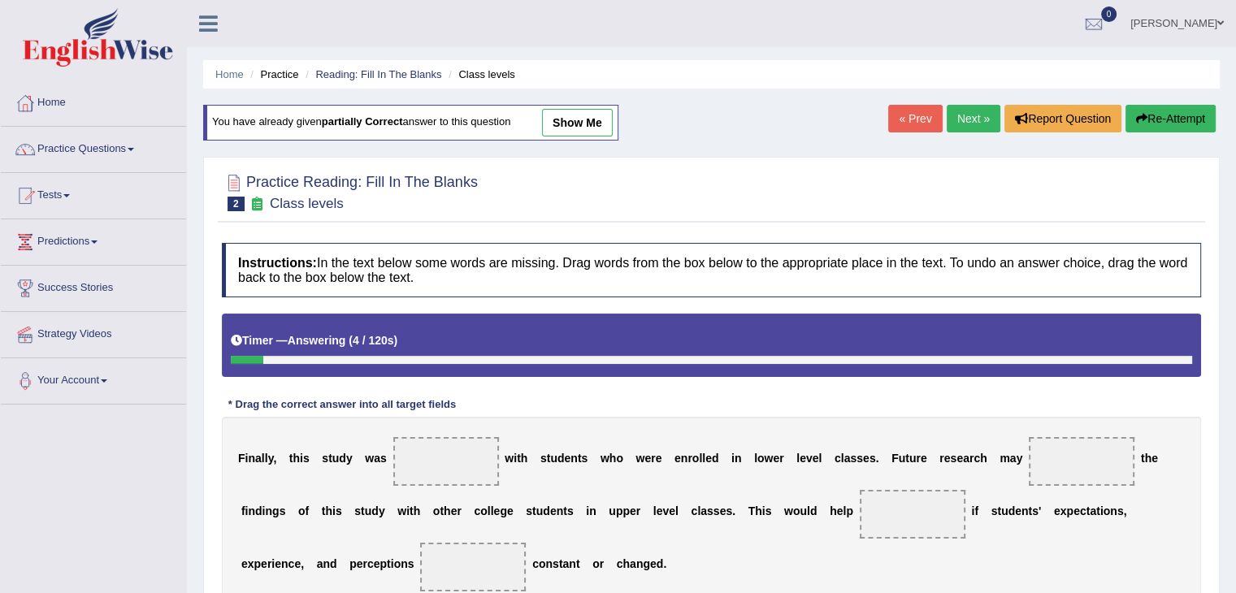
click at [959, 121] on link "Next »" at bounding box center [974, 119] width 54 height 28
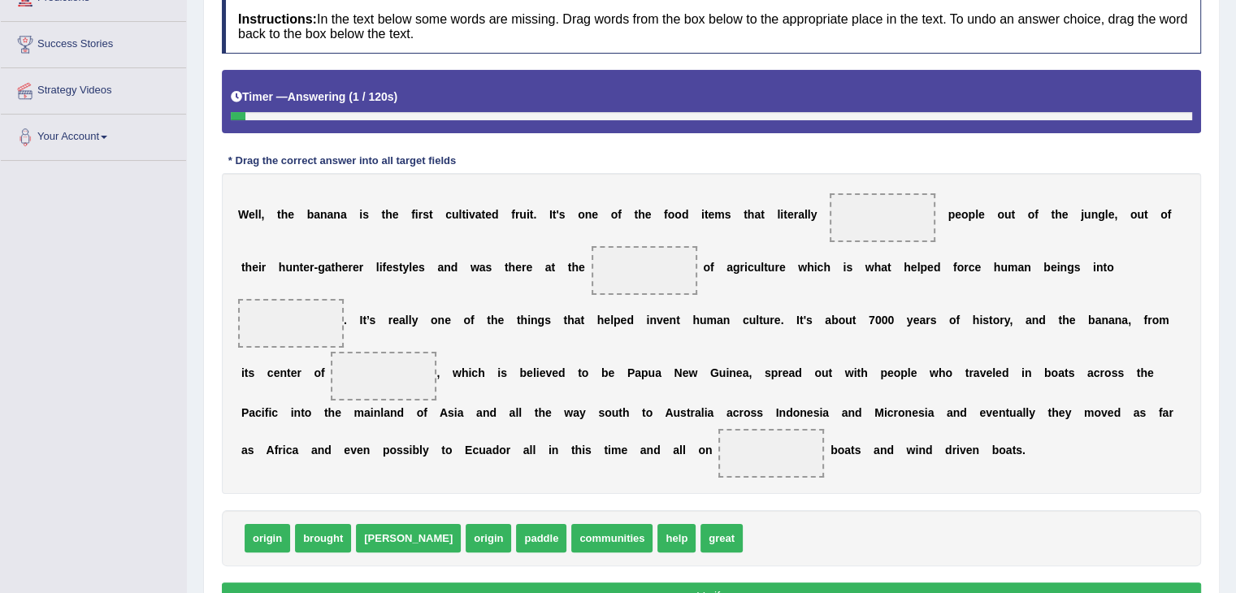
scroll to position [333, 0]
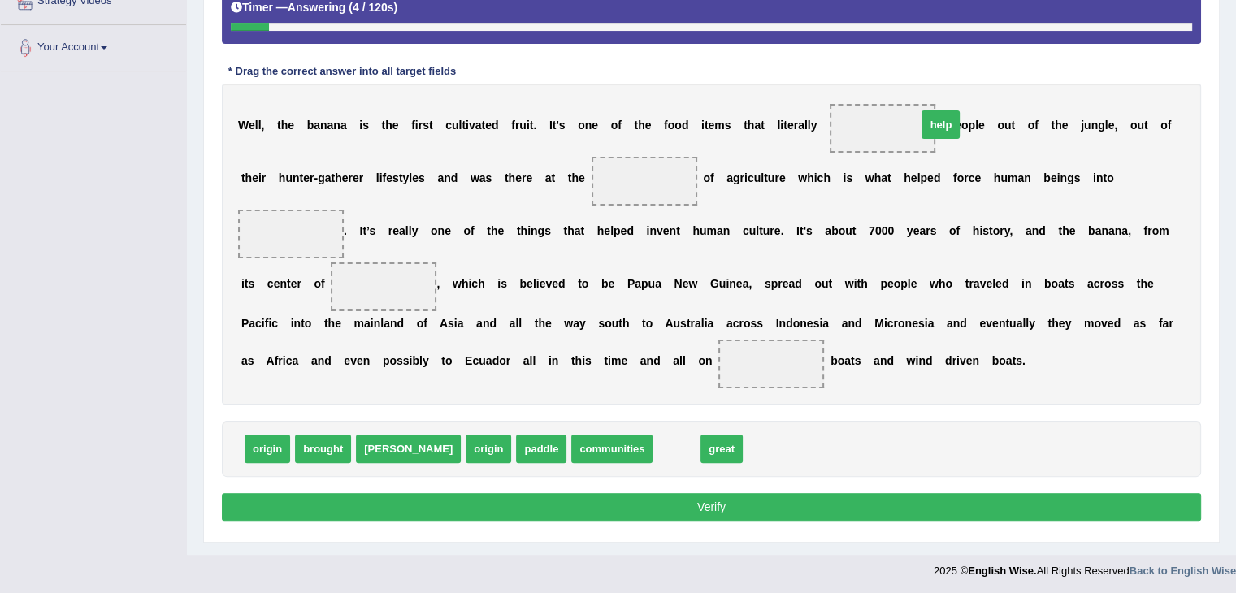
drag, startPoint x: 610, startPoint y: 443, endPoint x: 877, endPoint y: 118, distance: 420.3
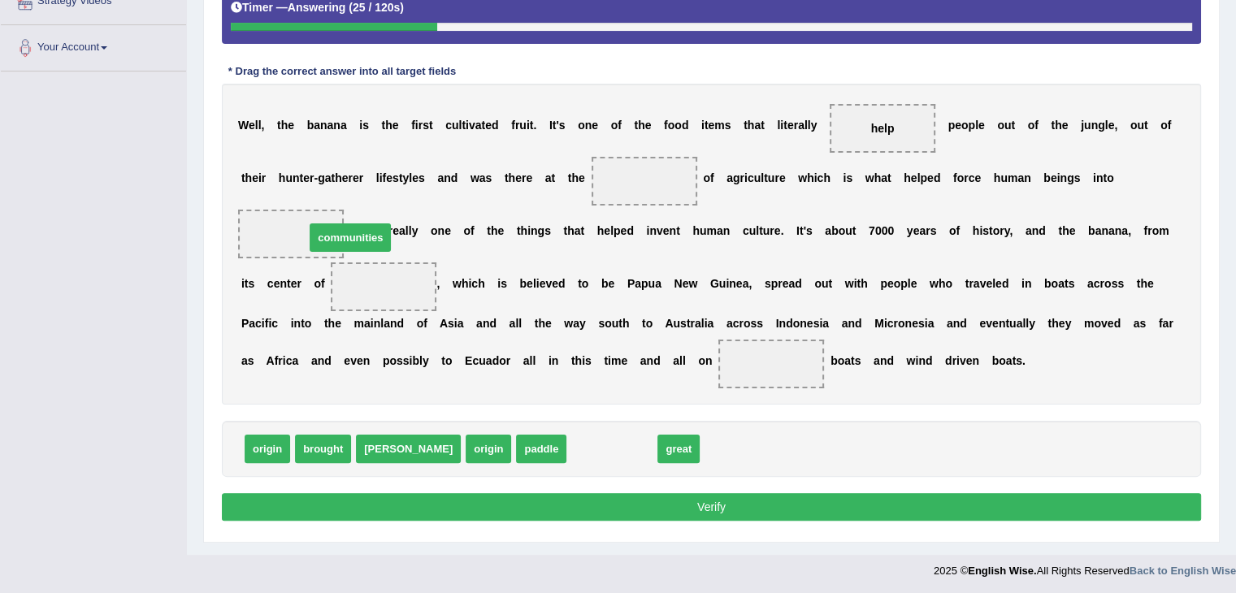
drag, startPoint x: 551, startPoint y: 446, endPoint x: 289, endPoint y: 235, distance: 336.3
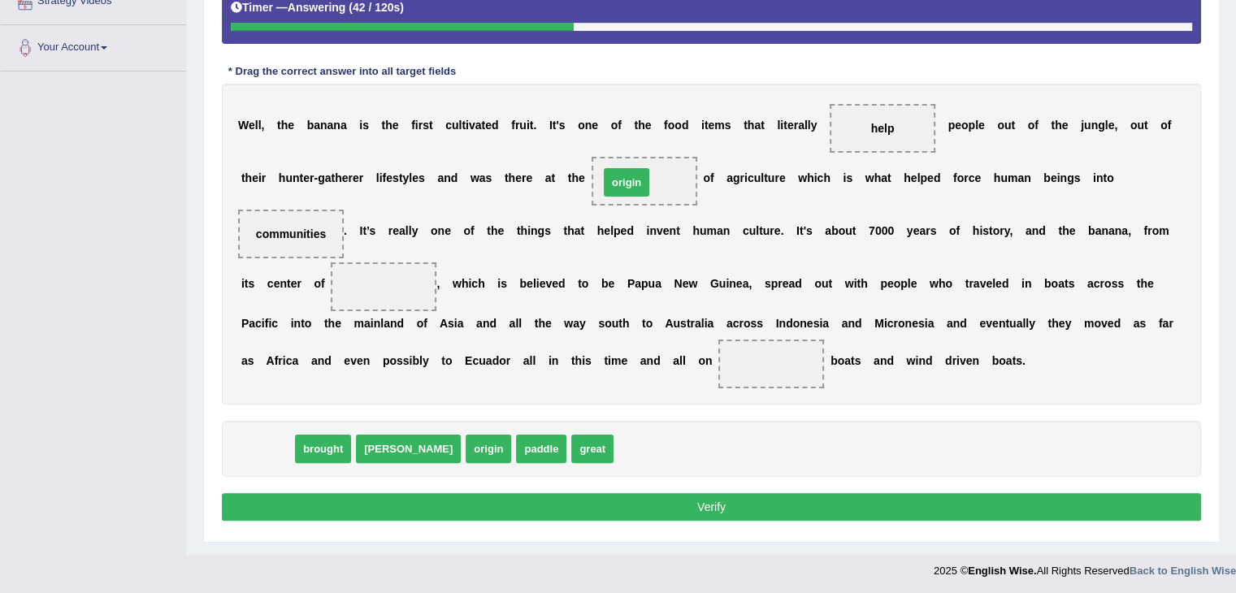
drag, startPoint x: 267, startPoint y: 451, endPoint x: 626, endPoint y: 184, distance: 447.7
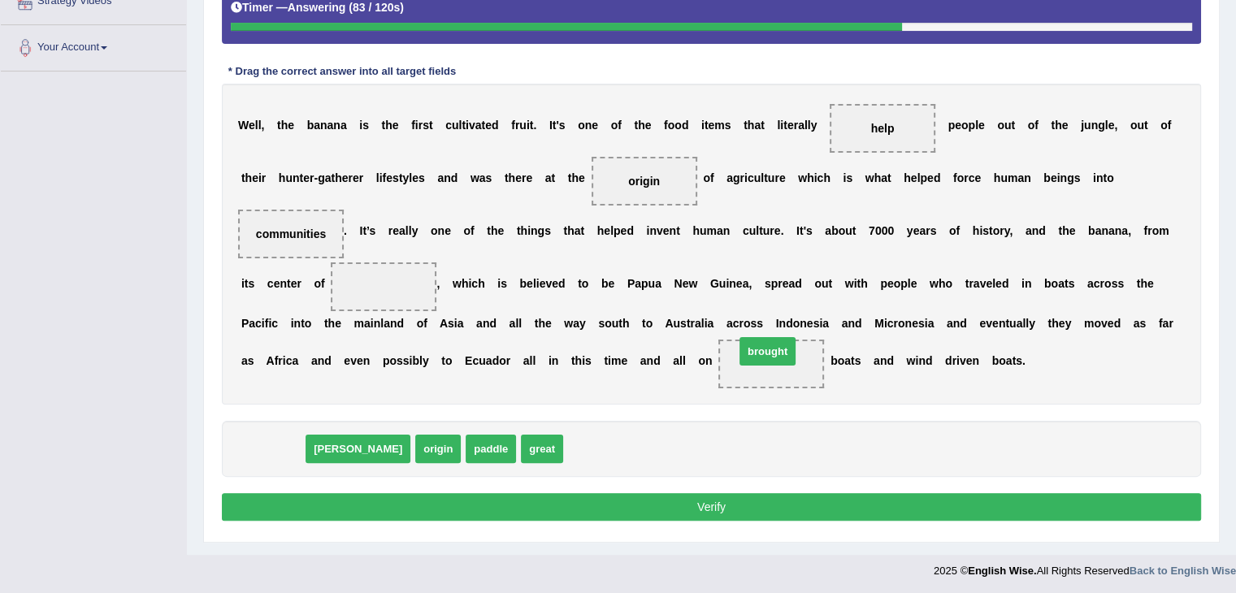
drag, startPoint x: 273, startPoint y: 447, endPoint x: 768, endPoint y: 349, distance: 504.3
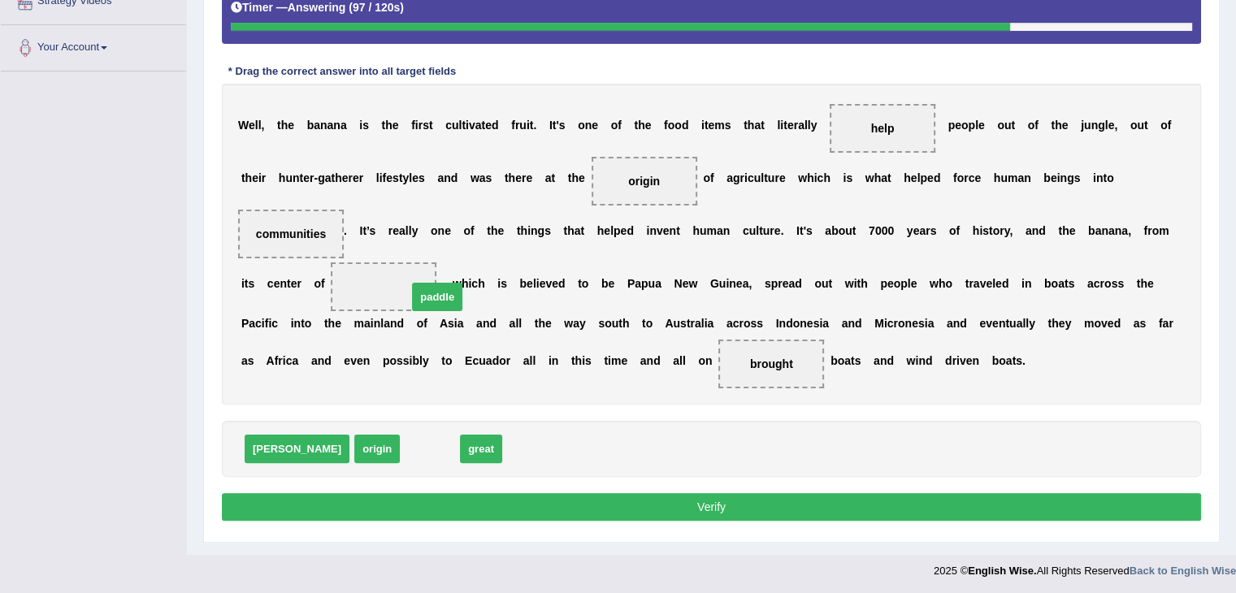
drag, startPoint x: 372, startPoint y: 443, endPoint x: 379, endPoint y: 291, distance: 152.1
click at [454, 499] on button "Verify" at bounding box center [711, 507] width 979 height 28
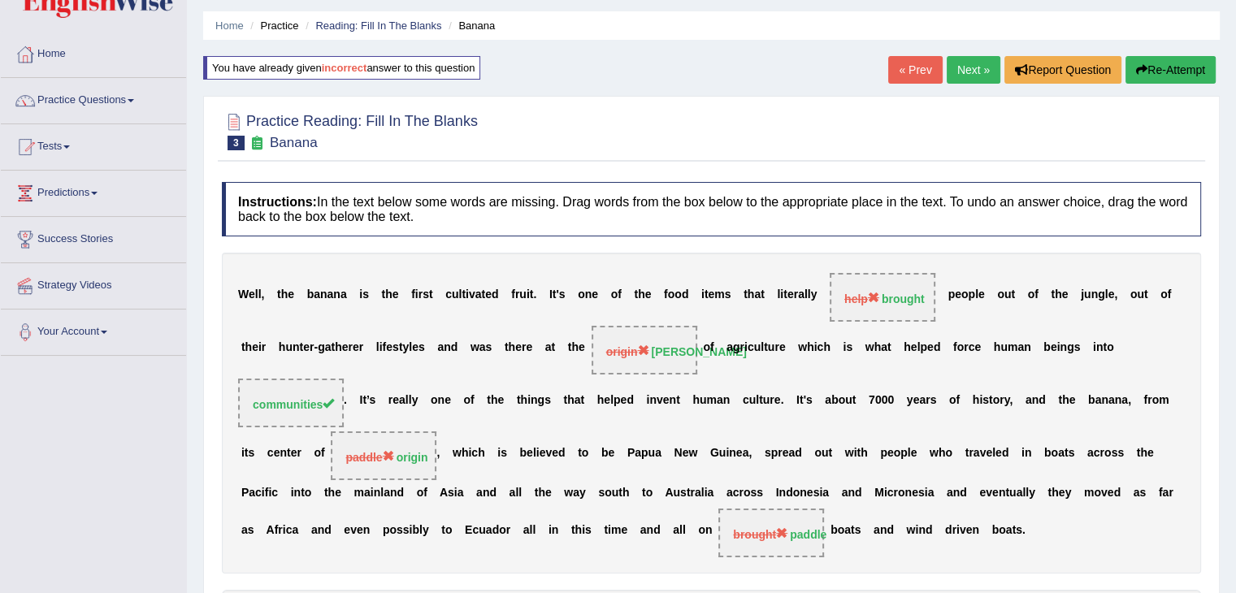
scroll to position [0, 0]
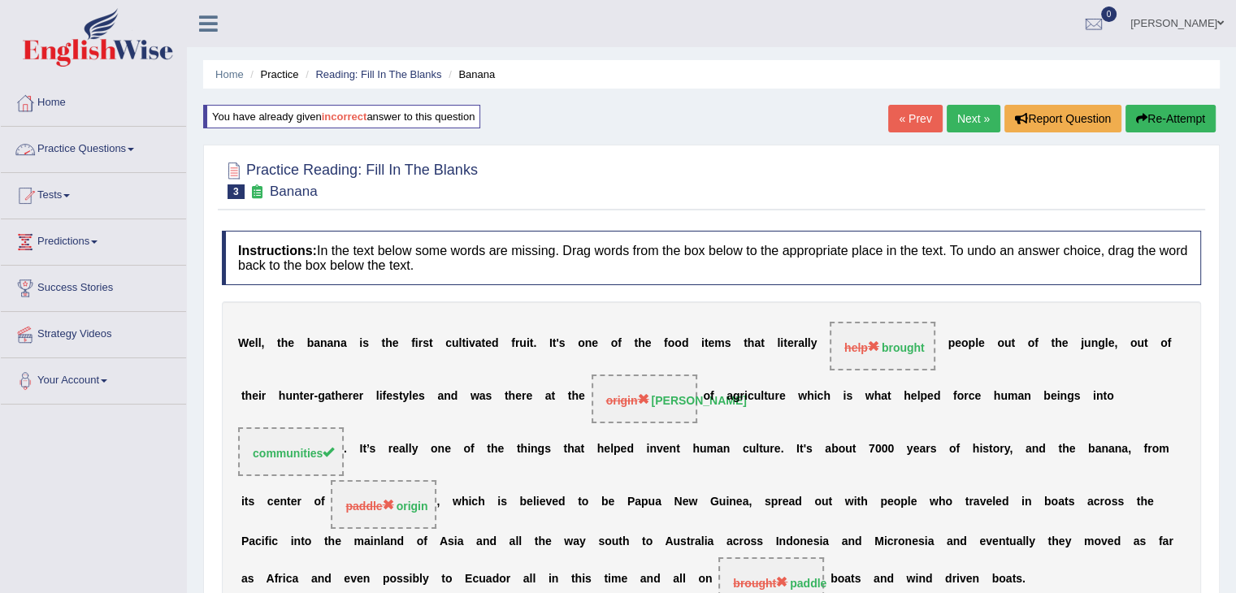
click at [102, 147] on link "Practice Questions" at bounding box center [93, 147] width 185 height 41
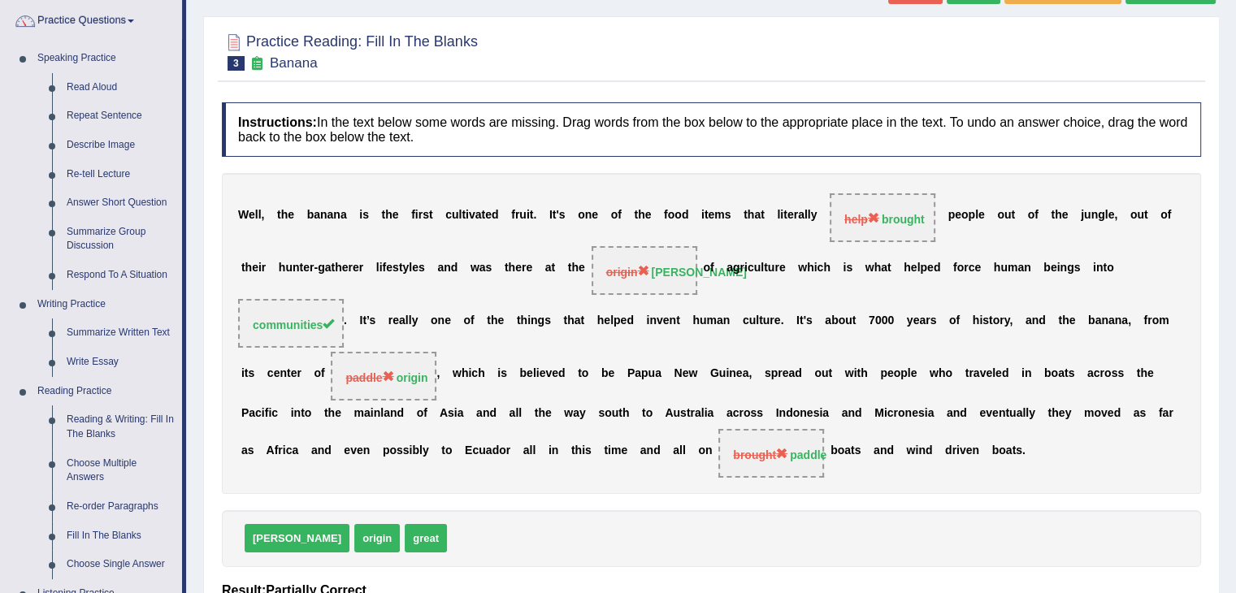
scroll to position [132, 0]
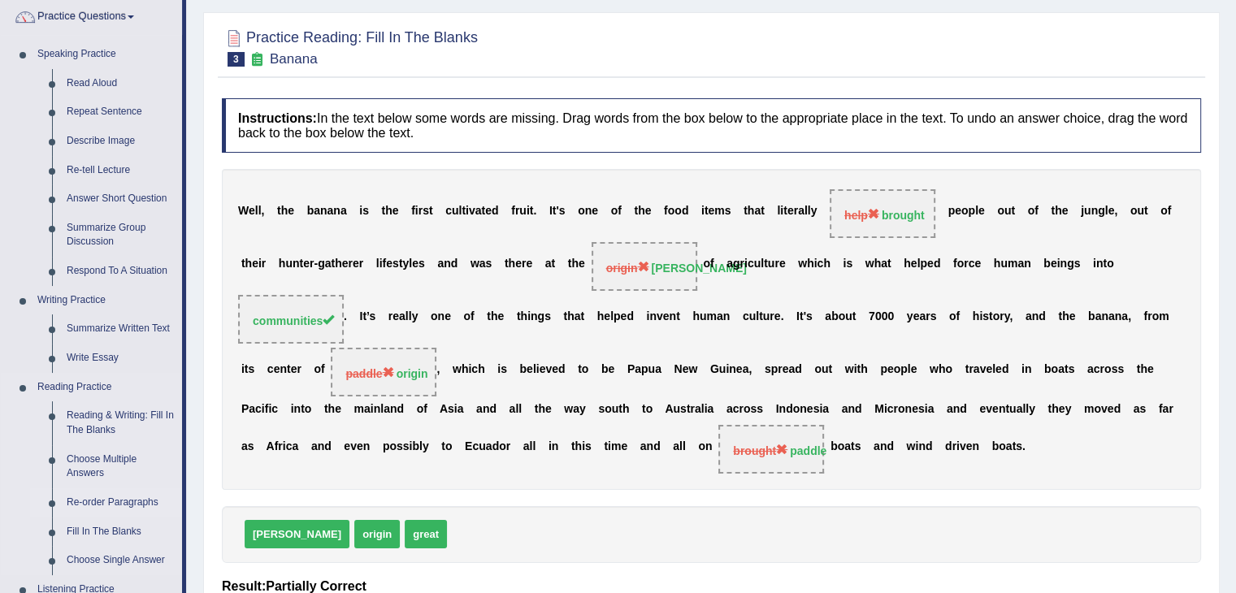
click at [91, 504] on link "Re-order Paragraphs" at bounding box center [120, 502] width 123 height 29
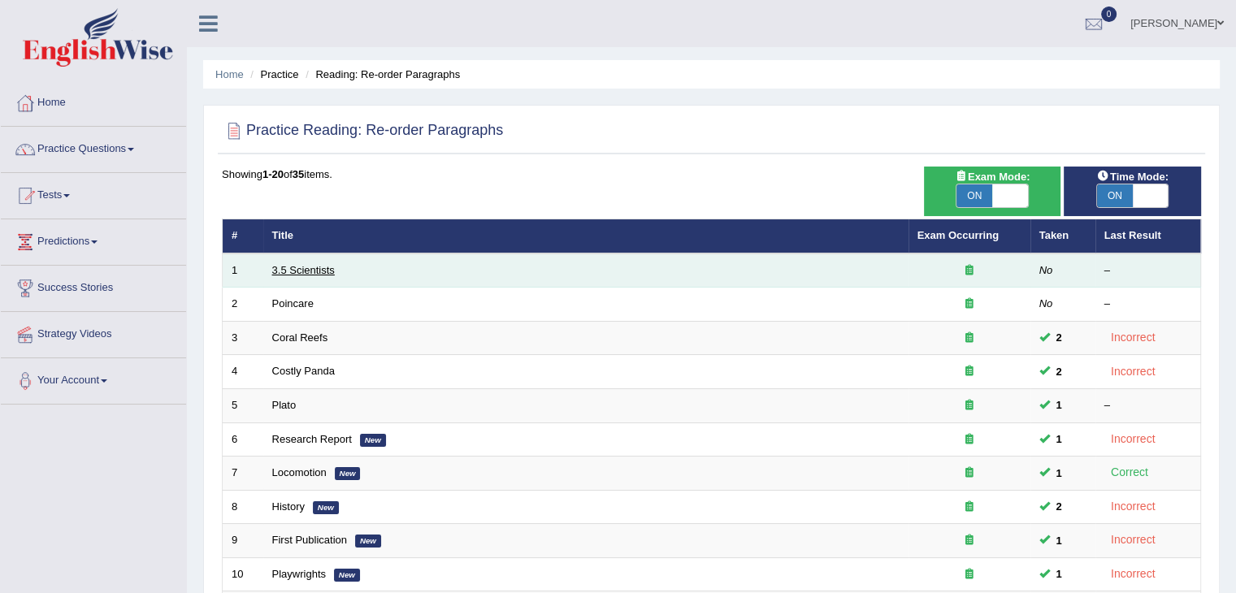
click at [323, 271] on link "3.5 Scientists" at bounding box center [303, 270] width 63 height 12
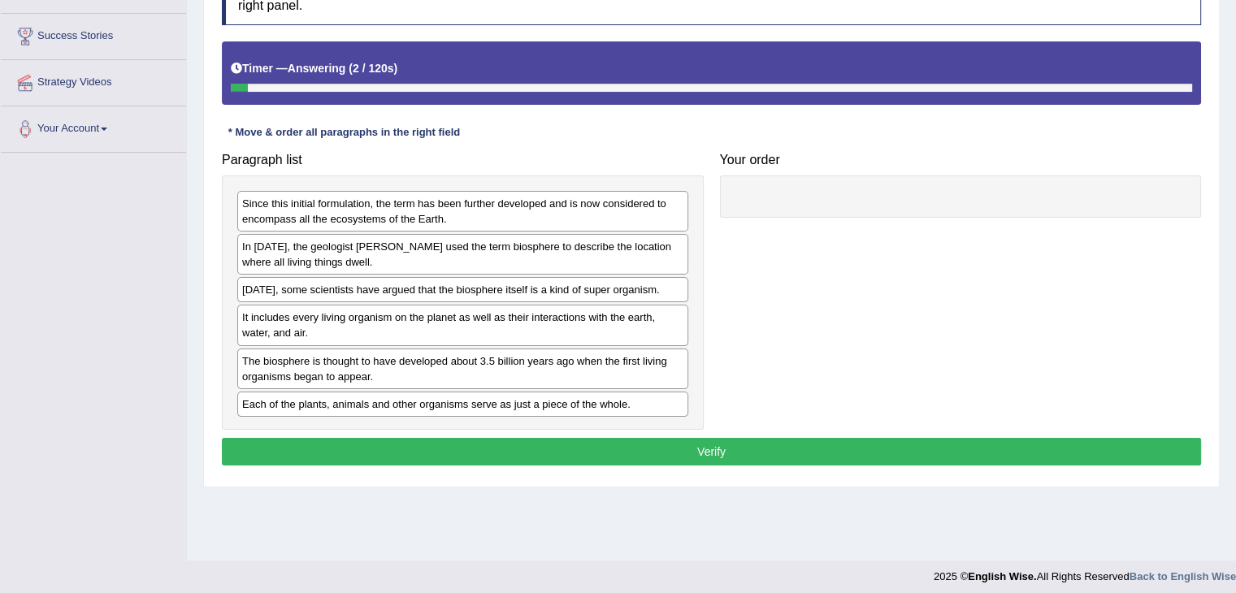
scroll to position [253, 0]
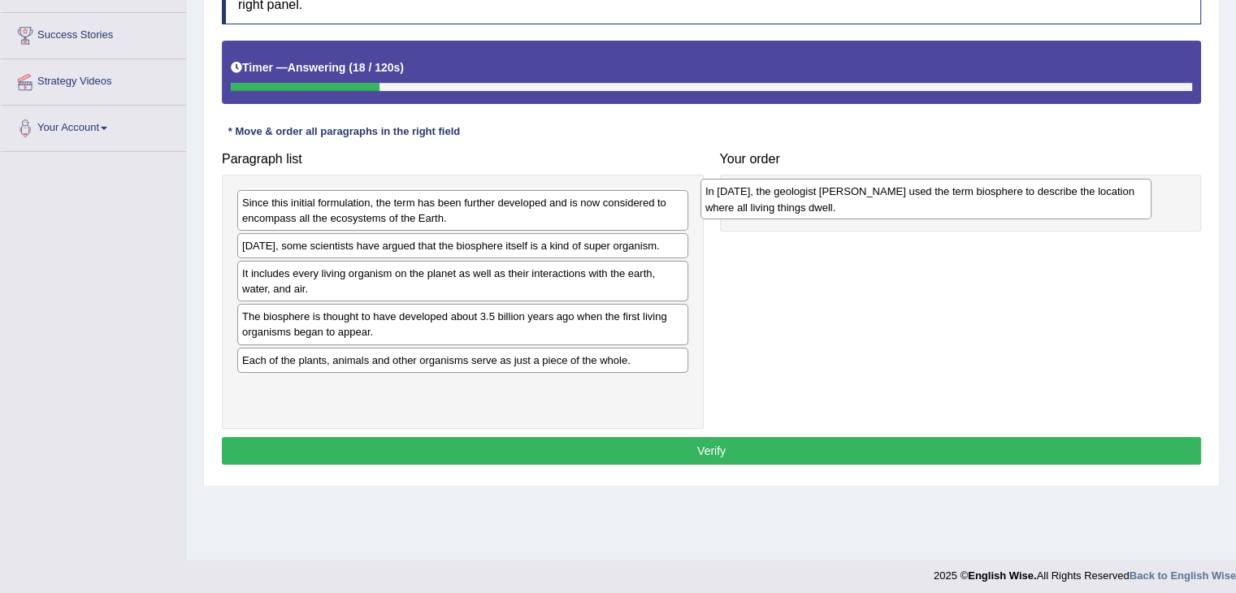
drag, startPoint x: 394, startPoint y: 257, endPoint x: 857, endPoint y: 203, distance: 466.2
click at [857, 203] on div "In 1875, the geologist Eduard Suess used the term biosphere to describe the loc…" at bounding box center [925, 199] width 451 height 41
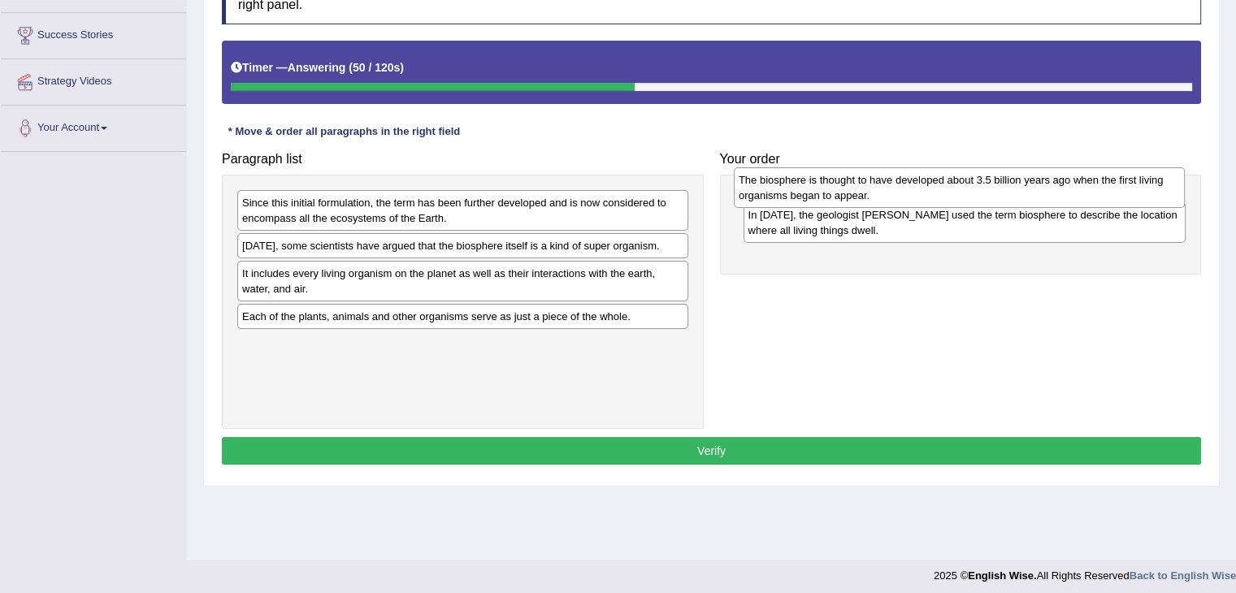
drag, startPoint x: 465, startPoint y: 326, endPoint x: 961, endPoint y: 191, distance: 514.4
click at [961, 191] on div "The biosphere is thought to have developed about 3.5 billion years ago when the…" at bounding box center [959, 187] width 451 height 41
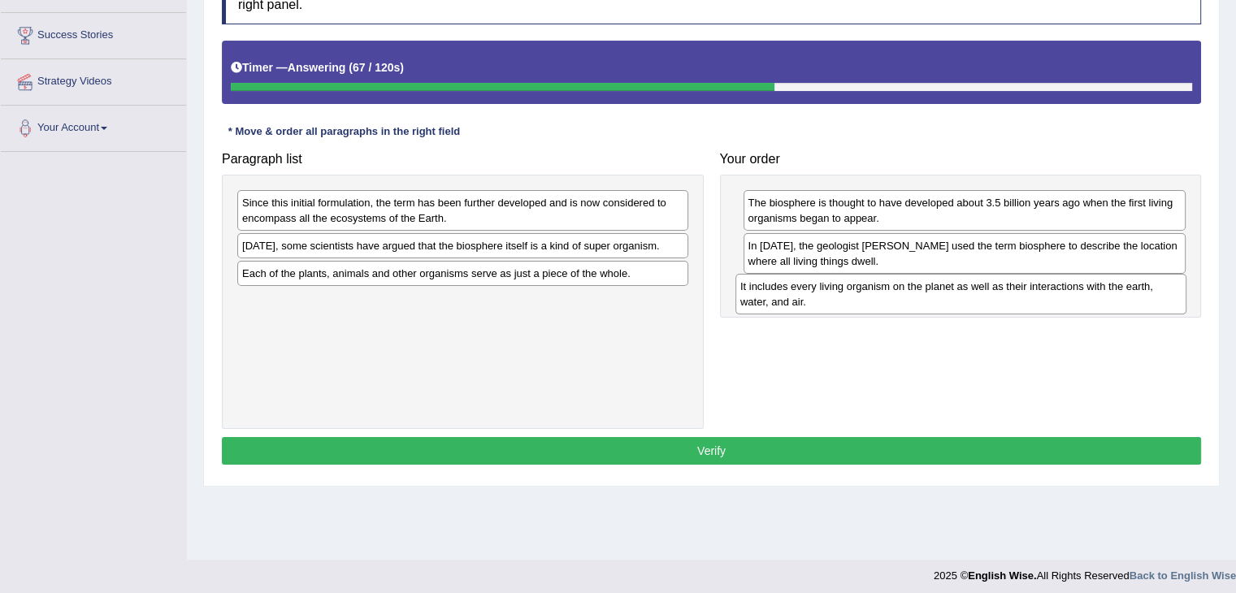
drag, startPoint x: 480, startPoint y: 284, endPoint x: 978, endPoint y: 298, distance: 498.3
click at [978, 298] on div "It includes every living organism on the planet as well as their interactions w…" at bounding box center [960, 294] width 451 height 41
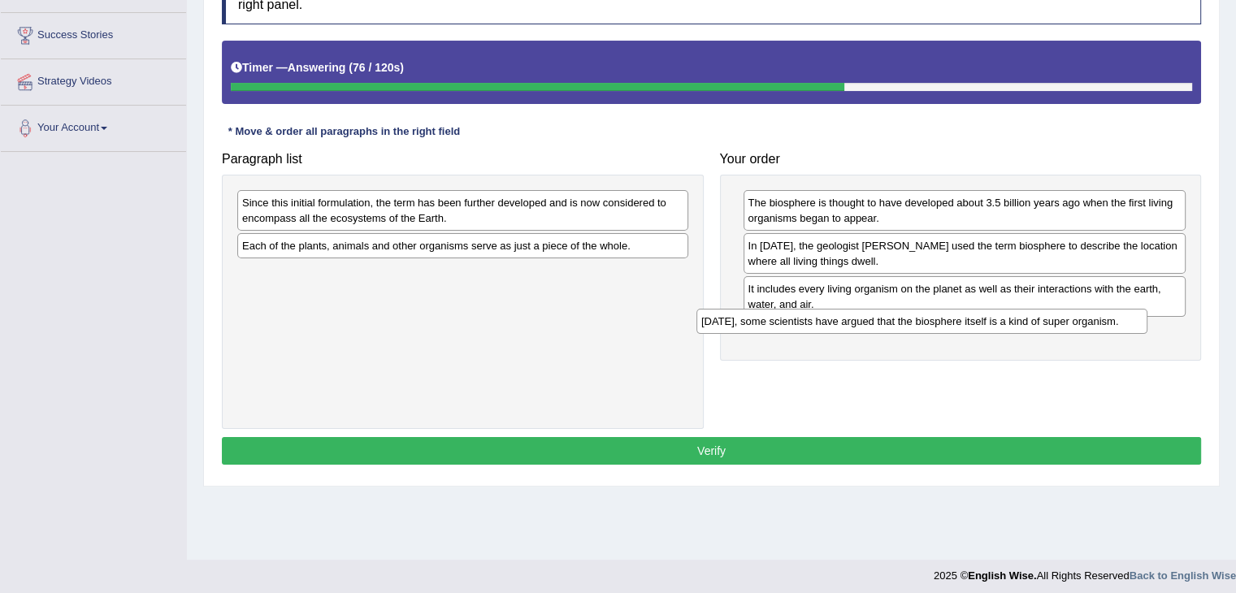
drag, startPoint x: 627, startPoint y: 248, endPoint x: 1086, endPoint y: 325, distance: 465.5
click at [1086, 325] on div "Today, some scientists have argued that the biosphere itself is a kind of super…" at bounding box center [921, 321] width 451 height 25
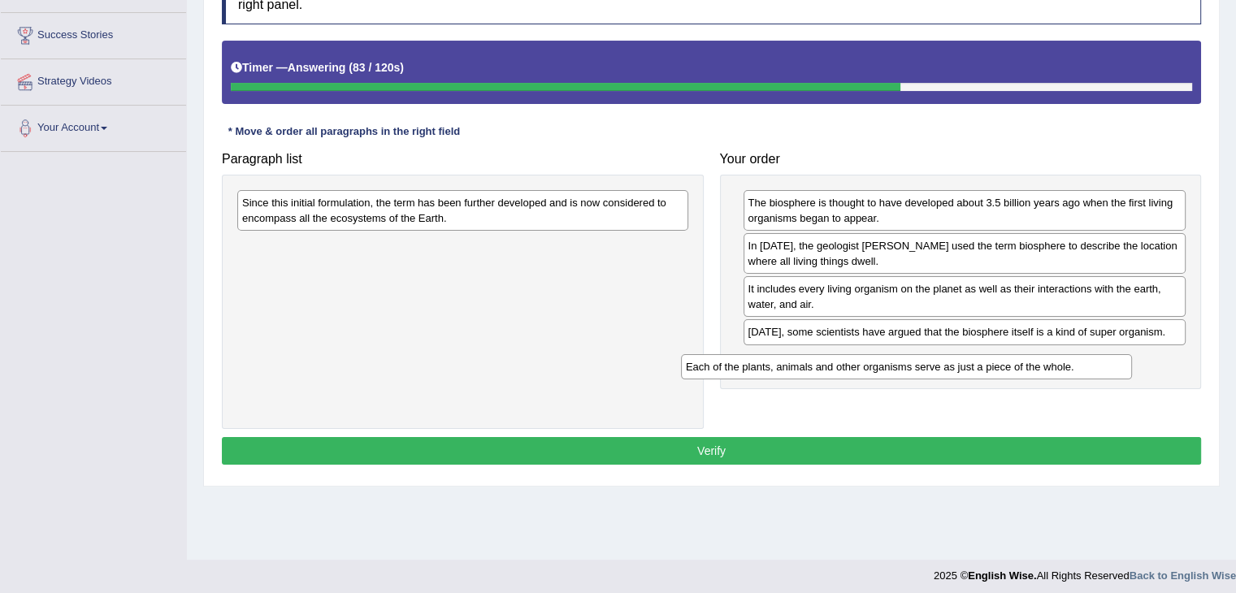
drag, startPoint x: 613, startPoint y: 251, endPoint x: 1057, endPoint y: 374, distance: 460.3
click at [1057, 374] on div "Each of the plants, animals and other organisms serve as just a piece of the wh…" at bounding box center [906, 366] width 451 height 25
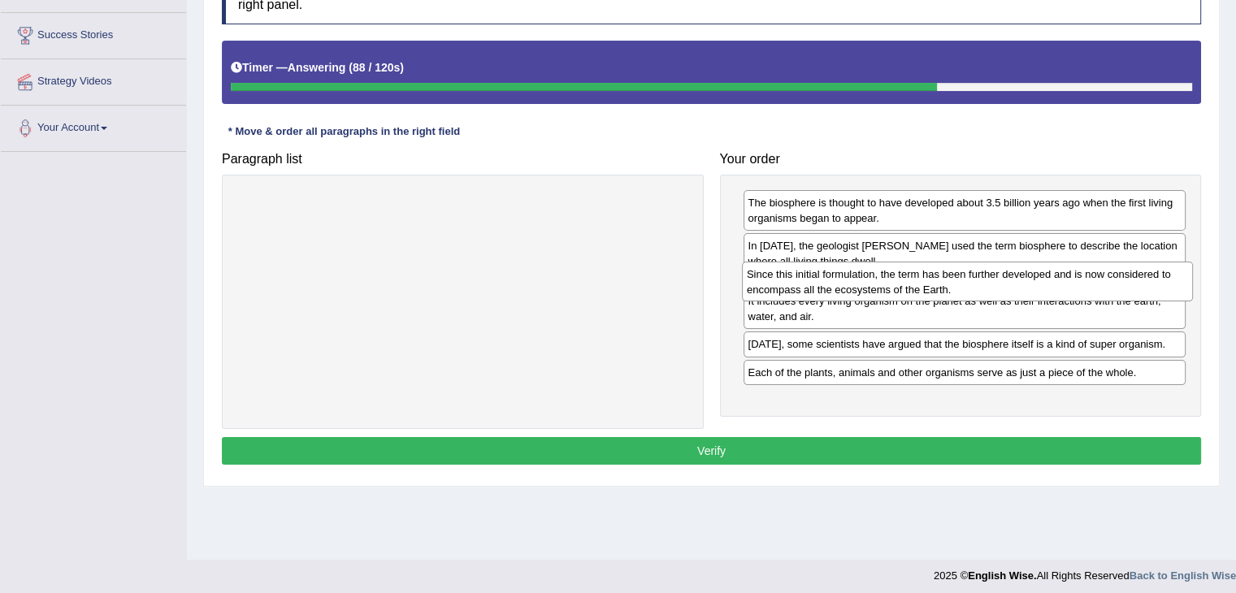
drag, startPoint x: 565, startPoint y: 216, endPoint x: 1069, endPoint y: 287, distance: 509.5
click at [1069, 287] on div "Since this initial formulation, the term has been further developed and is now …" at bounding box center [967, 282] width 451 height 41
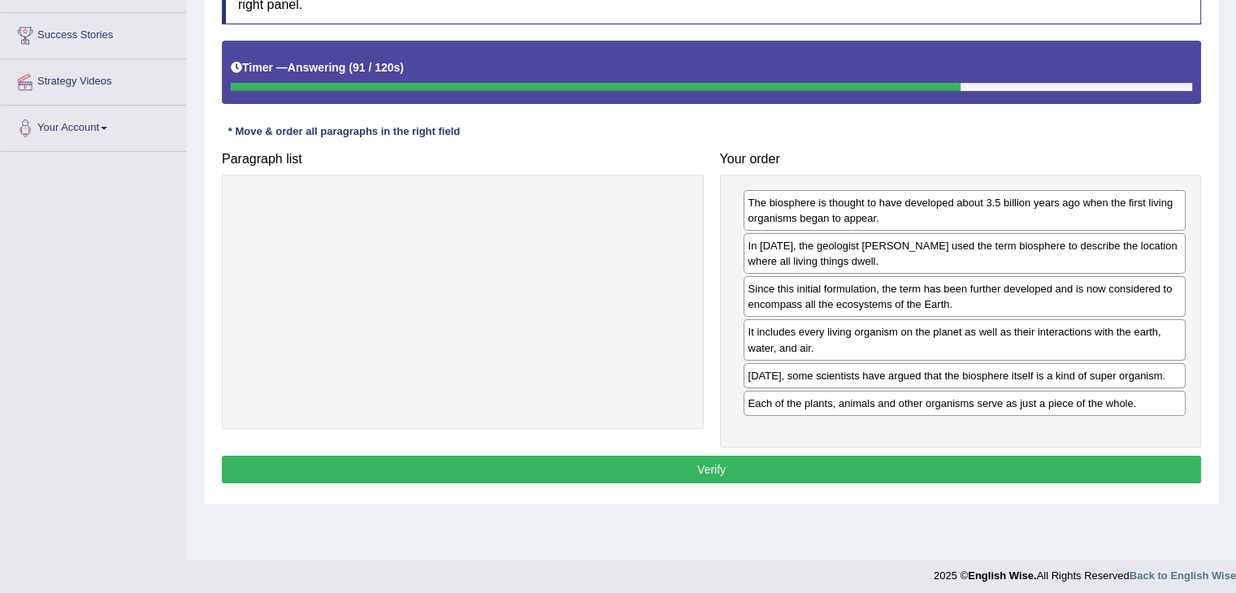
click at [891, 472] on button "Verify" at bounding box center [711, 470] width 979 height 28
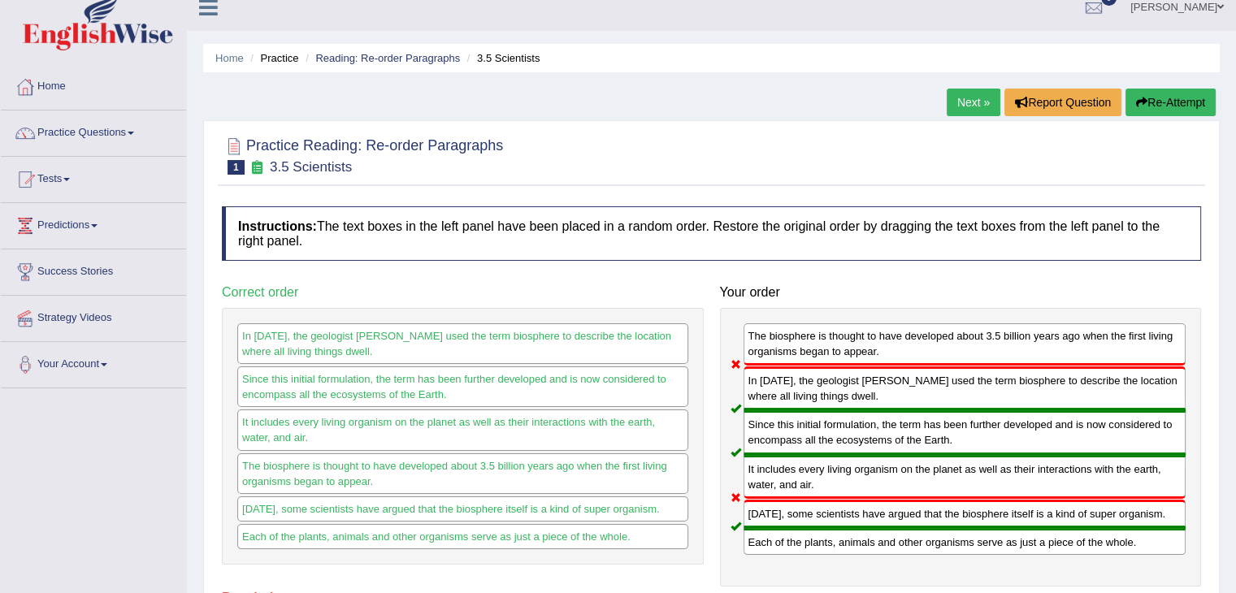
scroll to position [0, 0]
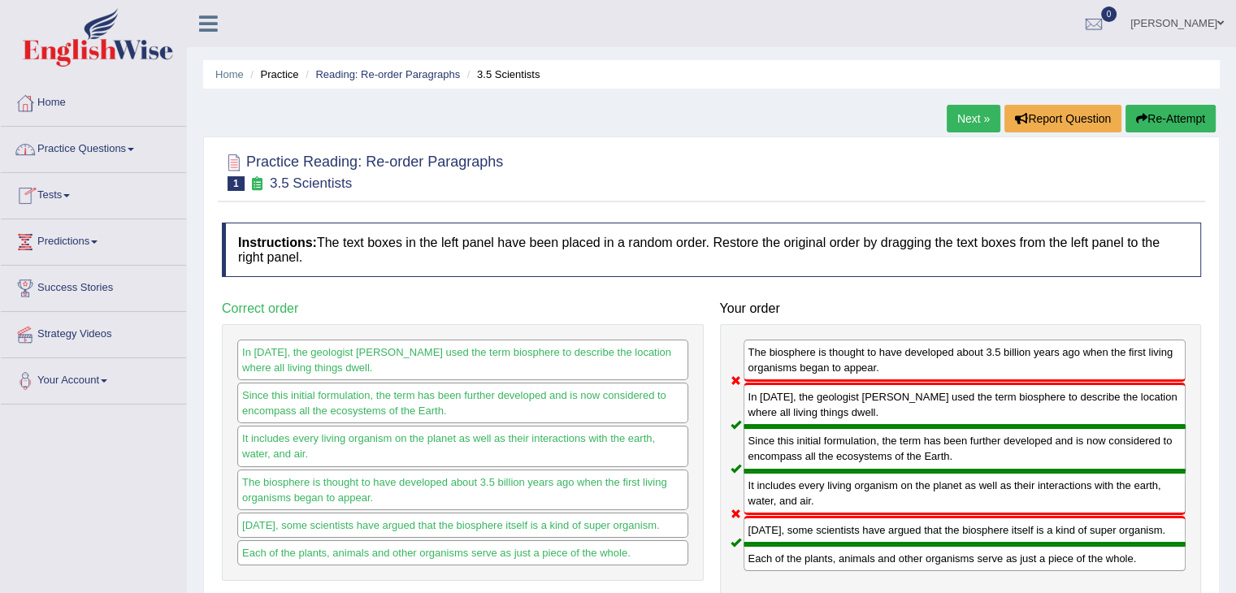
click at [119, 147] on link "Practice Questions" at bounding box center [93, 147] width 185 height 41
